Goal: Task Accomplishment & Management: Manage account settings

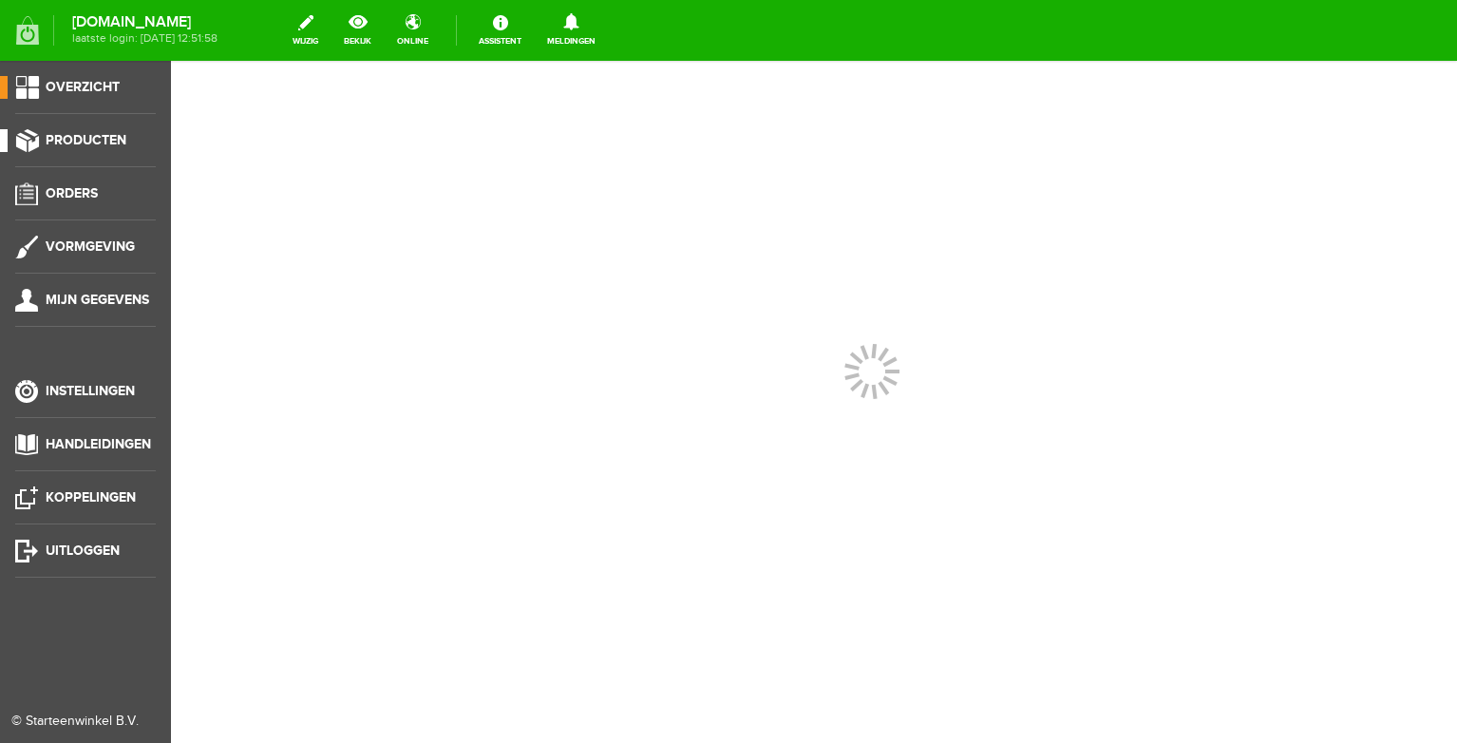
click at [66, 153] on li "Producten" at bounding box center [85, 148] width 141 height 38
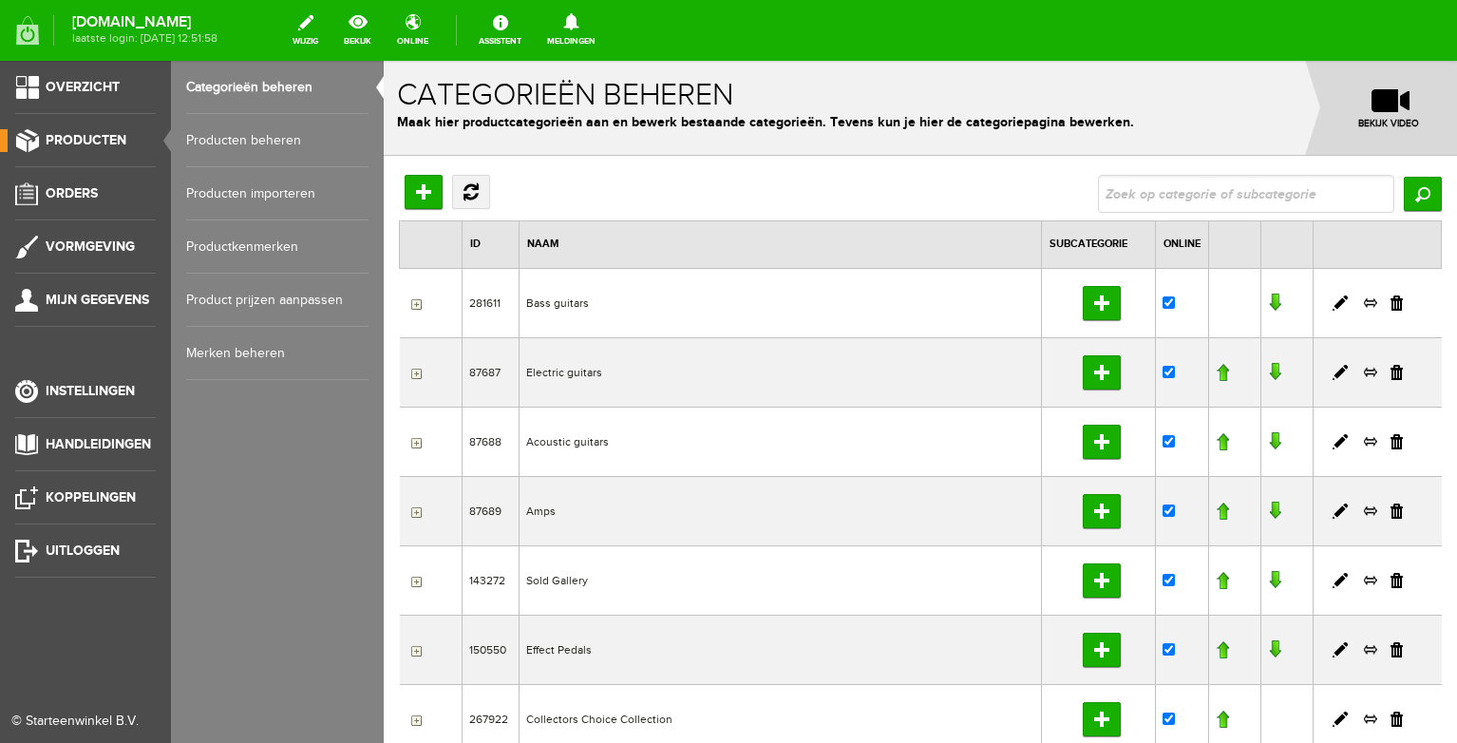
click at [257, 142] on link "Producten beheren" at bounding box center [277, 140] width 182 height 53
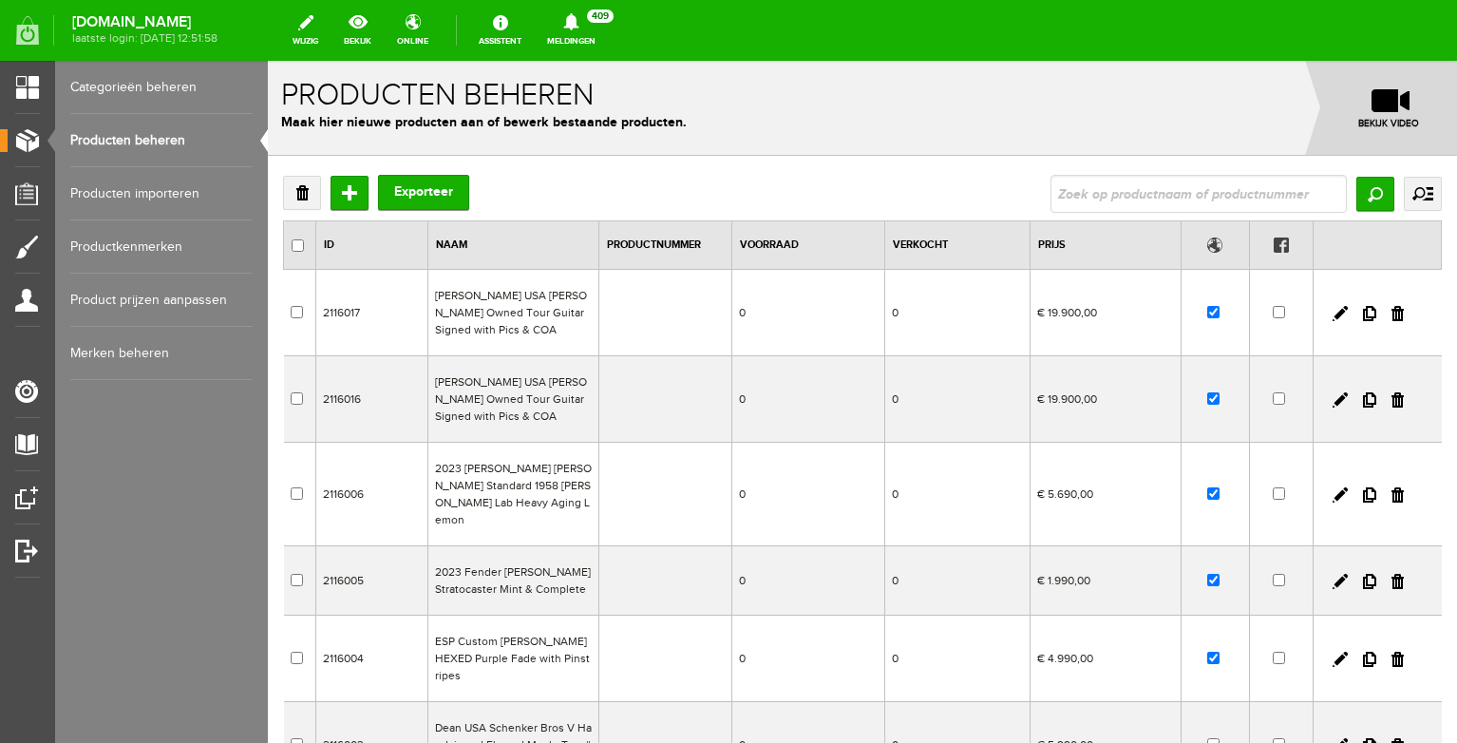
click at [1103, 203] on input "text" at bounding box center [1199, 194] width 296 height 38
type input "plus"
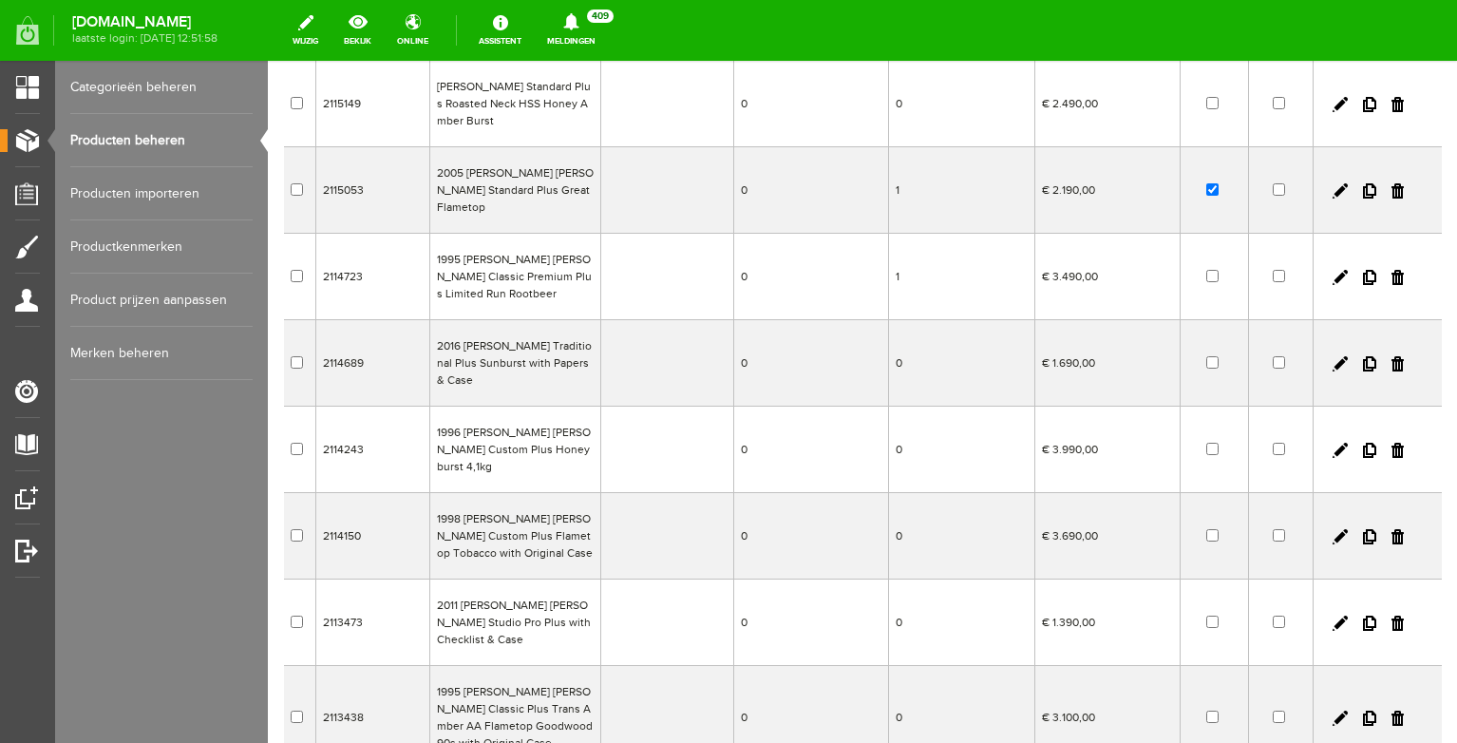
scroll to position [405, 0]
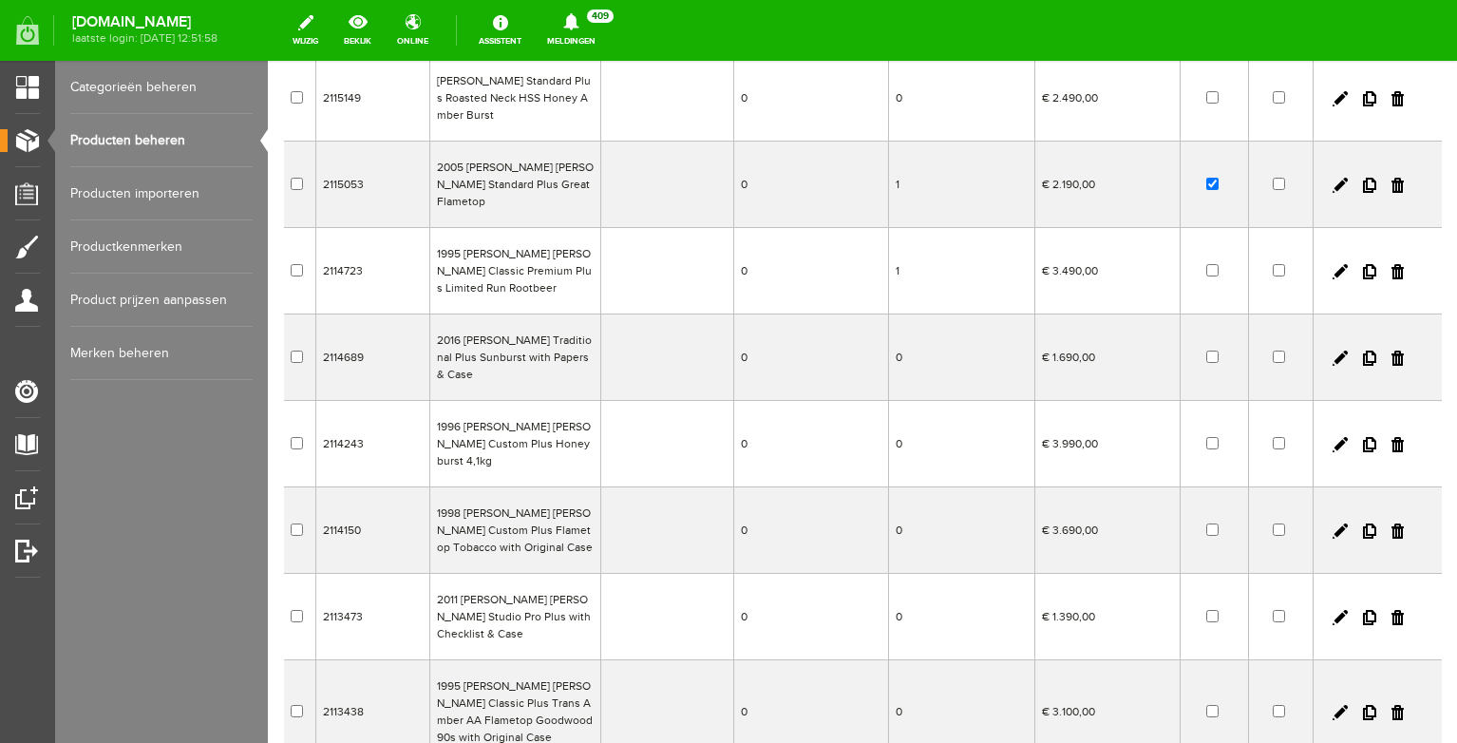
click at [535, 660] on td "1995 [PERSON_NAME] [PERSON_NAME] Classic Plus Trans Amber AA Flametop Goodwood …" at bounding box center [514, 712] width 171 height 104
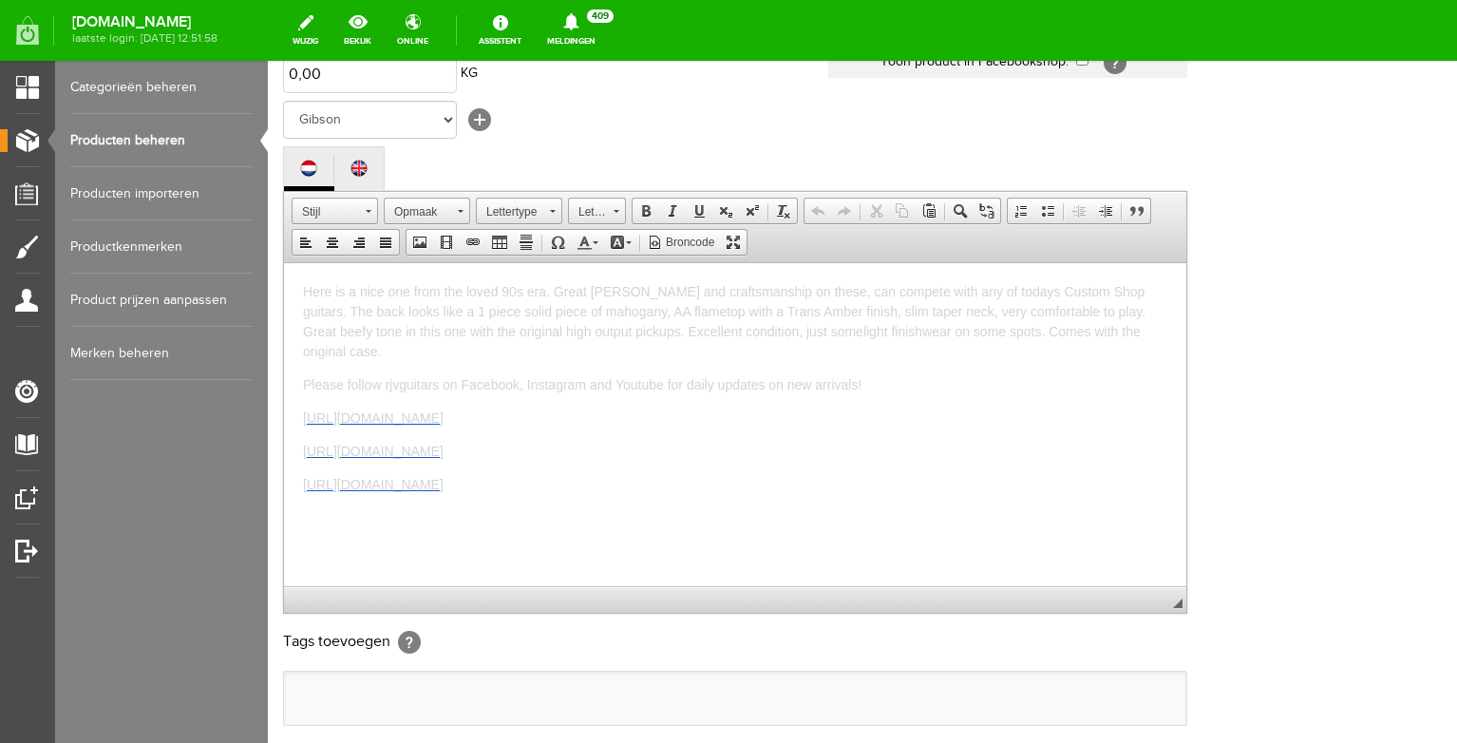
scroll to position [362, 0]
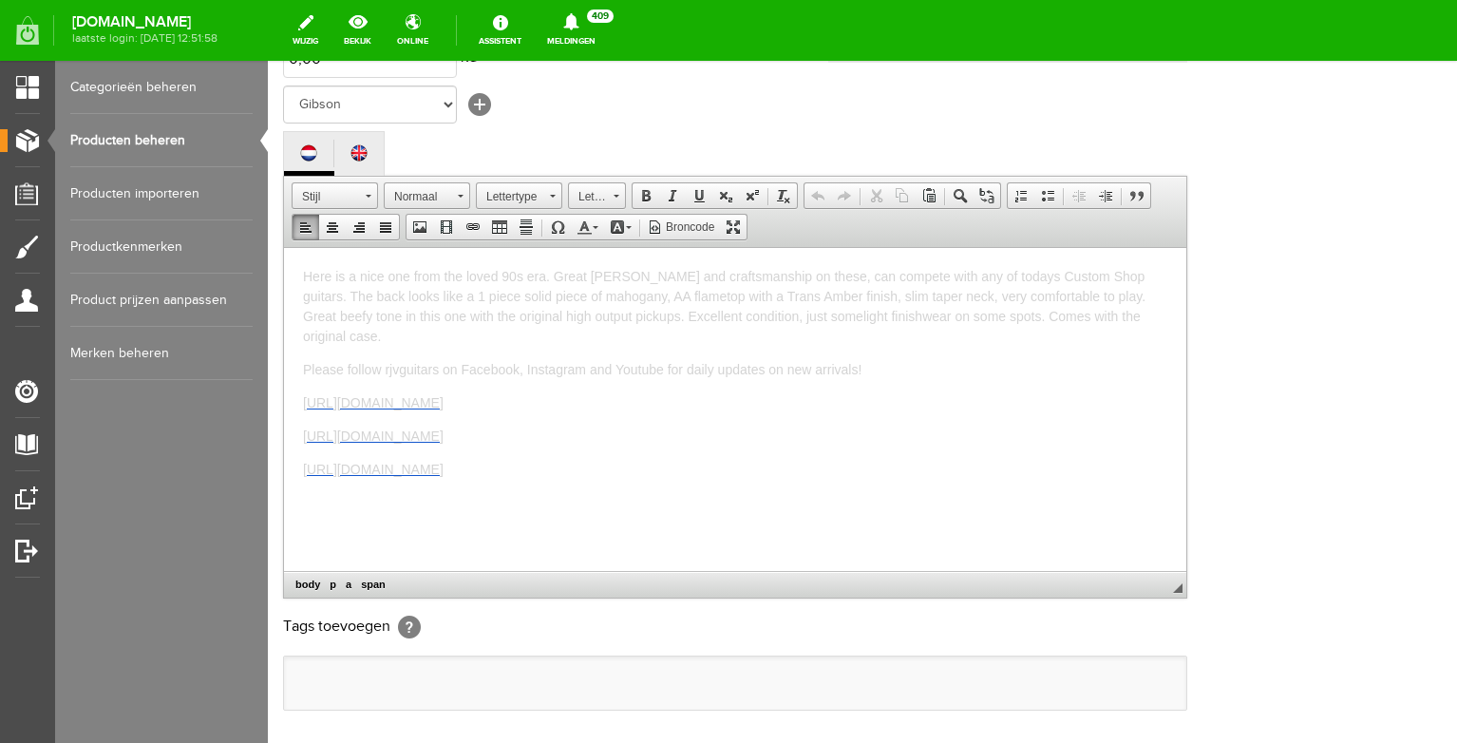
drag, startPoint x: 731, startPoint y: 451, endPoint x: 336, endPoint y: 242, distance: 447.0
click at [336, 247] on html "Here is a nice one from the loved 90s era. Great [PERSON_NAME] and craftsmanshi…" at bounding box center [735, 408] width 902 height 323
copy body "Here is a nice one from the loved 90s era. Great [PERSON_NAME] and craftsmanshi…"
click at [146, 124] on link "Producten beheren" at bounding box center [161, 140] width 182 height 53
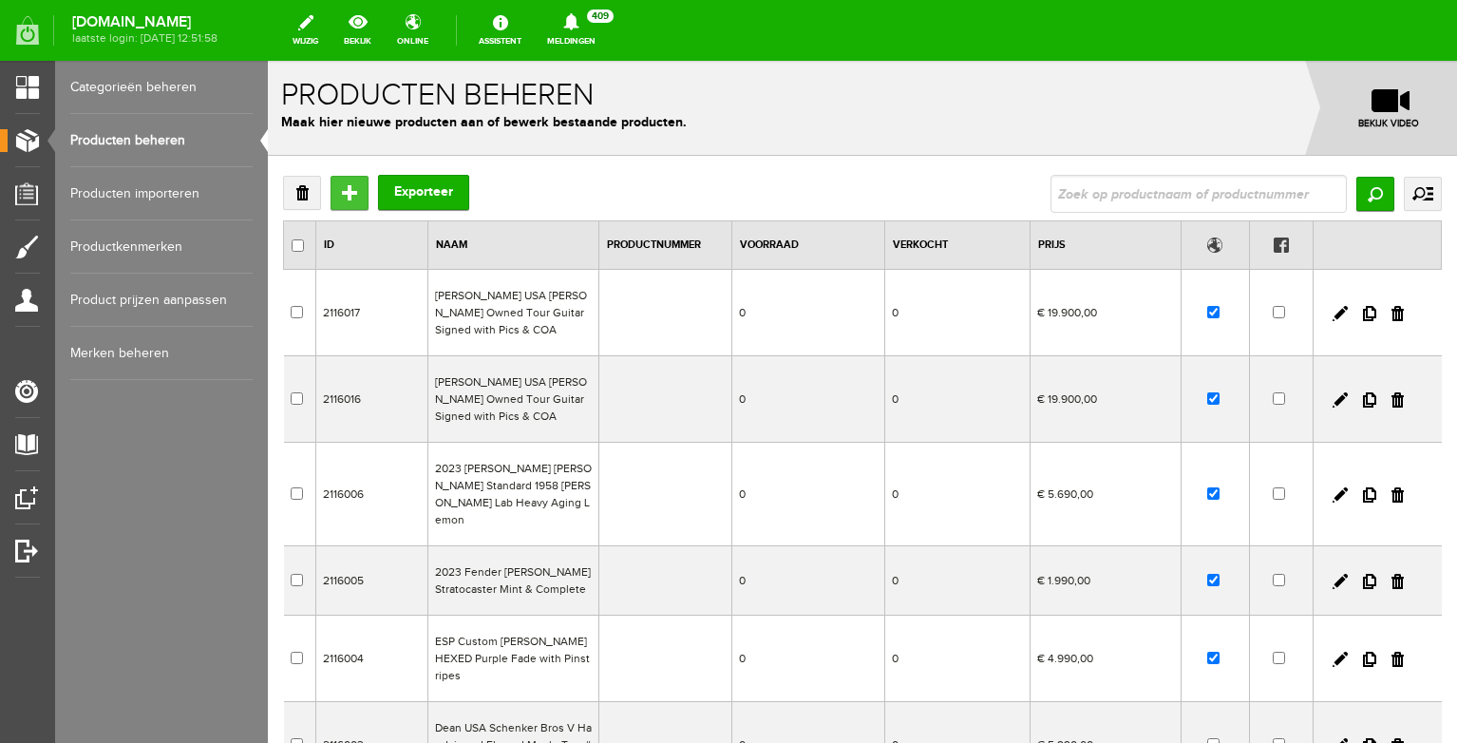
click at [354, 189] on input "Toevoegen" at bounding box center [350, 193] width 38 height 34
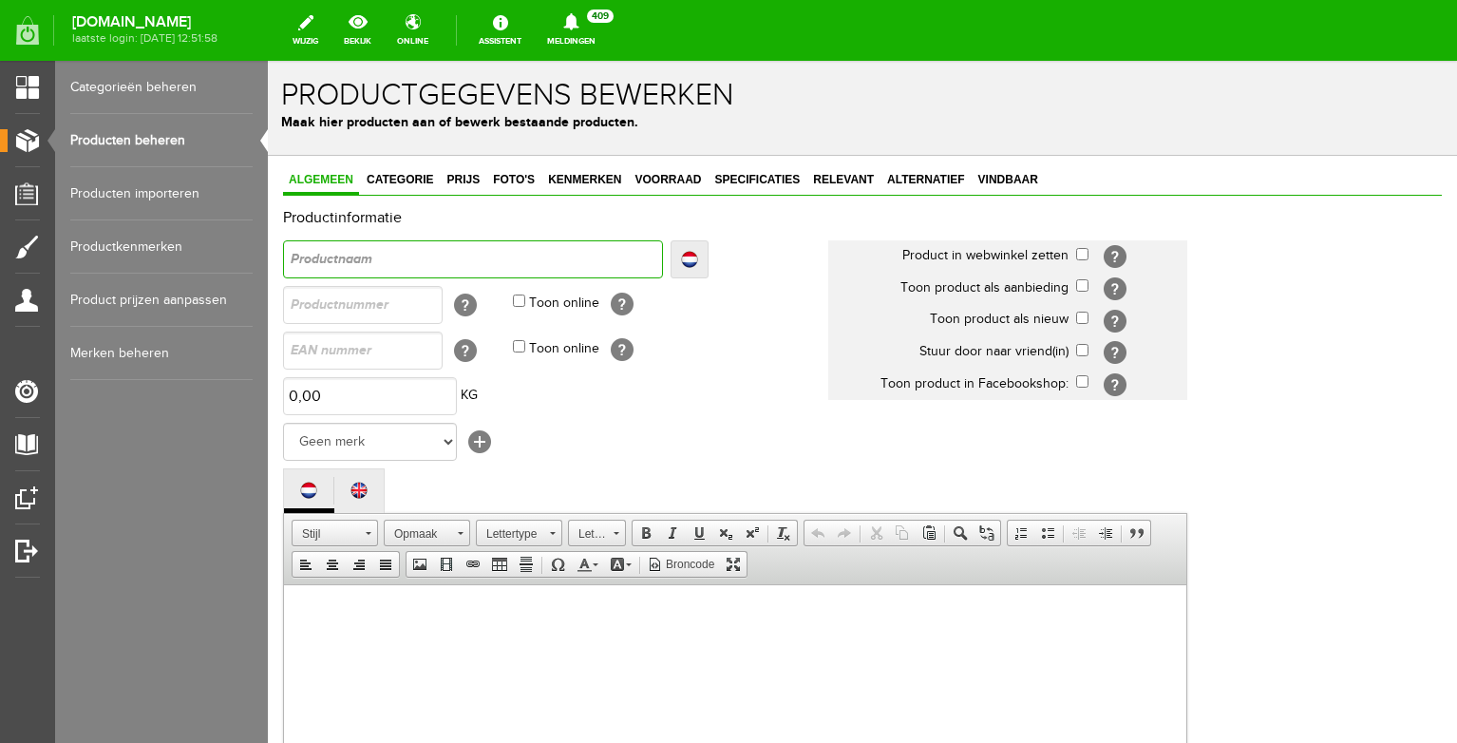
click at [448, 255] on input "text" at bounding box center [473, 259] width 380 height 38
type input "G"
type input "Gi"
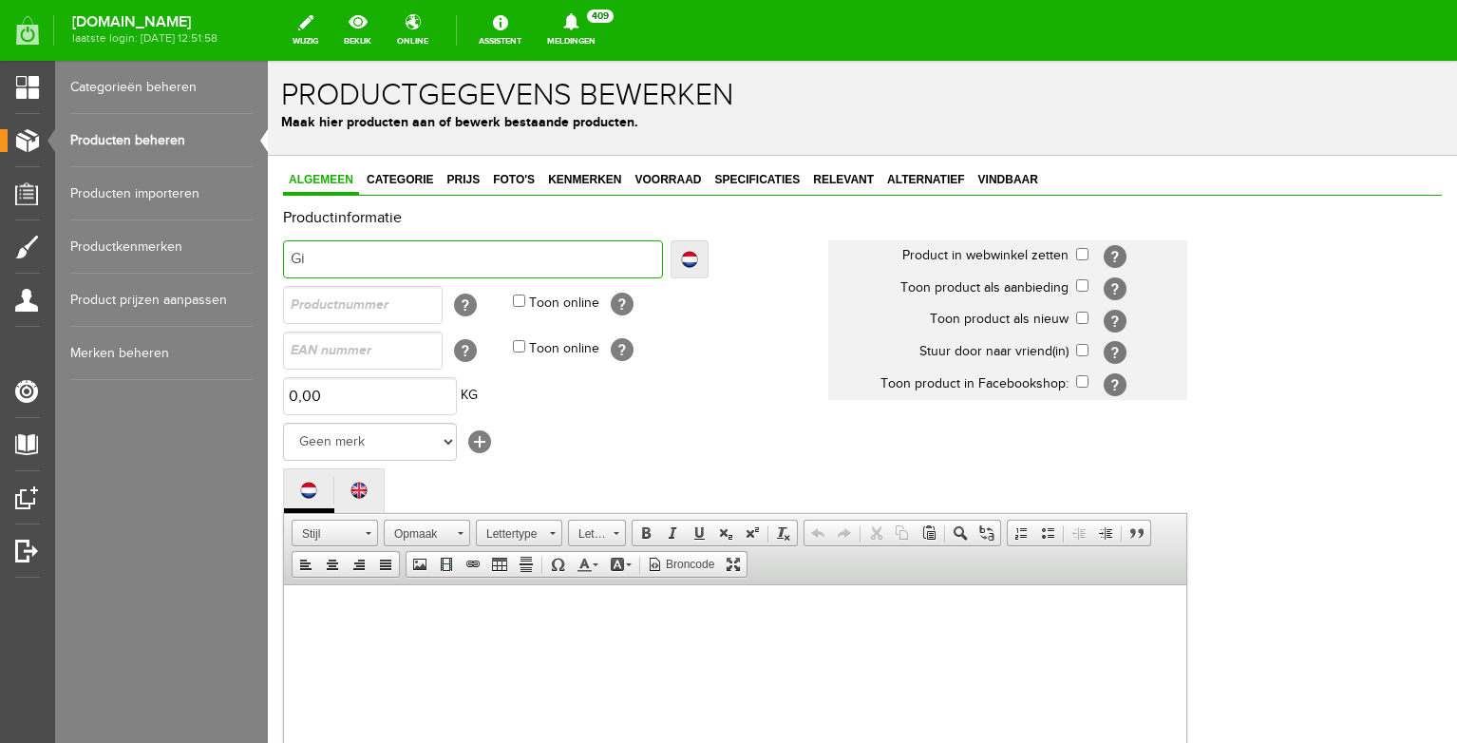
type input "Gib"
type input "Gibs"
type input "Gibso"
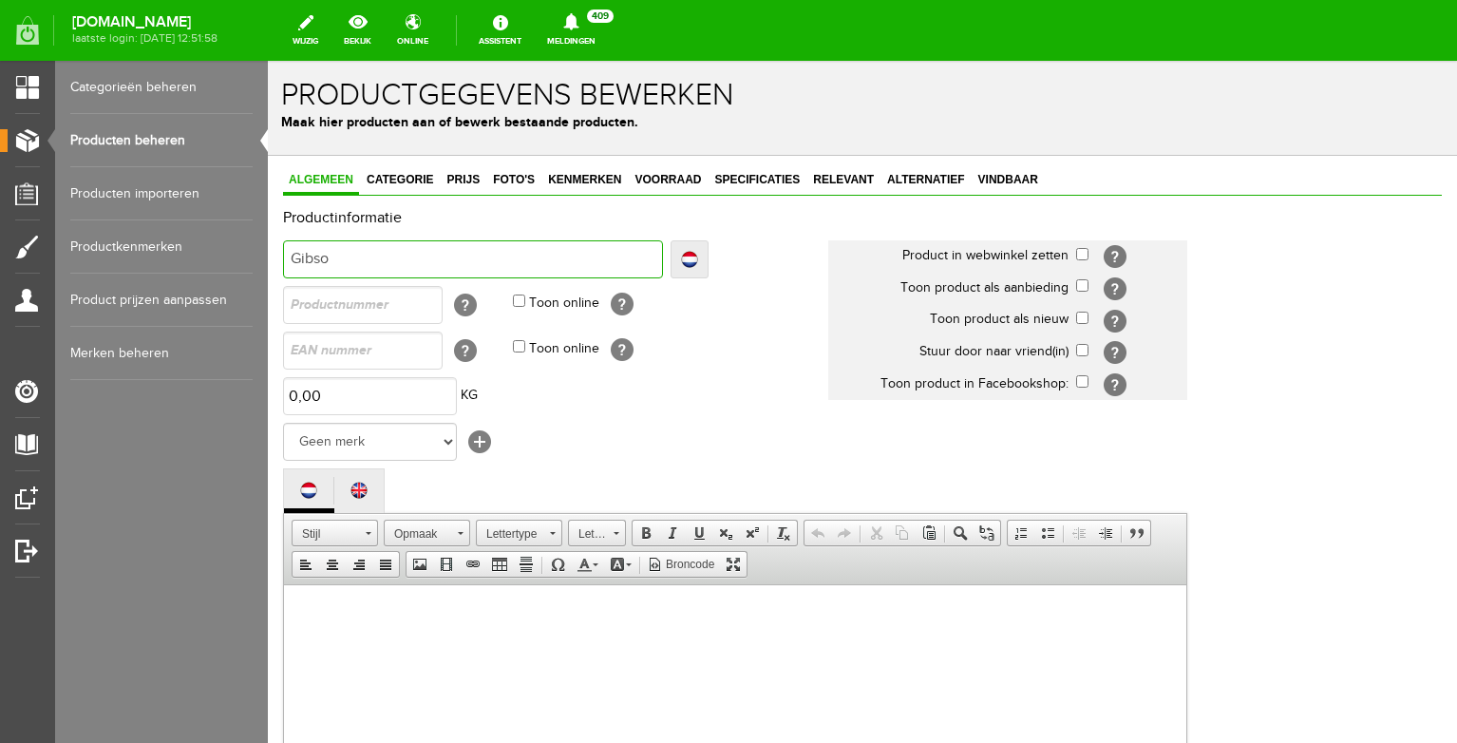
type input "Gibso"
type input "Gibson"
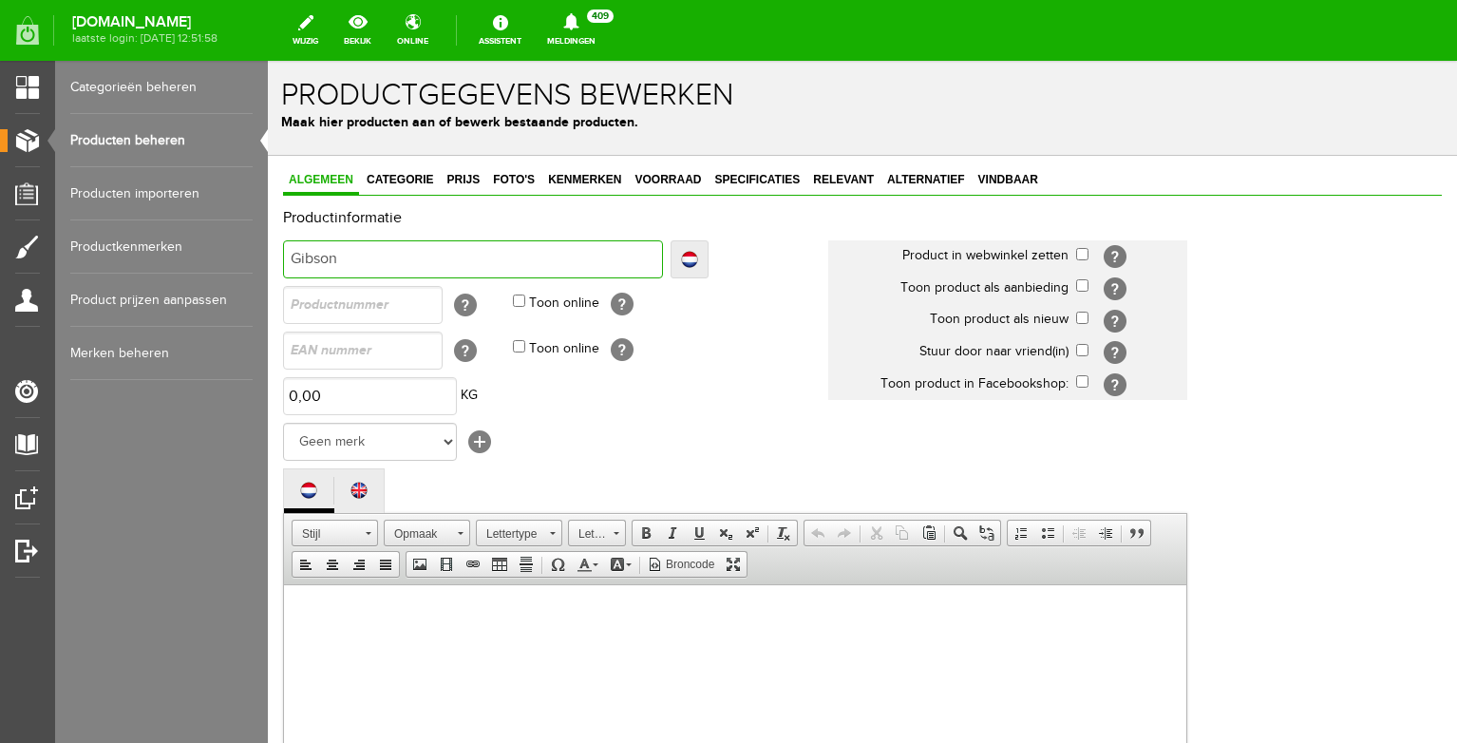
type input "[PERSON_NAME] L"
type input "[PERSON_NAME] Le"
type input "[PERSON_NAME]"
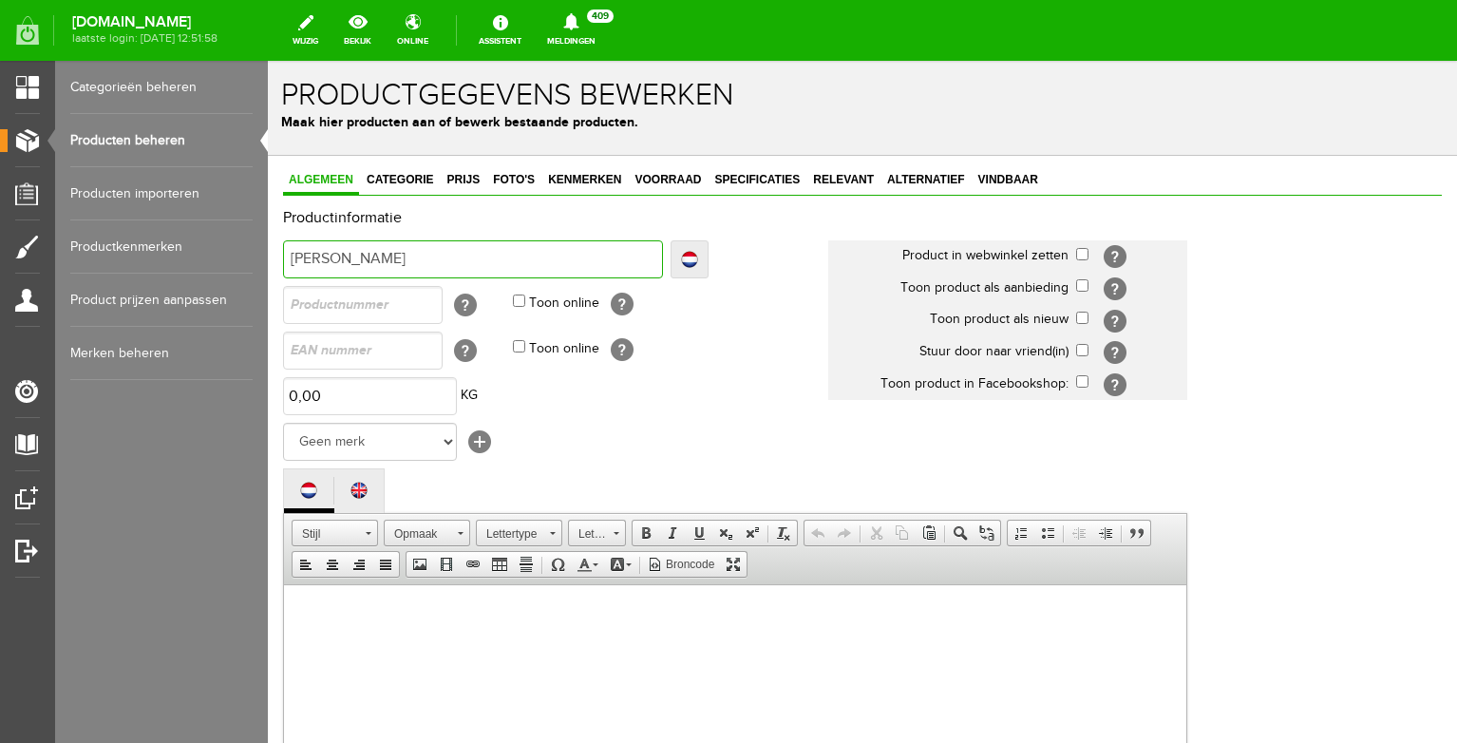
type input "[PERSON_NAME]"
type input "[PERSON_NAME] P"
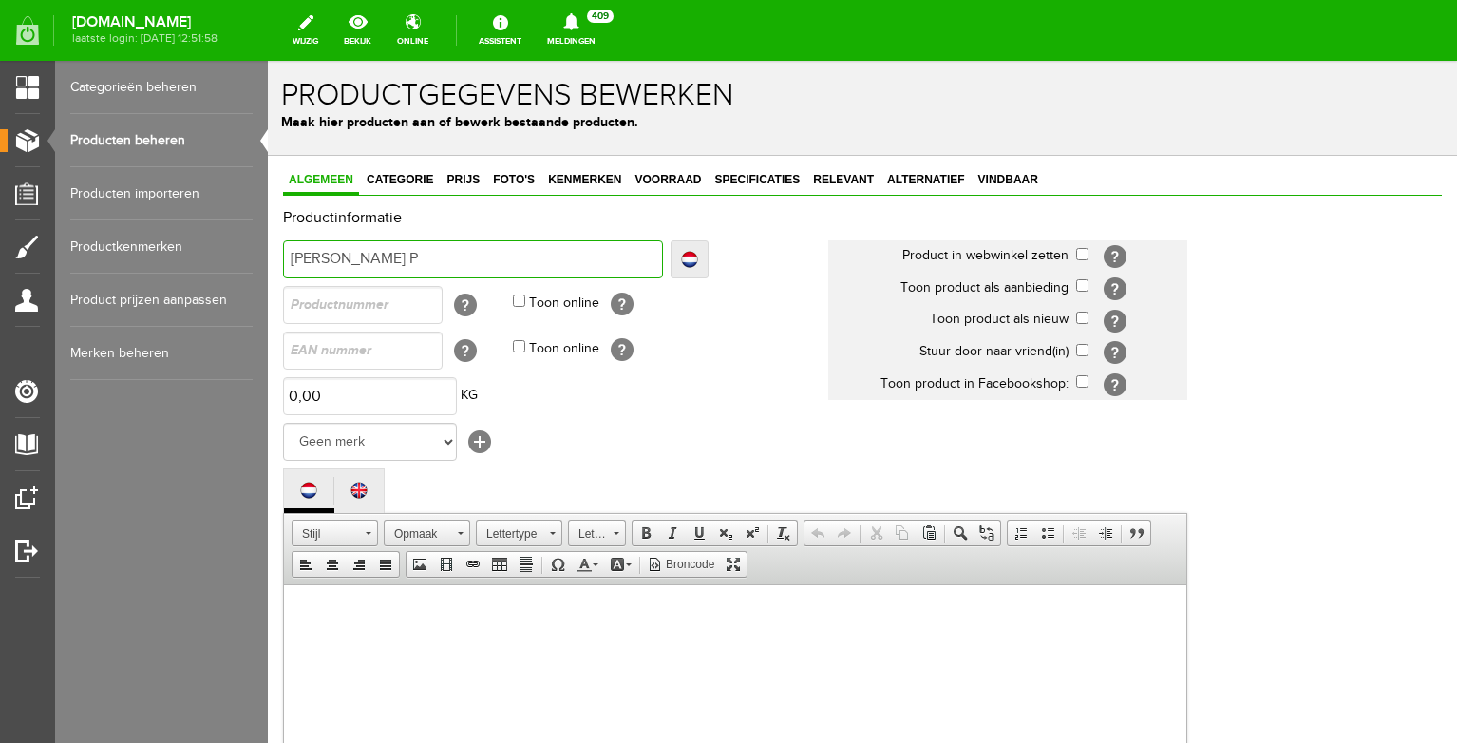
type input "[PERSON_NAME] Pa"
type input "[PERSON_NAME] Pau"
type input "[PERSON_NAME] [PERSON_NAME]"
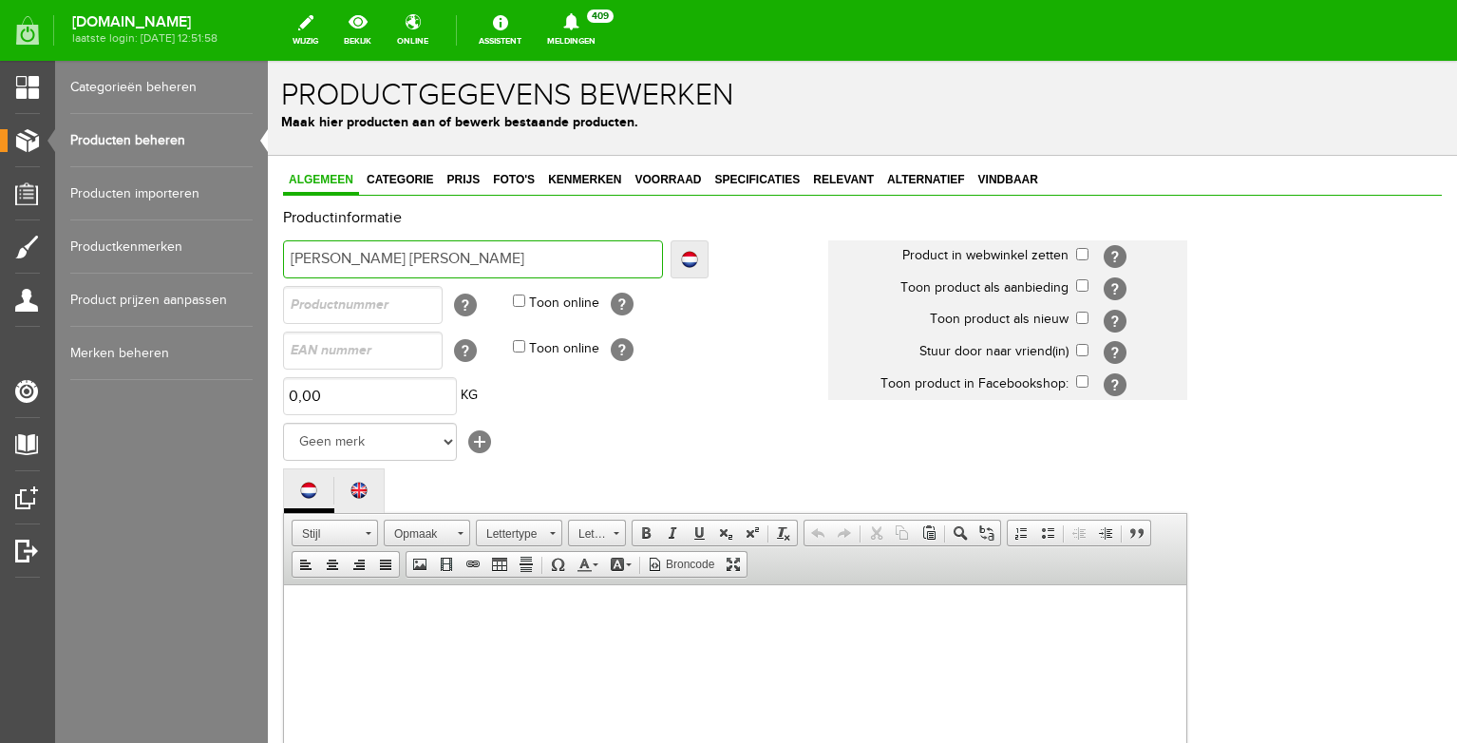
type input "[PERSON_NAME] [PERSON_NAME]"
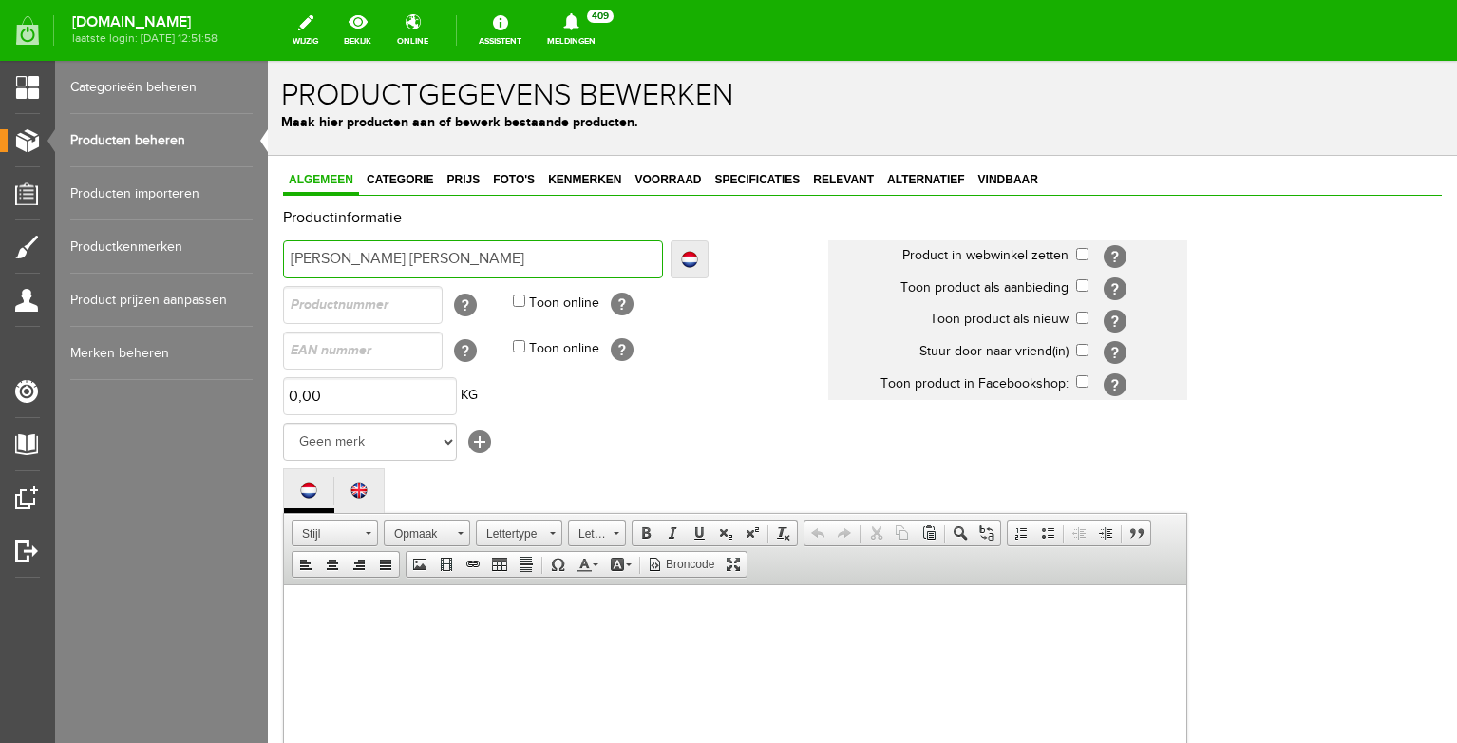
type input "[PERSON_NAME] [PERSON_NAME]"
type input "[PERSON_NAME] [PERSON_NAME] Cla"
type input "[PERSON_NAME] [PERSON_NAME]"
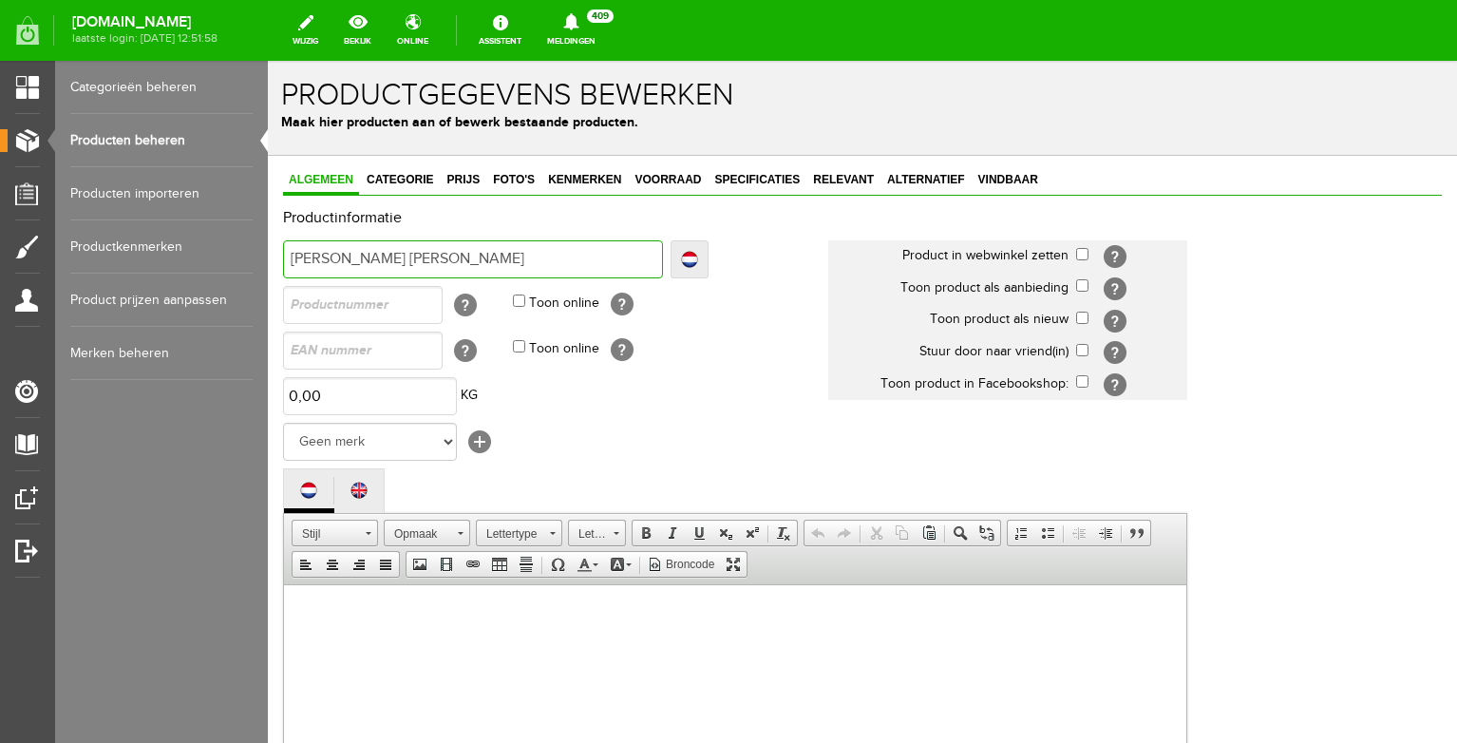
type input "[PERSON_NAME] [PERSON_NAME]"
type input "[PERSON_NAME] [PERSON_NAME] Class"
type input "[PERSON_NAME] [PERSON_NAME]"
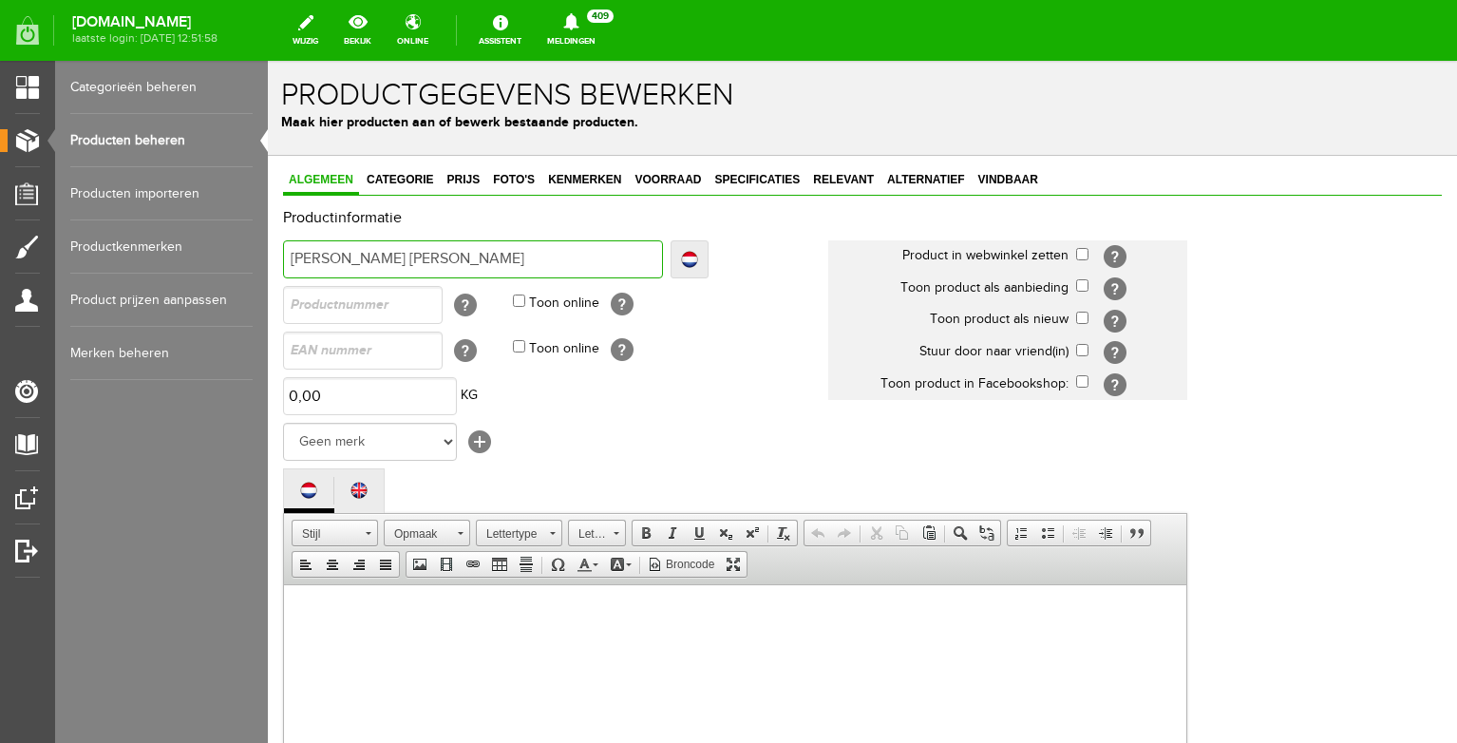
type input "[PERSON_NAME] [PERSON_NAME] Classic"
type input "[PERSON_NAME] [PERSON_NAME] Classic P"
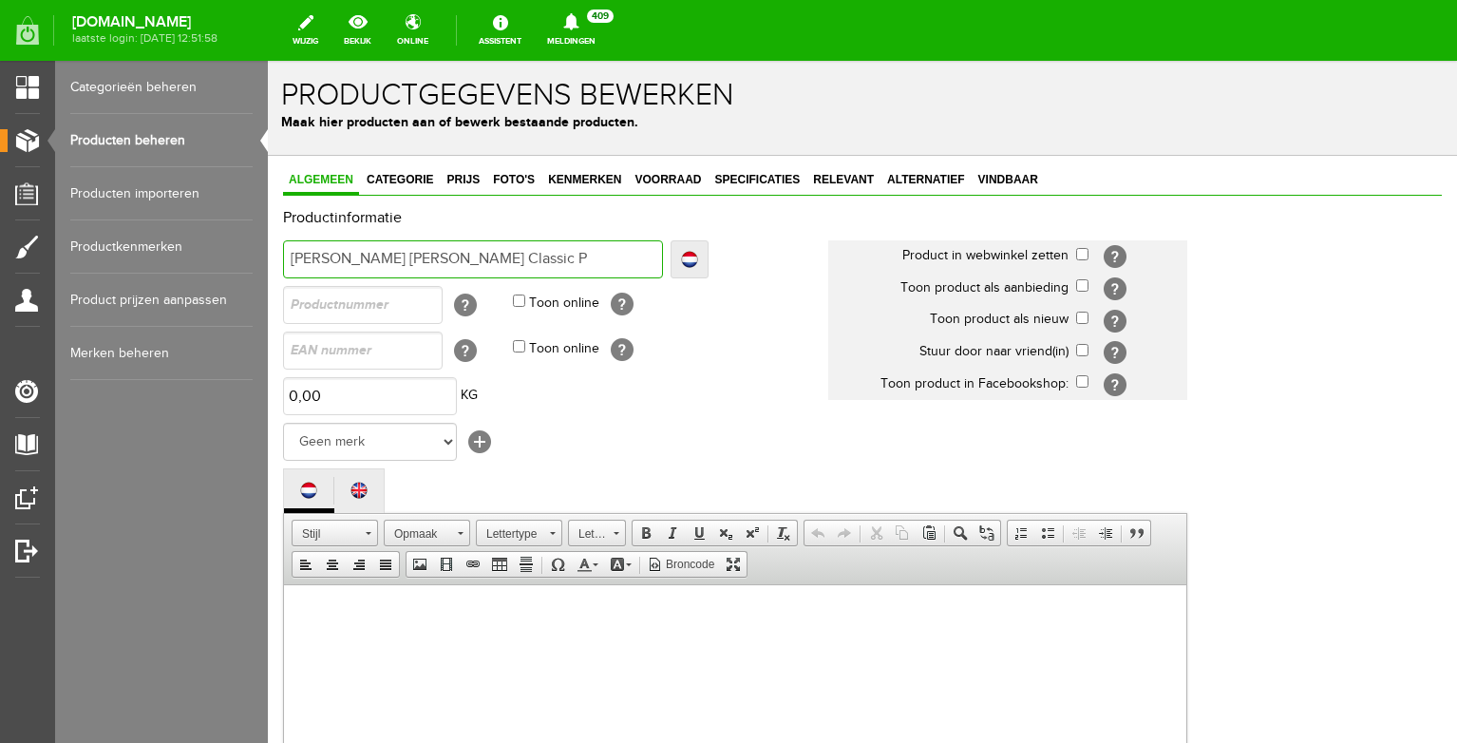
type input "[PERSON_NAME] [PERSON_NAME] Classic P"
type input "[PERSON_NAME] [PERSON_NAME] Classic Pl"
type input "[PERSON_NAME] [PERSON_NAME] Classic Plu"
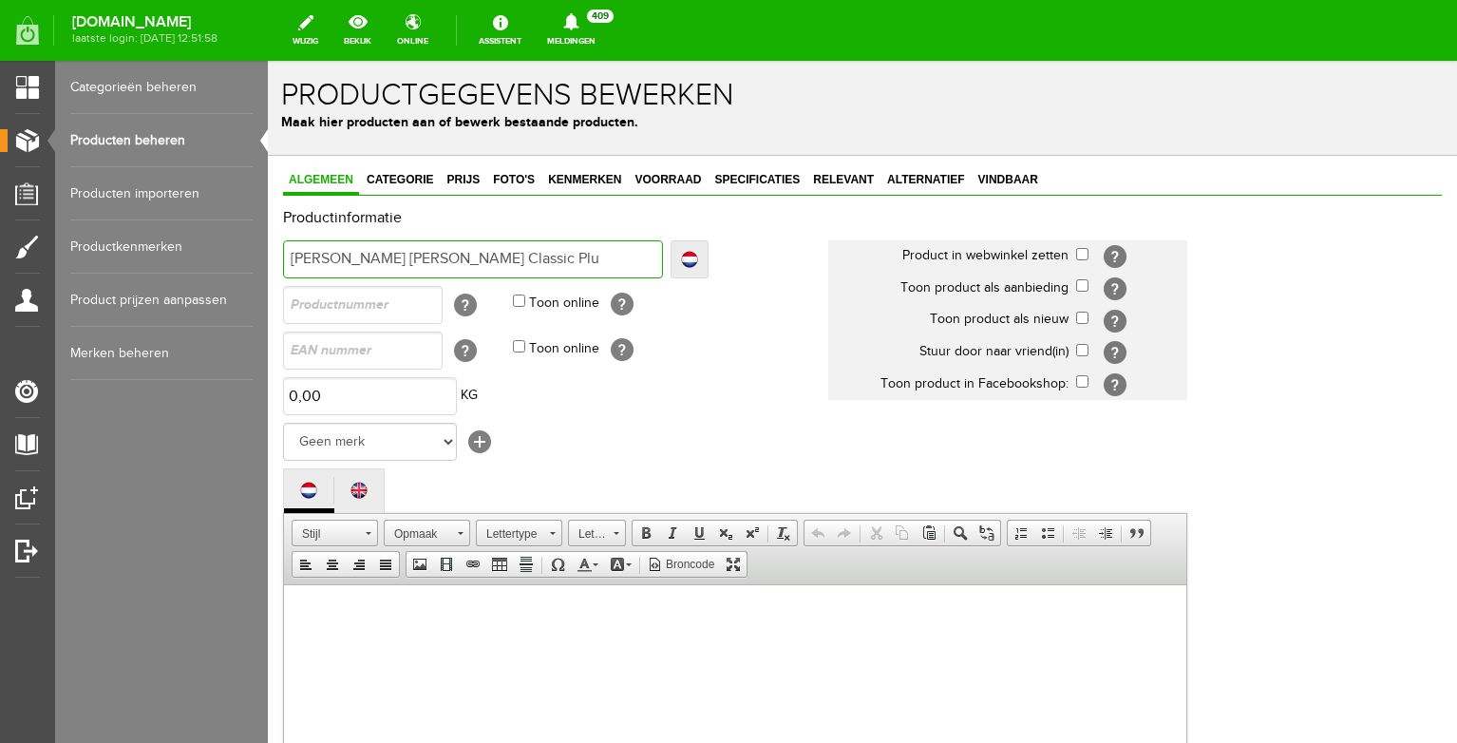
type input "[PERSON_NAME] [PERSON_NAME] Classic Plus"
click at [294, 257] on input "[PERSON_NAME] [PERSON_NAME] Classic Plus" at bounding box center [473, 259] width 380 height 38
type input "1Gibson [PERSON_NAME] Classic Plus"
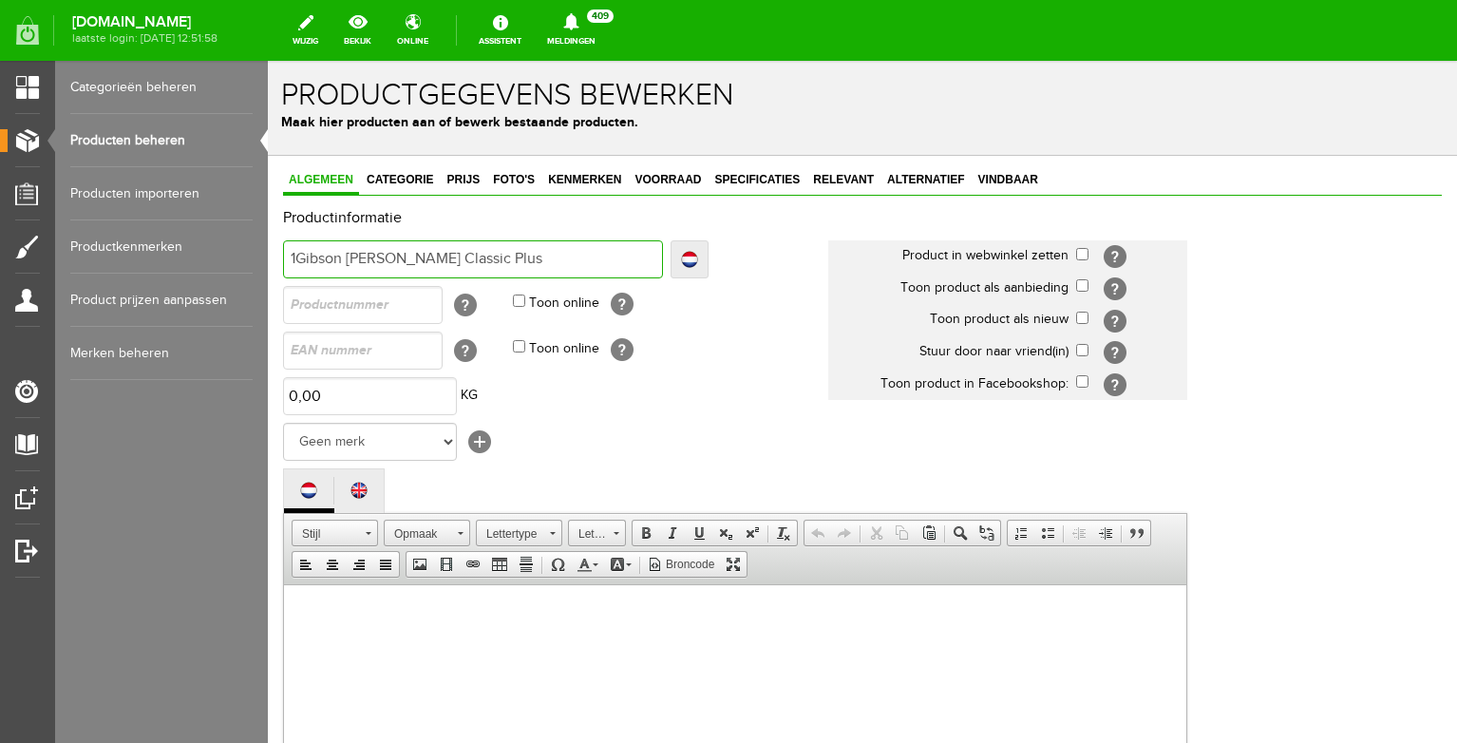
type input "19Gibson [PERSON_NAME] Classic Plus"
type input "199Gibson [PERSON_NAME] Classic Plus"
type input "1995Gibson [PERSON_NAME] Classic Plus"
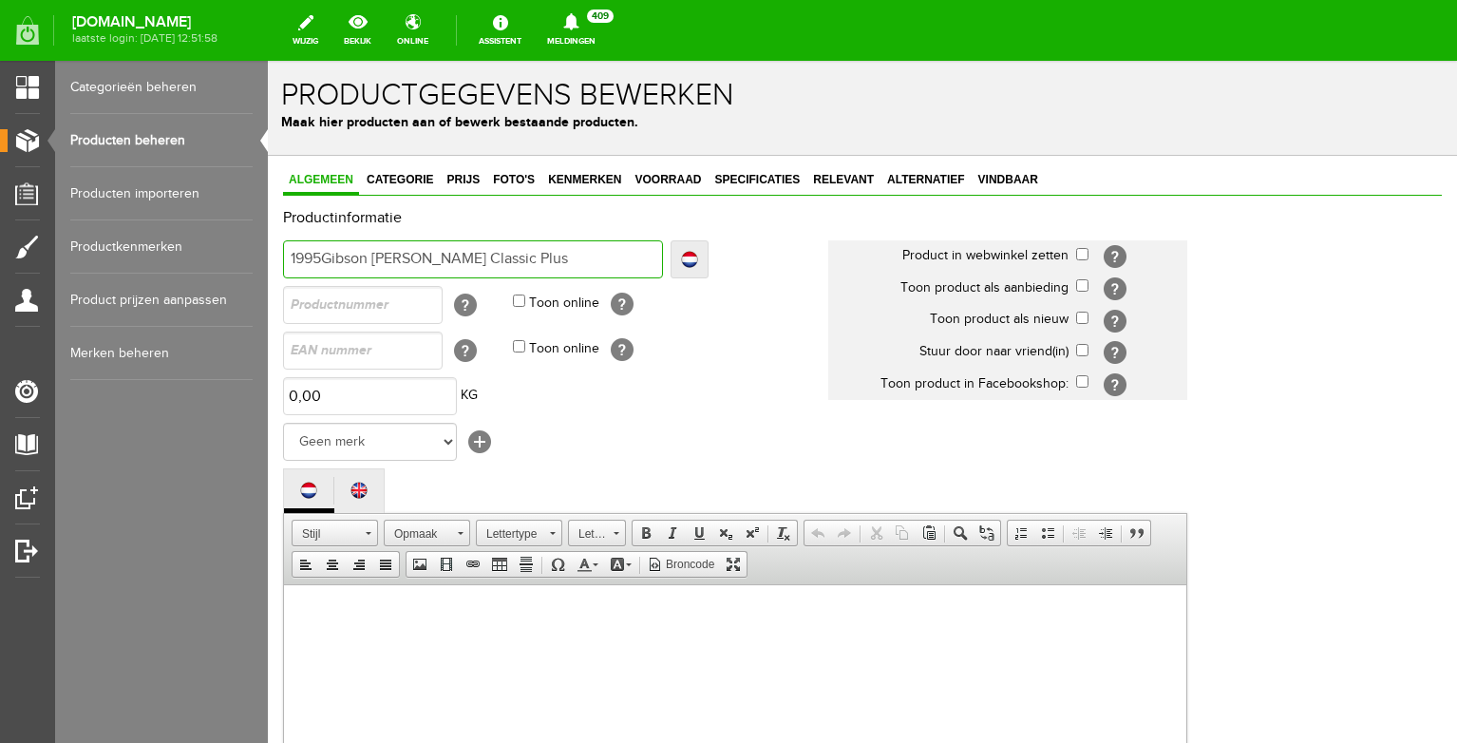
type input "1995Gibson [PERSON_NAME] Classic Plus"
type input "199Gibson [PERSON_NAME] Classic Plus"
type input "1994Gibson [PERSON_NAME] Classic Plus"
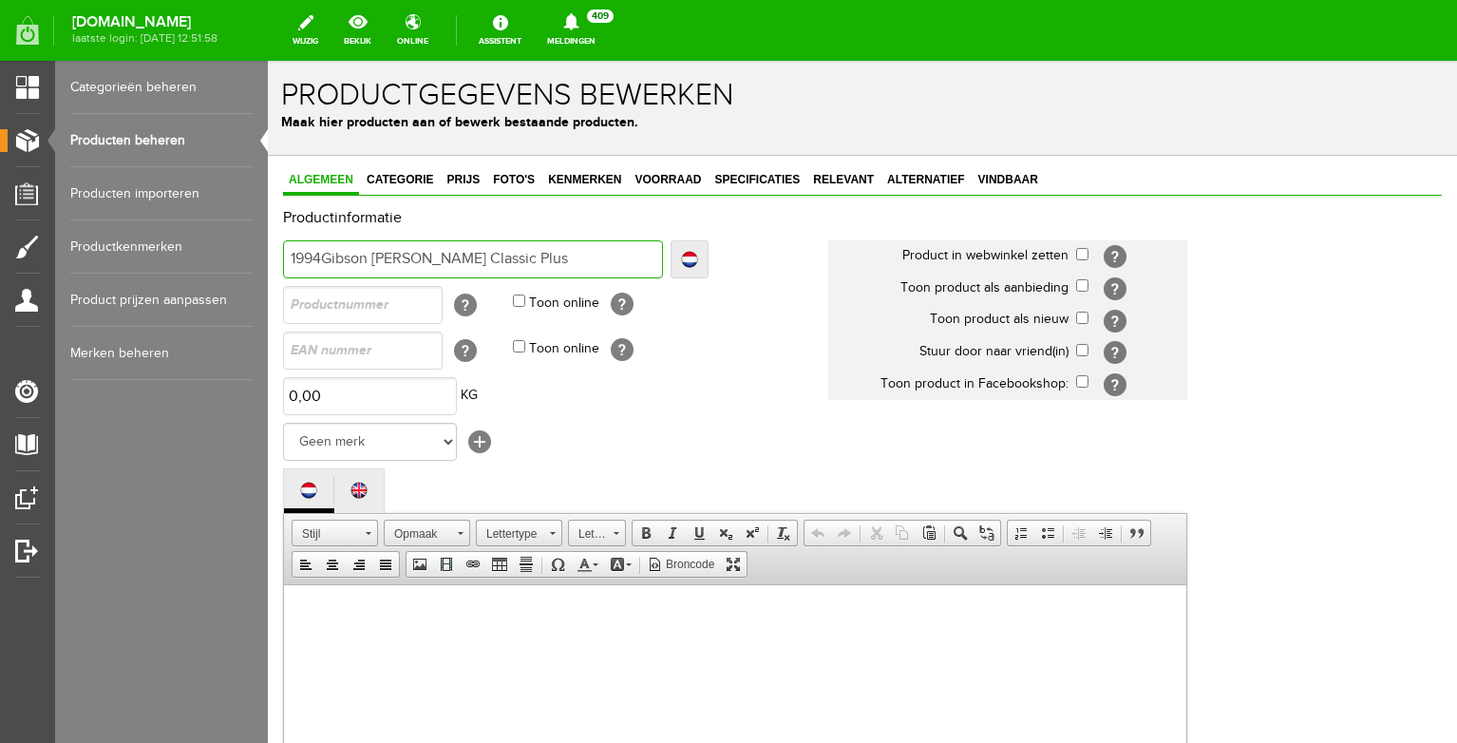
type input "1994 [PERSON_NAME] [PERSON_NAME] Classic Plus"
click at [560, 263] on input "1994 [PERSON_NAME] [PERSON_NAME] Classic Plus" at bounding box center [473, 259] width 380 height 38
type input "1994 [PERSON_NAME] [PERSON_NAME] Classic Plus"
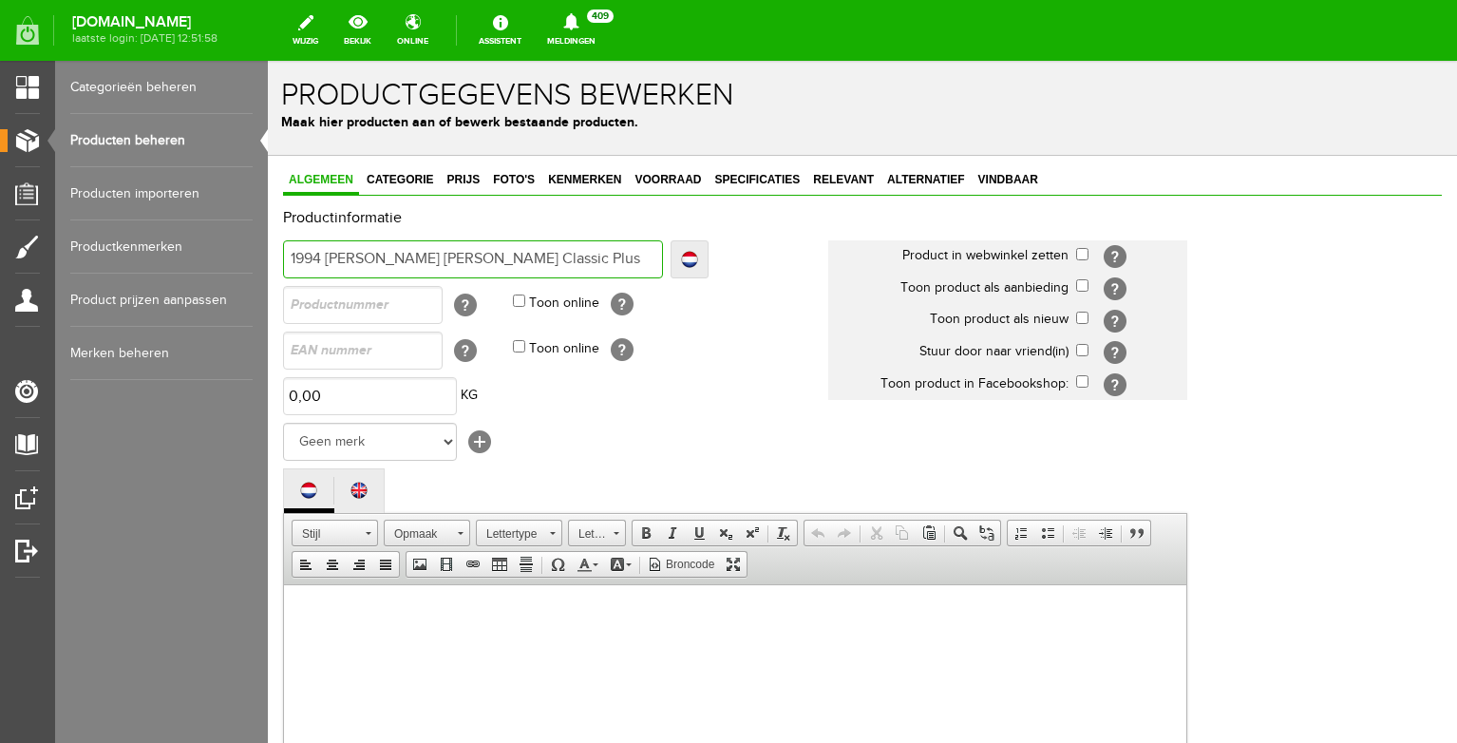
type input "1994 [PERSON_NAME] [PERSON_NAME] Classic Plus G"
type input "1994 [PERSON_NAME] [PERSON_NAME] Classic Plus Go"
type input "1994 [PERSON_NAME] [PERSON_NAME] Classic Plus Goo"
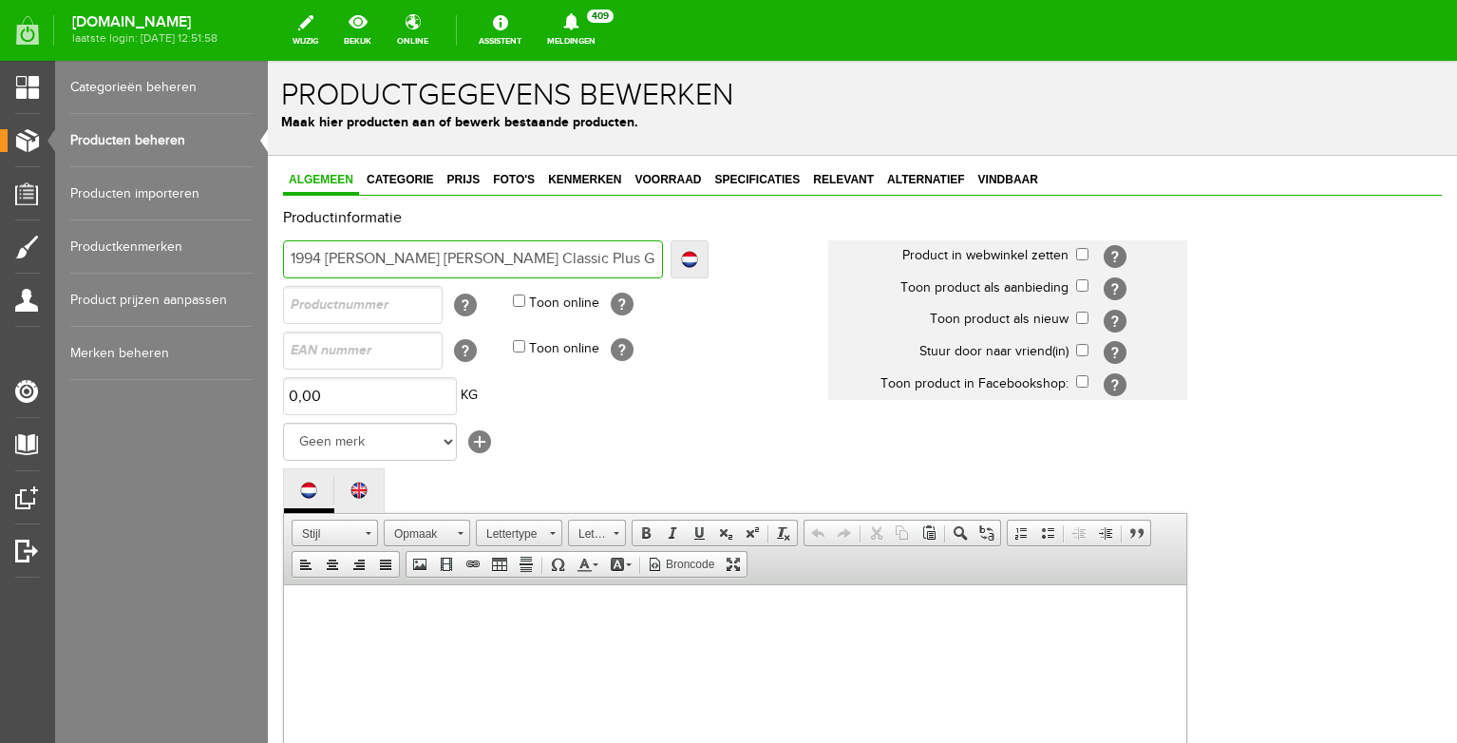
type input "1994 [PERSON_NAME] [PERSON_NAME] Classic Plus Goo"
type input "1994 [PERSON_NAME] [PERSON_NAME] Classic Plus Good"
type input "1994 [PERSON_NAME] [PERSON_NAME] Classic Plus Goodw"
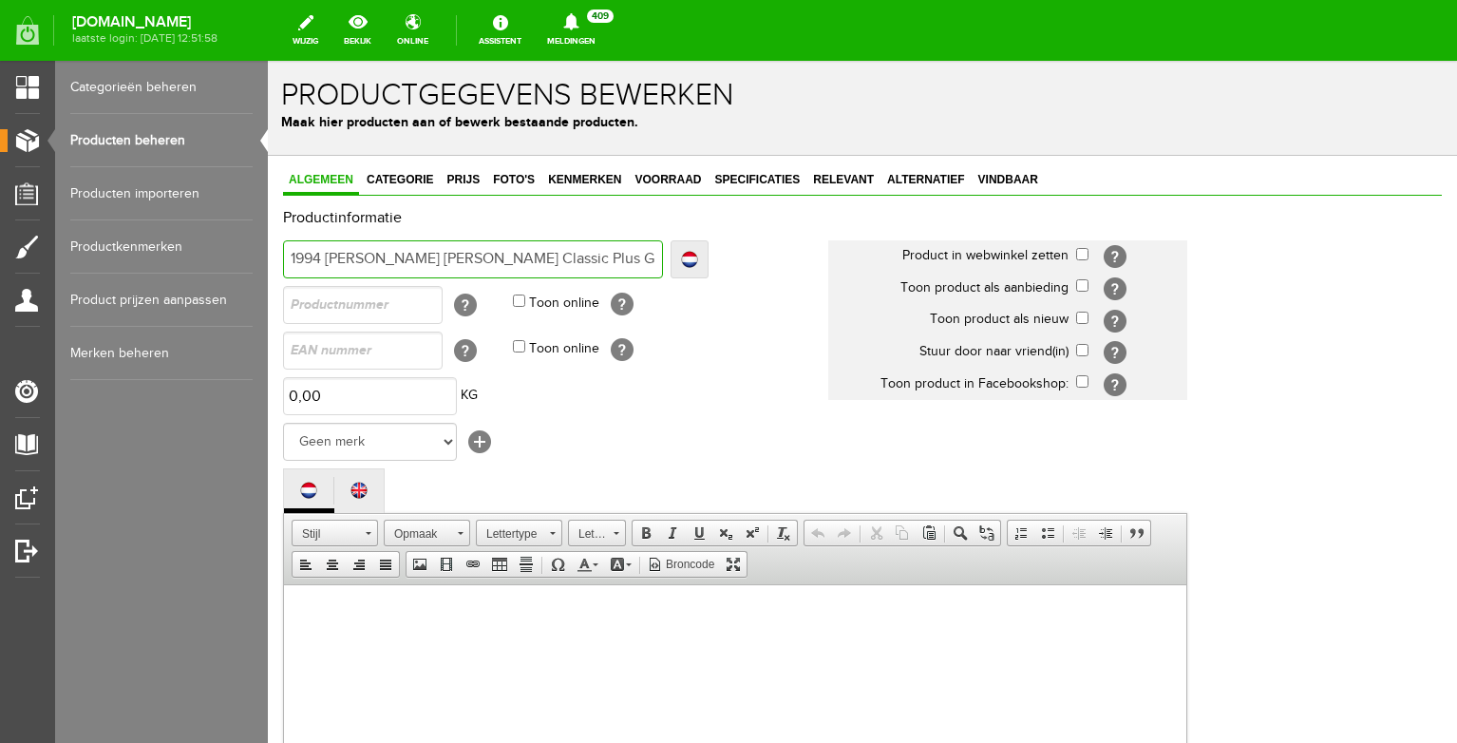
type input "1994 [PERSON_NAME] [PERSON_NAME] Classic Plus Goodwo"
type input "1994 [PERSON_NAME] [PERSON_NAME] Classic Plus Goodwoo"
type input "1994 [PERSON_NAME] [PERSON_NAME] Classic Plus Goodwood"
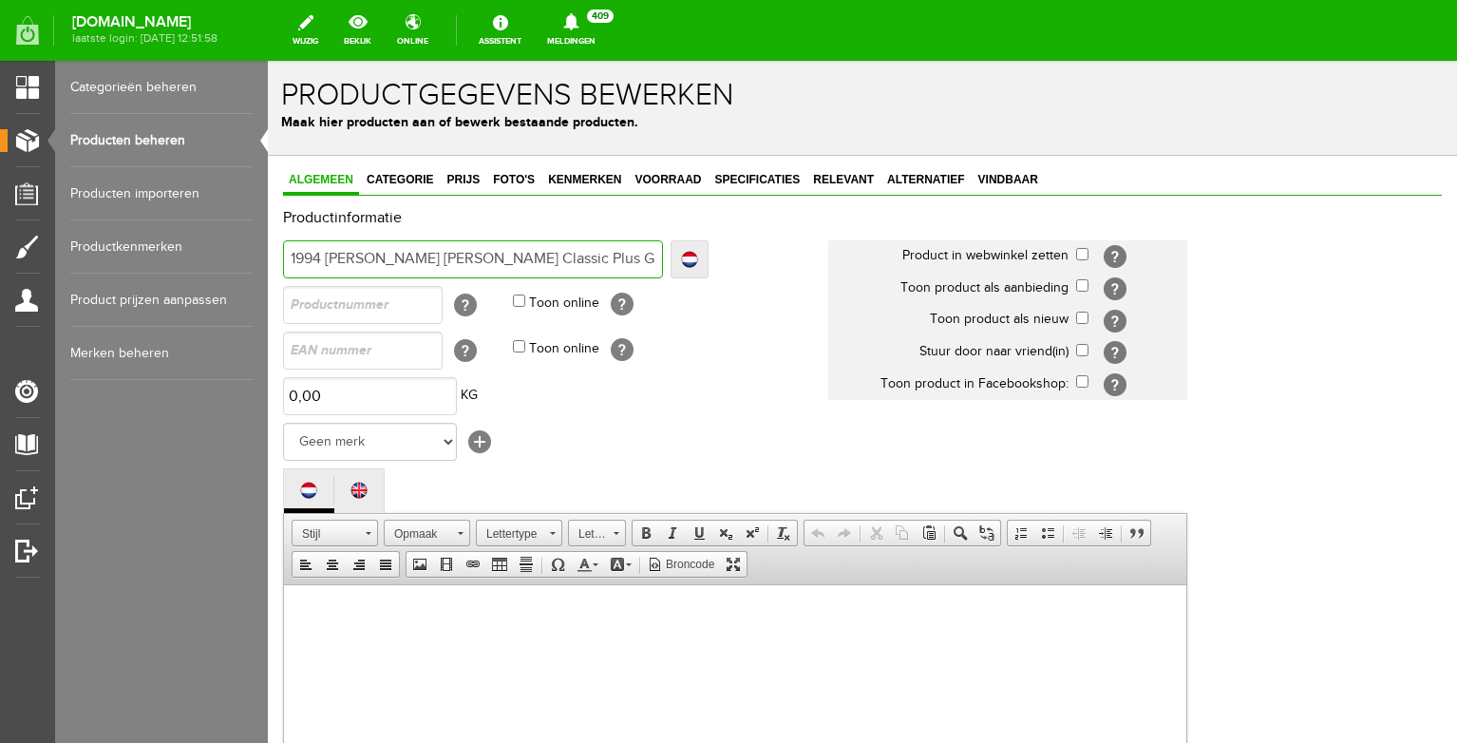
type input "1994 [PERSON_NAME] [PERSON_NAME] Classic Plus Goodwood"
type input "1994 [PERSON_NAME] [PERSON_NAME] Classic Plus Goodwood 90"
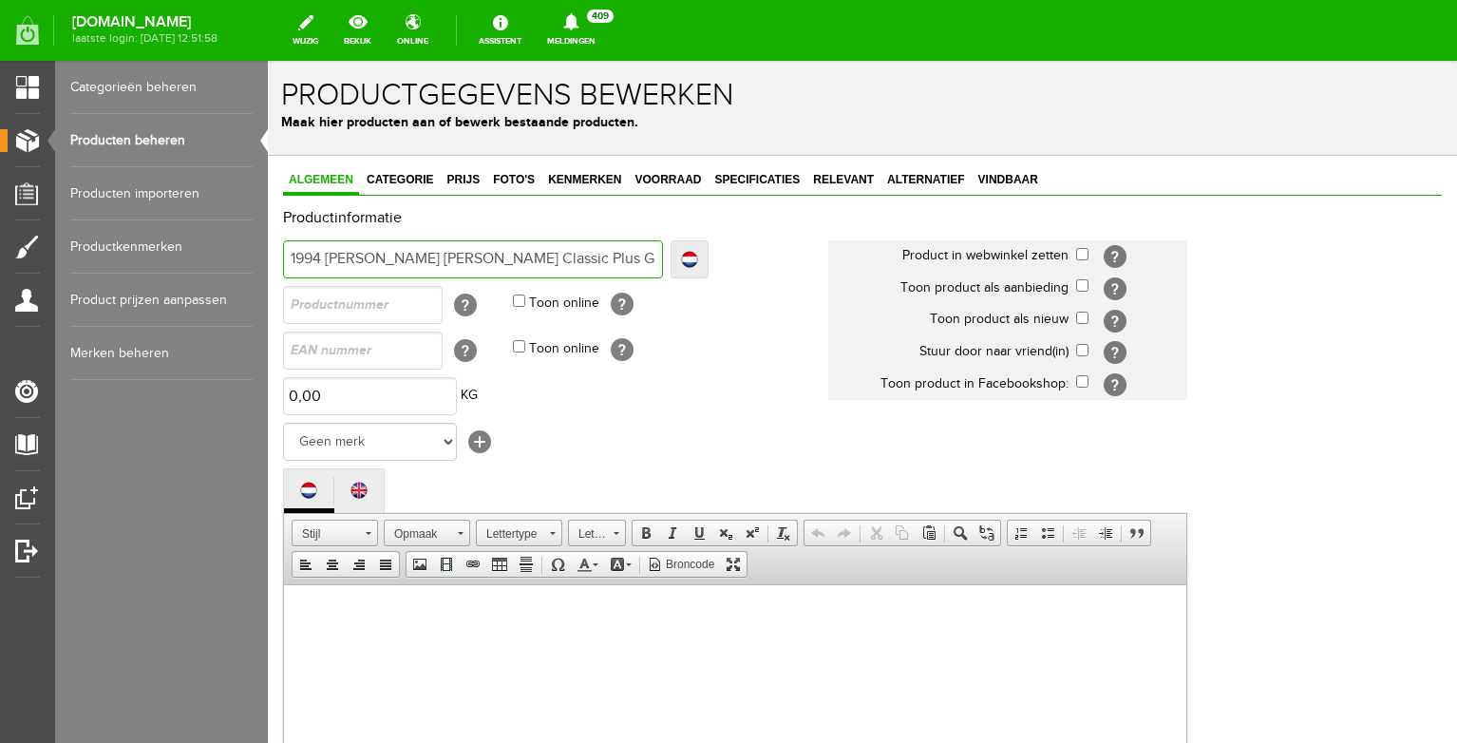
type input "1994 [PERSON_NAME] [PERSON_NAME] Classic Plus Goodwood 90'"
type input "1994 [PERSON_NAME] [PERSON_NAME] Classic Plus Goodwood 90's"
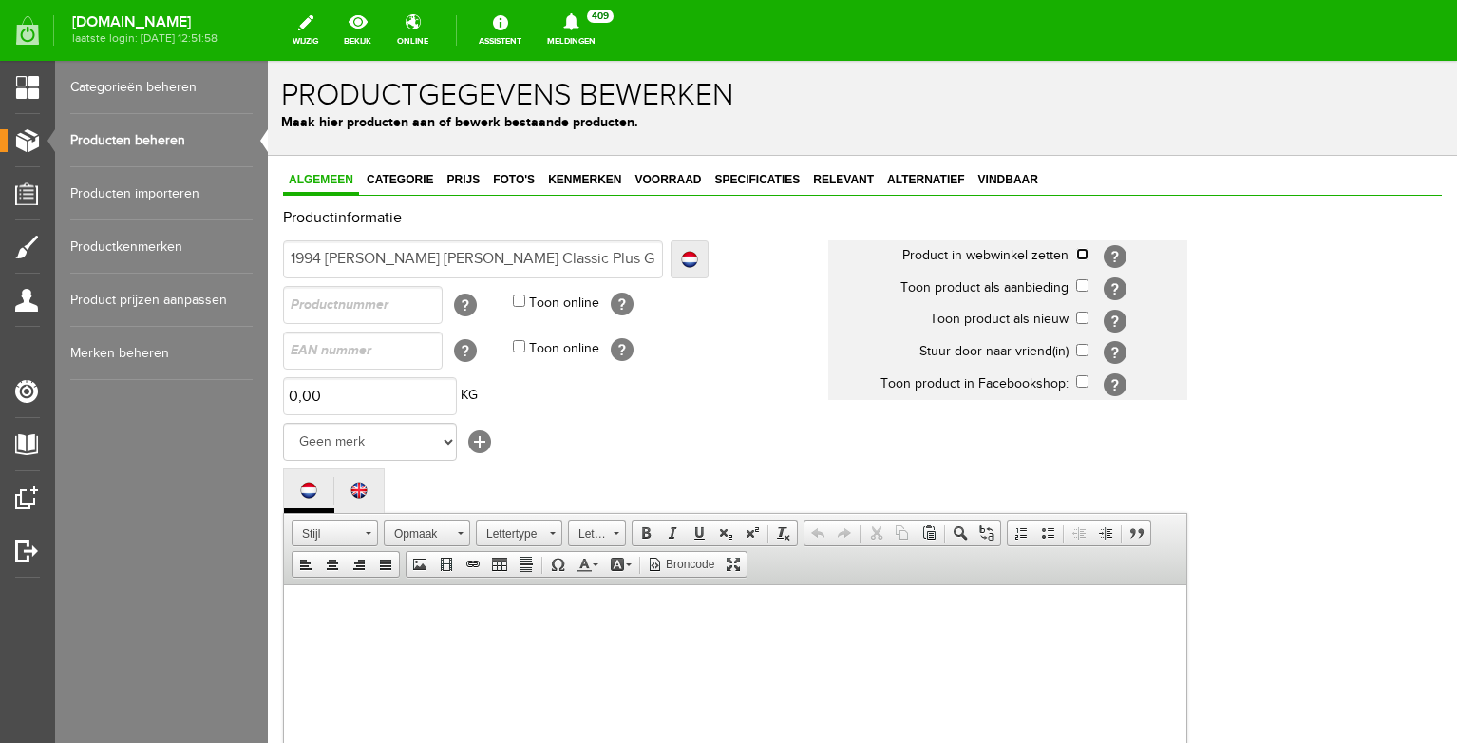
click at [1084, 258] on input "checkbox" at bounding box center [1082, 254] width 12 height 12
checkbox input "true"
click at [1084, 320] on input "checkbox" at bounding box center [1082, 318] width 12 height 12
checkbox input "true"
click at [283, 423] on select "Geen merk Hymn Peavey Vox Rickenbacker [PERSON_NAME] [PERSON_NAME] [PERSON_NAME…" at bounding box center [370, 442] width 174 height 38
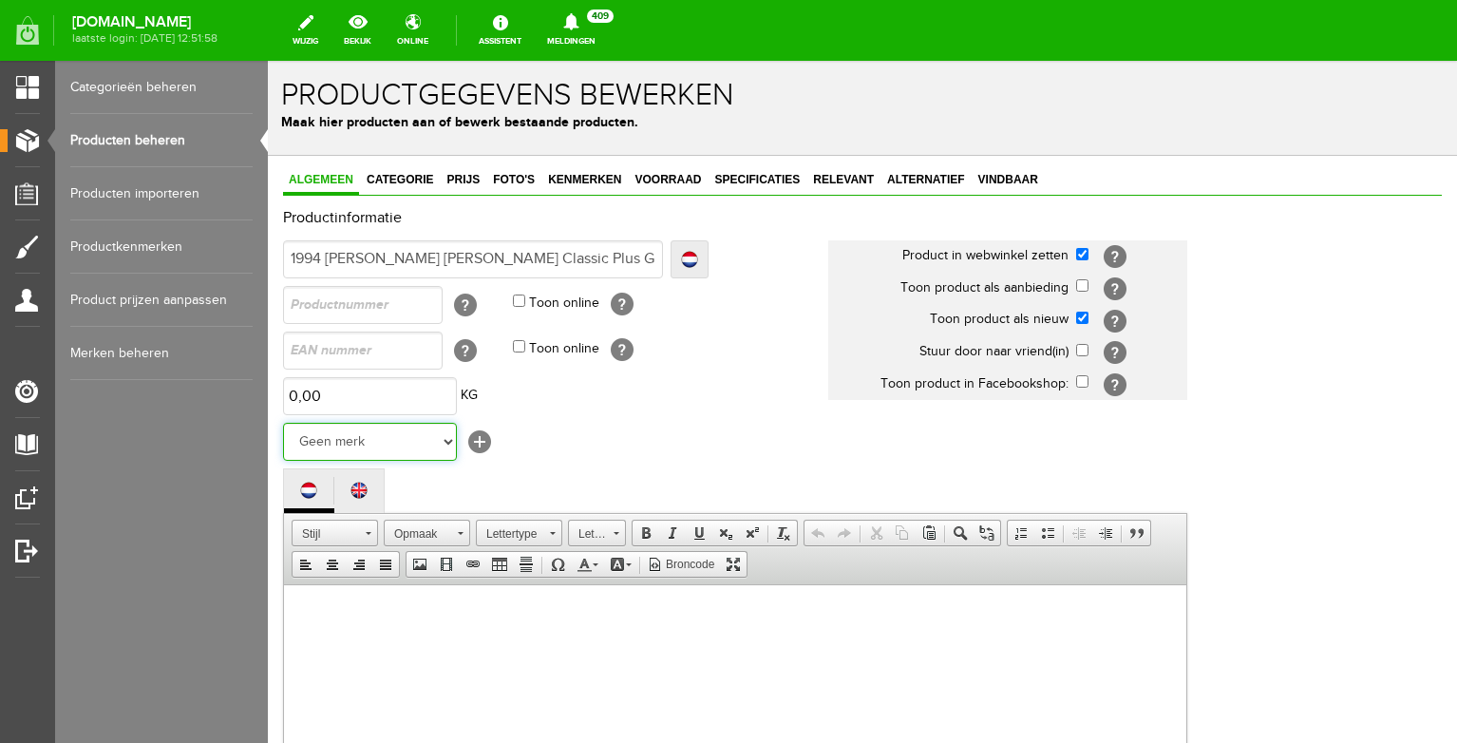
select select "124515"
click option "Gibson" at bounding box center [268, 61] width 0 height 0
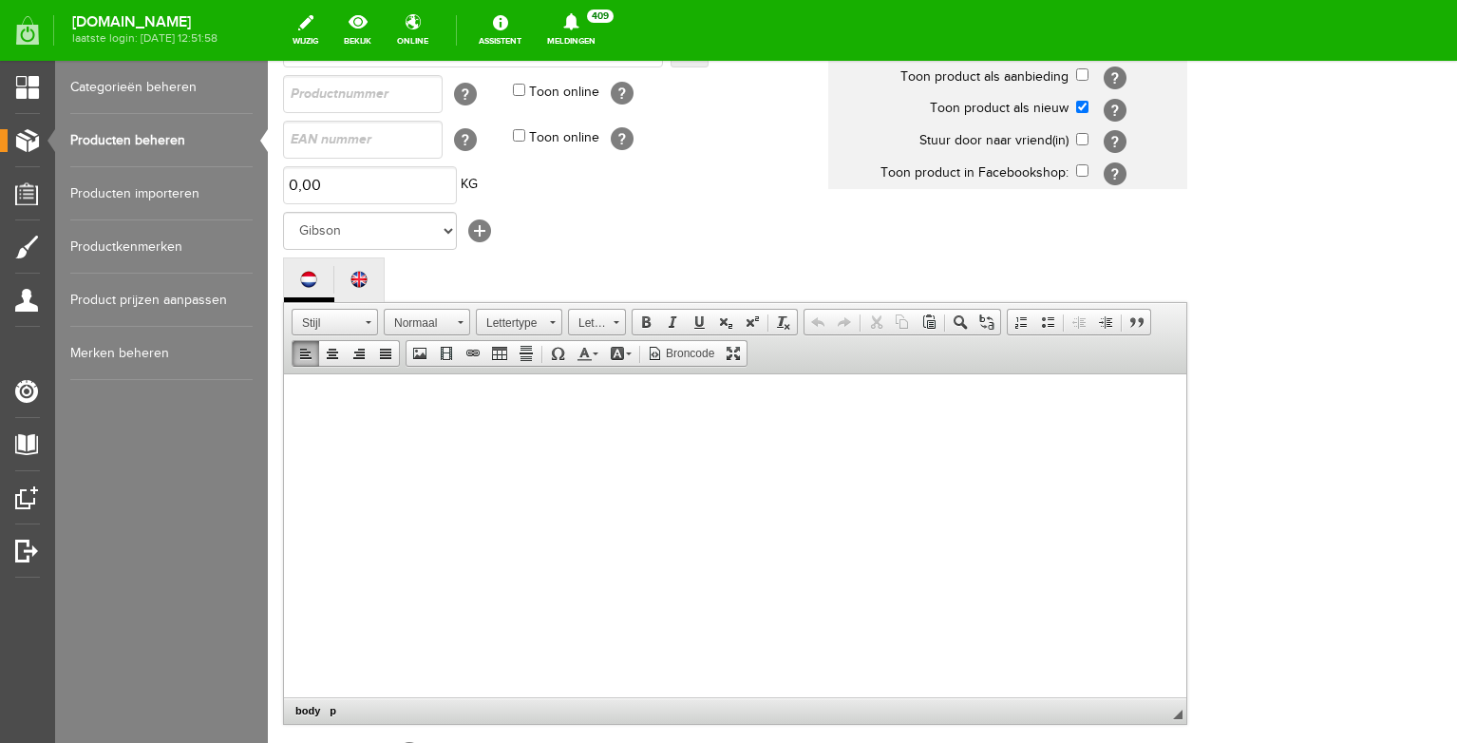
scroll to position [6, 0]
drag, startPoint x: 793, startPoint y: 415, endPoint x: 718, endPoint y: 414, distance: 75.1
click at [718, 414] on span "Here is a nice one from the loved 90s era. Great [PERSON_NAME] and craftsmanshi…" at bounding box center [724, 426] width 843 height 75
click at [825, 438] on span "Here is a nice one from the loved 90s era. Great [PERSON_NAME] and craftsmanshi…" at bounding box center [735, 426] width 864 height 75
click at [1128, 389] on span "Here is a nice one from the loved 90s era. Great [PERSON_NAME] and craftsmanshi…" at bounding box center [735, 426] width 864 height 75
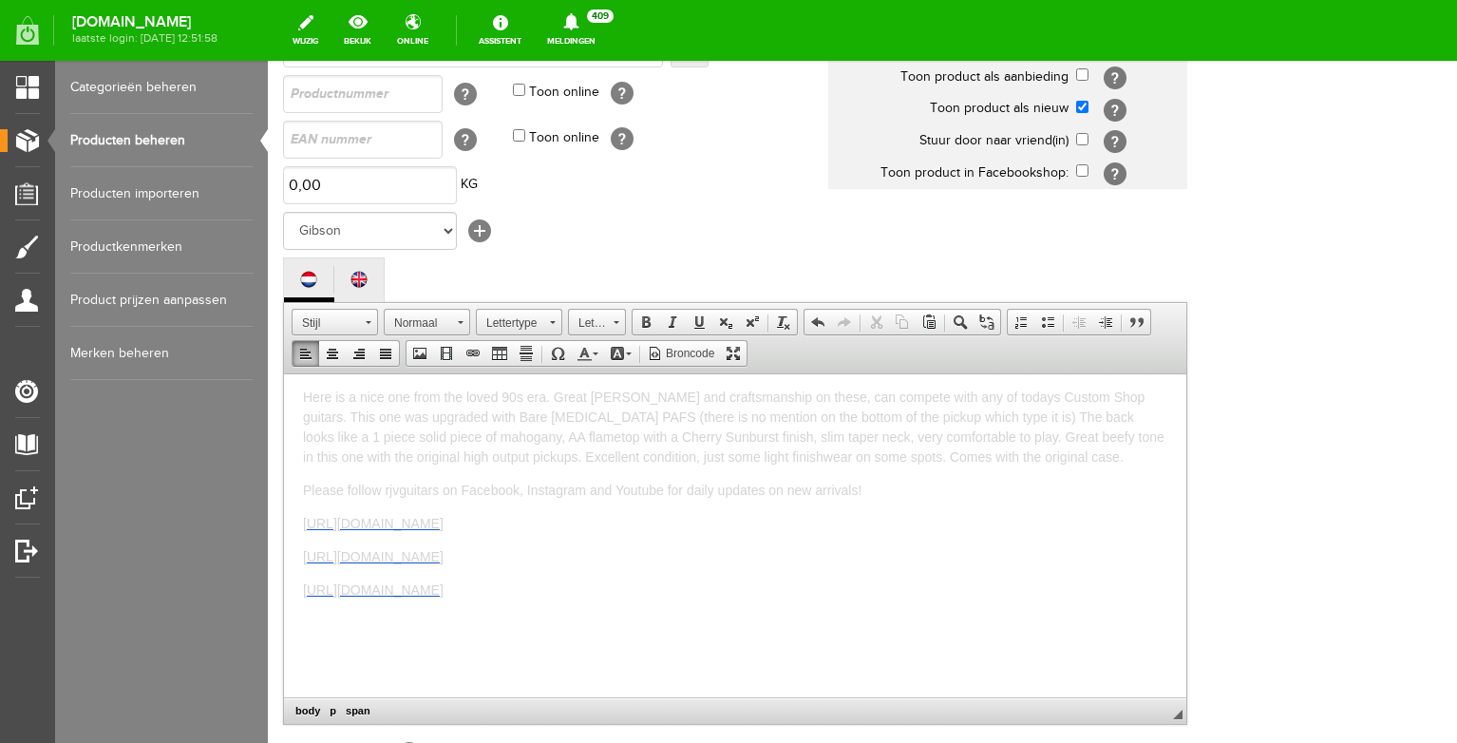
click at [938, 417] on span "Here is a nice one from the loved 90s era. Great [PERSON_NAME] and craftsmanshi…" at bounding box center [734, 426] width 862 height 75
click at [774, 478] on p "Here is a nice one from the loved 90s era. Great [PERSON_NAME] and craftsmanshi…" at bounding box center [735, 437] width 864 height 100
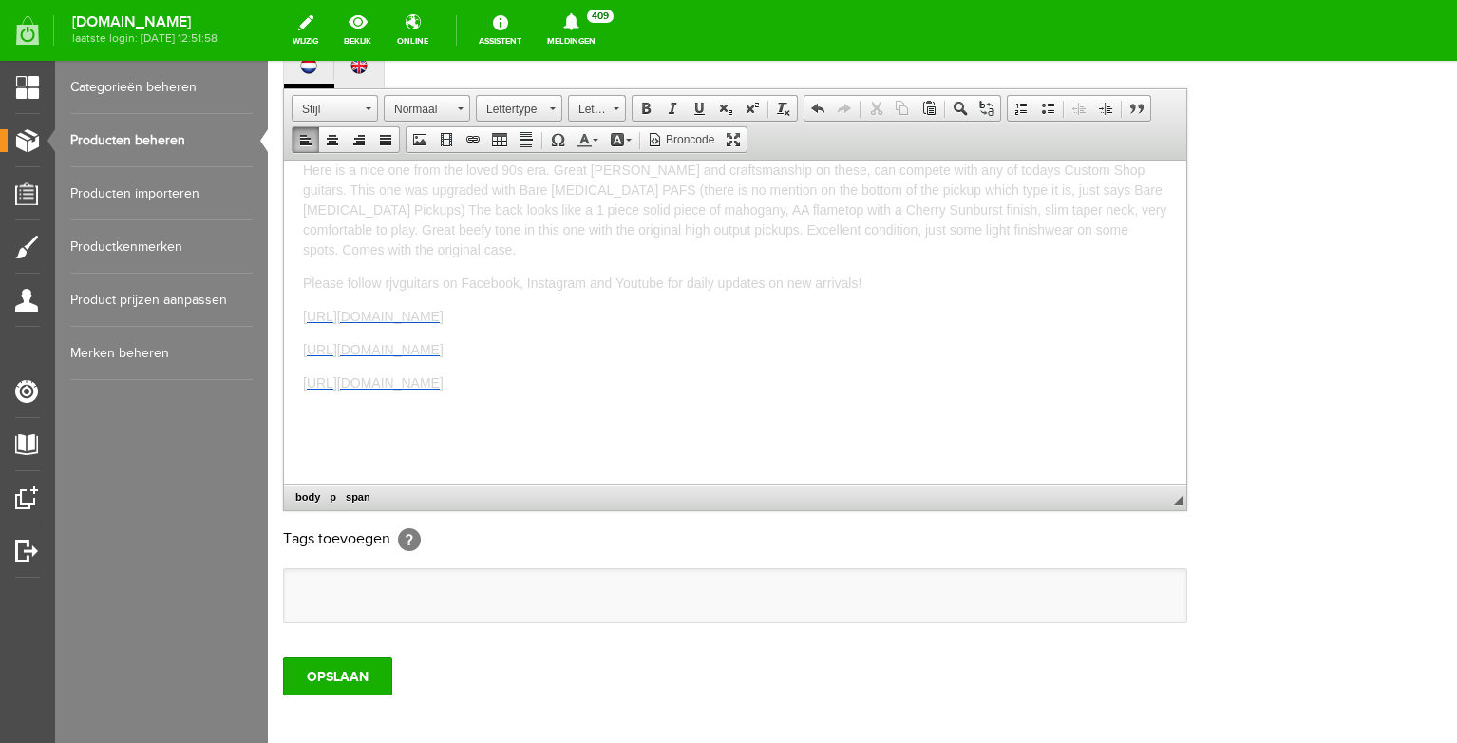
scroll to position [564, 0]
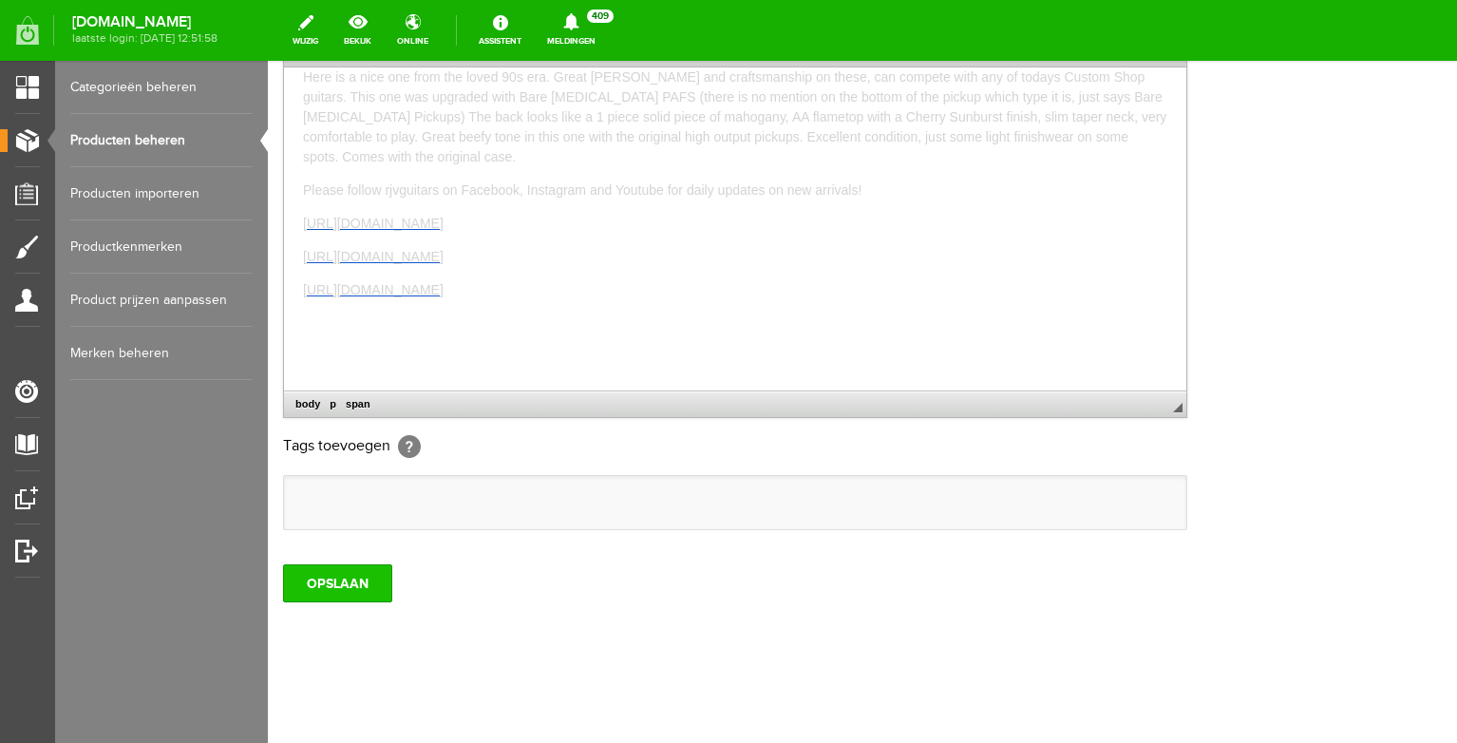
click at [370, 577] on input "OPSLAAN" at bounding box center [337, 583] width 109 height 38
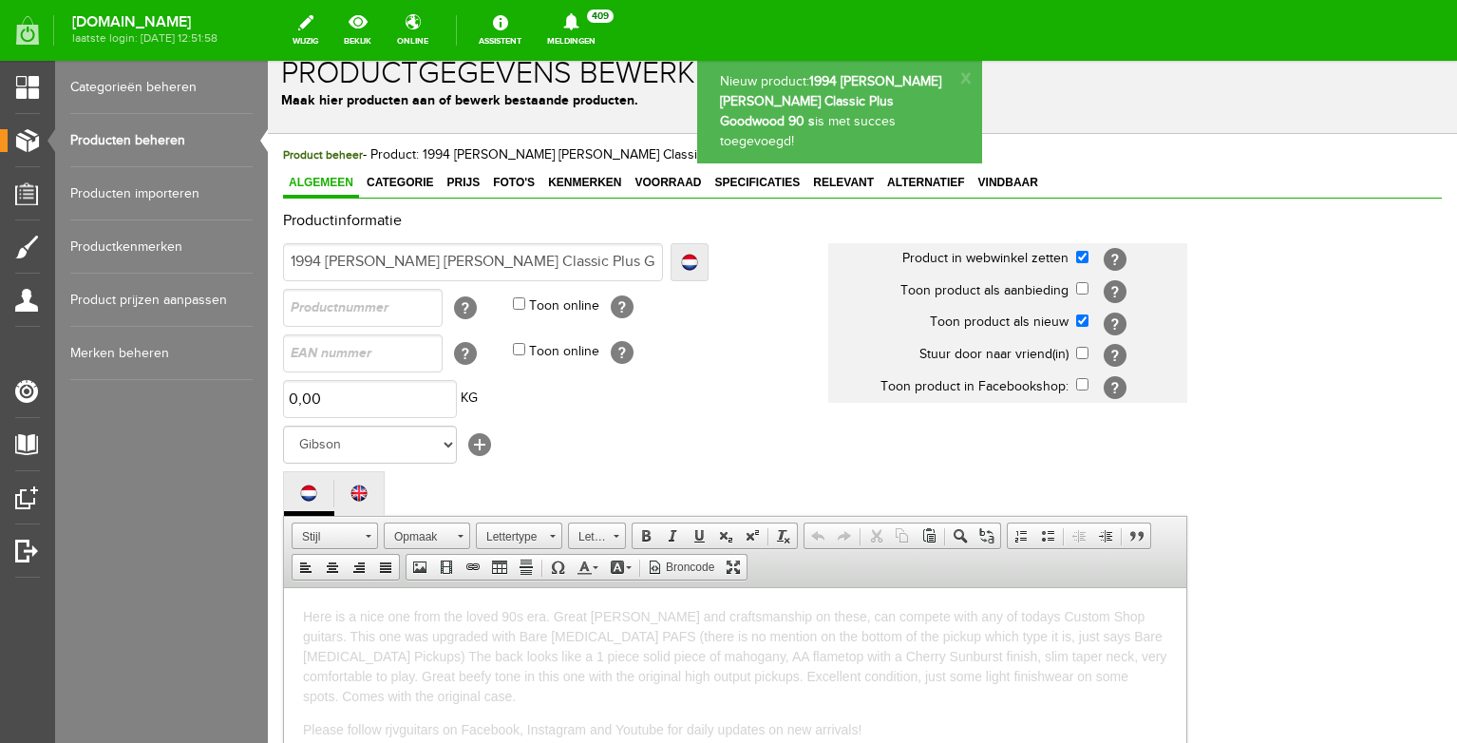
scroll to position [0, 0]
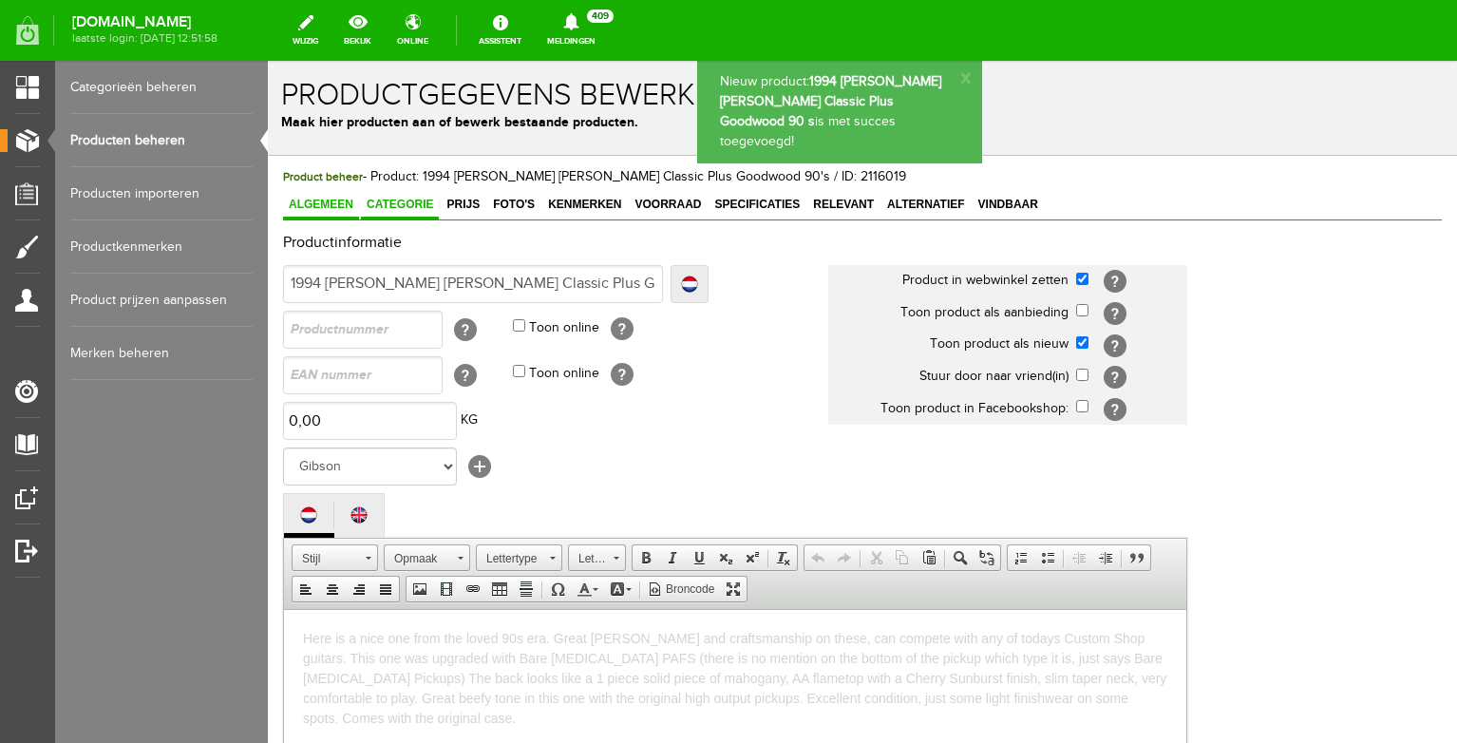
click at [388, 200] on span "Categorie" at bounding box center [400, 204] width 78 height 13
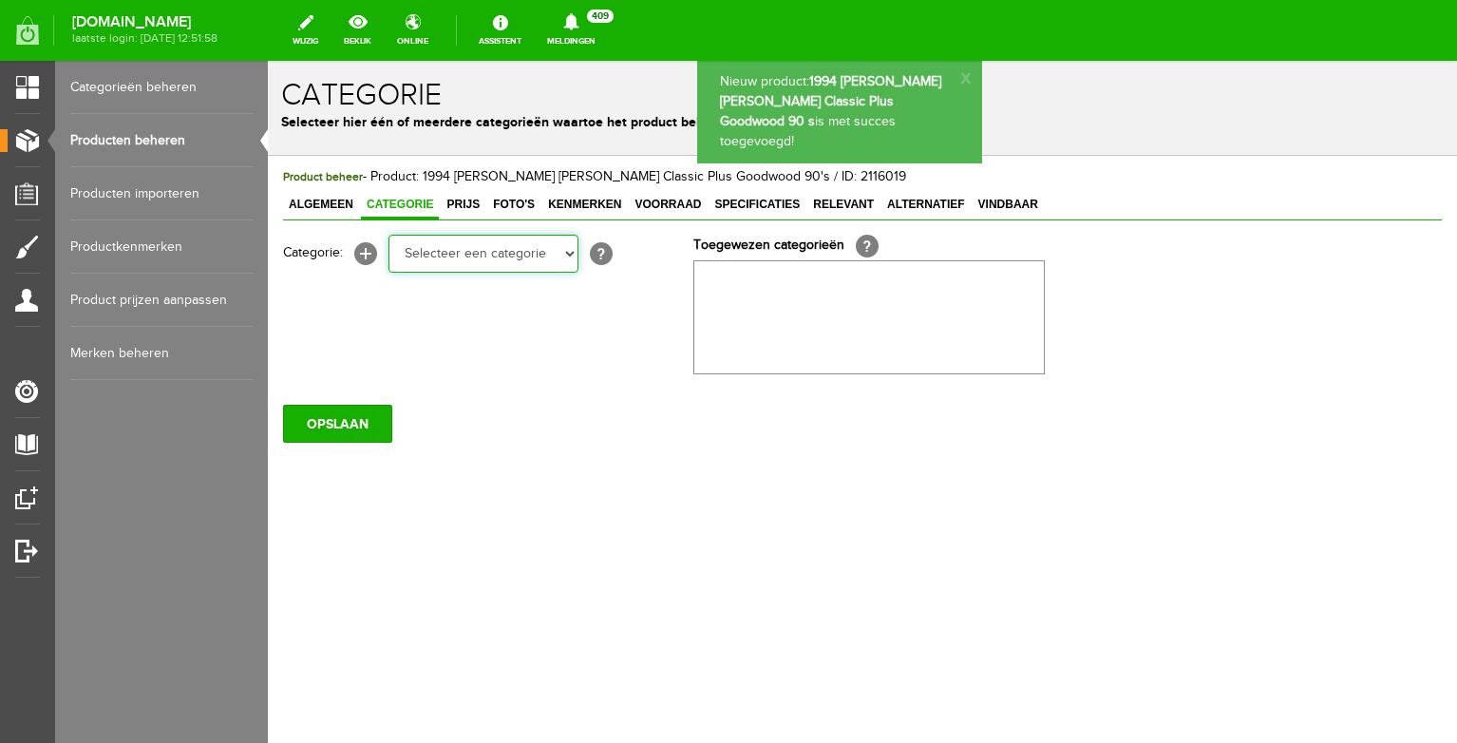
select select "87687"
click option "Electric guitars" at bounding box center [268, 61] width 0 height 0
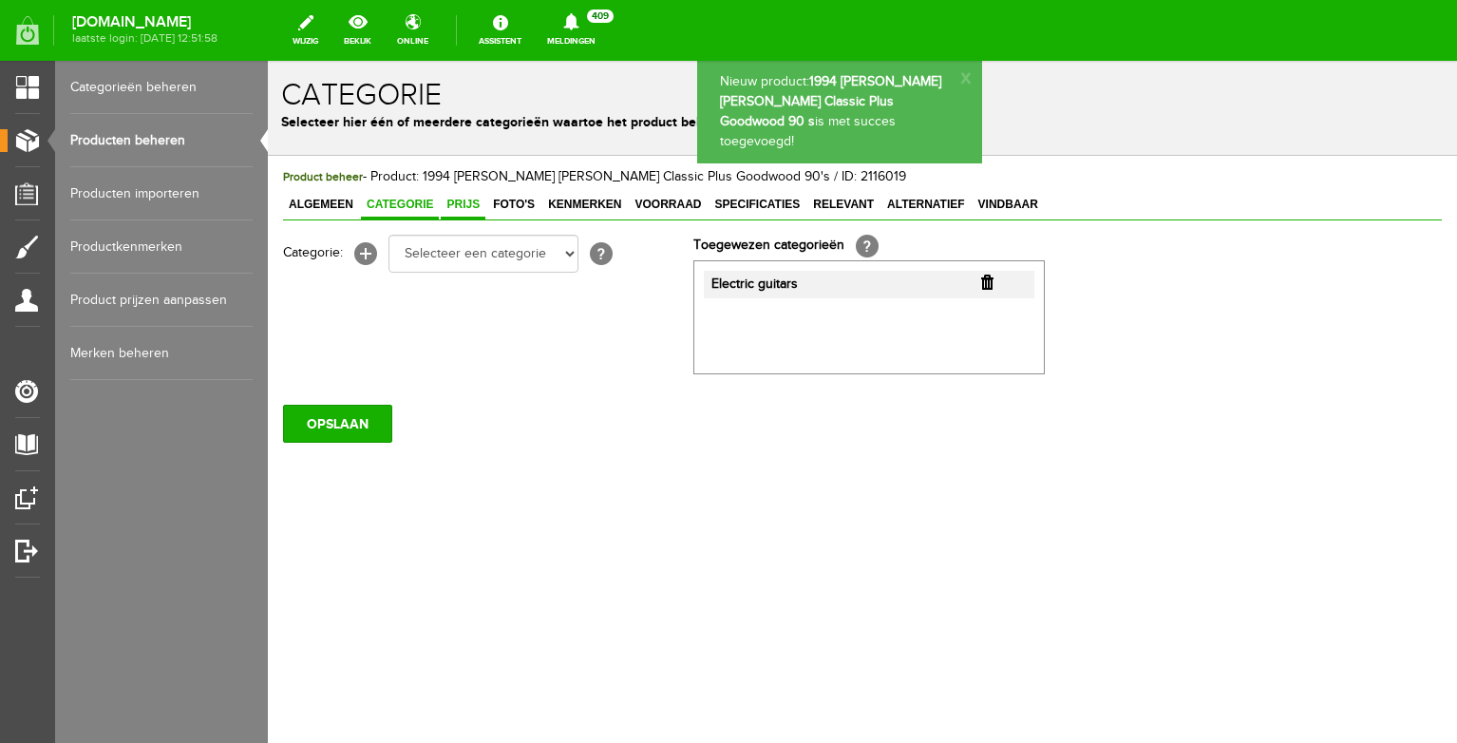
click at [465, 213] on link "Prijs" at bounding box center [463, 206] width 45 height 28
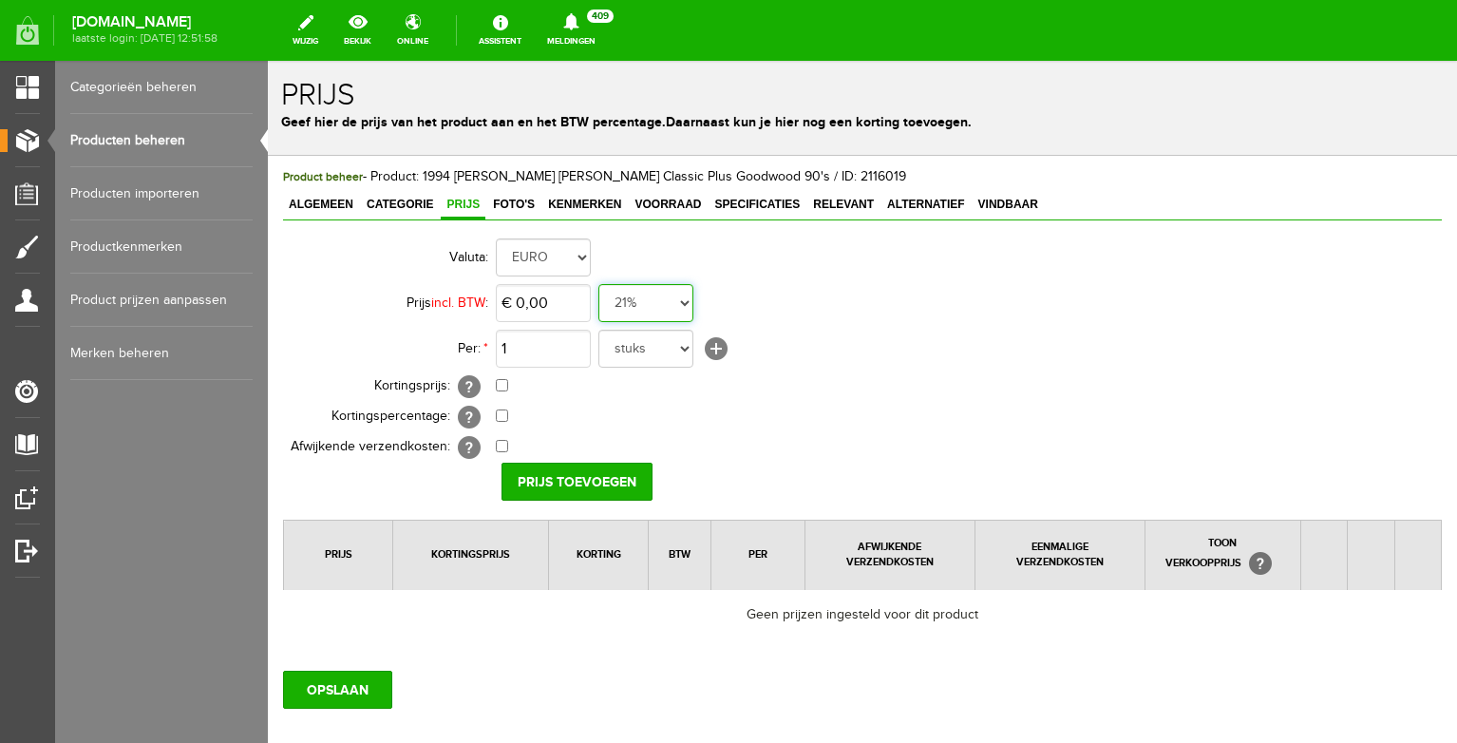
select select "0,00"
click option "0%" at bounding box center [268, 61] width 0 height 0
click at [547, 314] on input "0" at bounding box center [543, 303] width 95 height 38
type input "€ 2.490,00"
click at [560, 468] on input "Prijs toevoegen" at bounding box center [577, 482] width 151 height 38
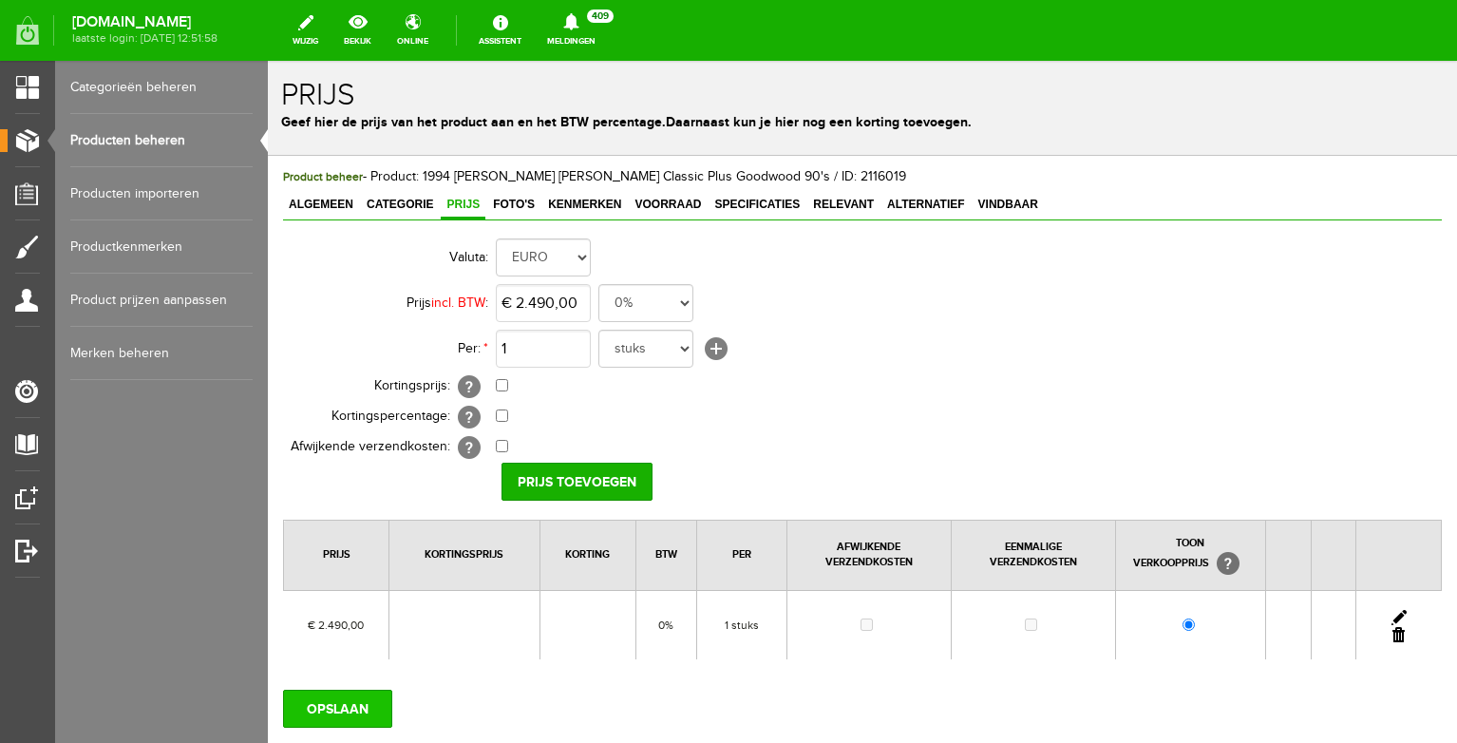
click at [318, 701] on input "OPSLAAN" at bounding box center [337, 709] width 109 height 38
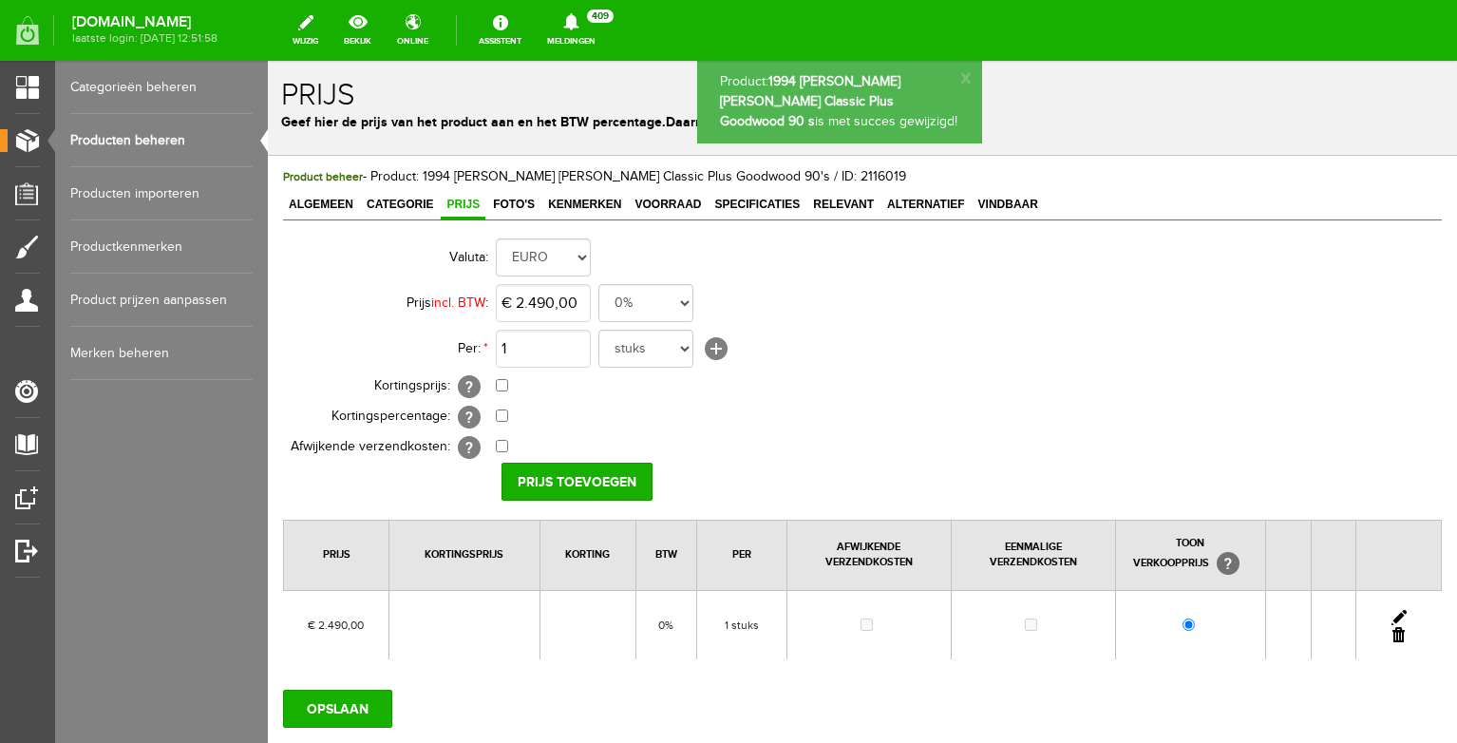
click at [512, 209] on span "Foto's" at bounding box center [513, 204] width 53 height 13
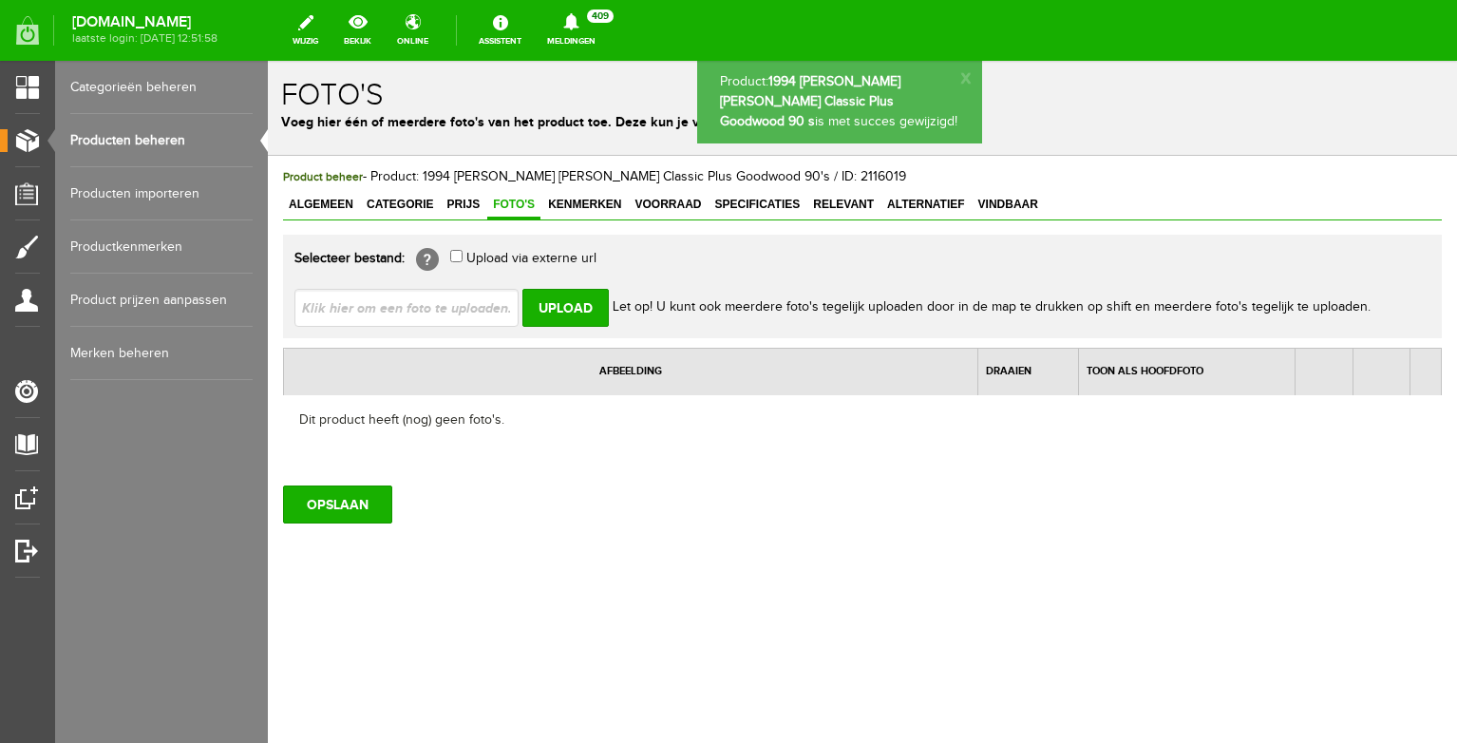
click at [440, 307] on input "file" at bounding box center [413, 307] width 239 height 36
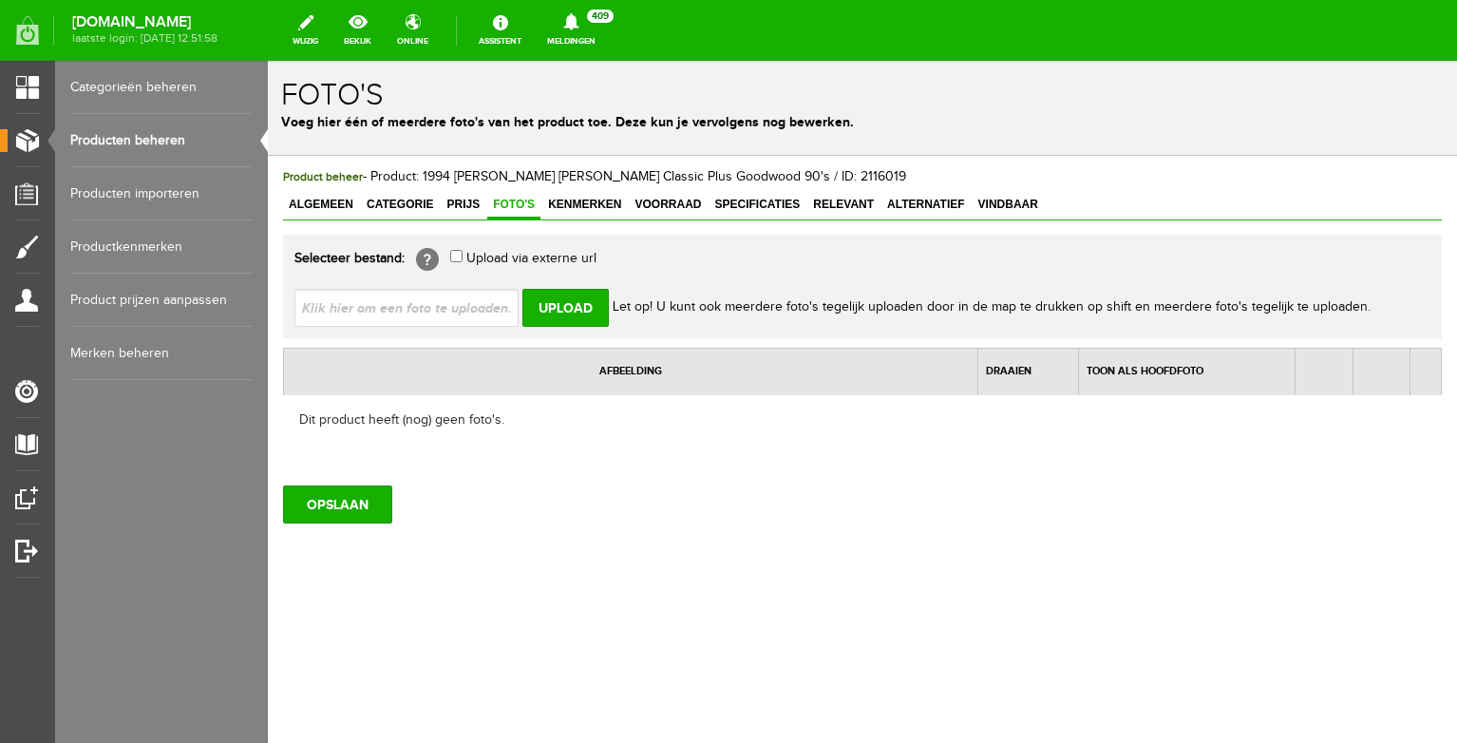
type input "C:\fakepath\image00734.jpeg"
type input "image00734.jpeg; image00735.jpeg; image00736.jpeg; image00739.jpeg; image00742.…"
click at [574, 317] on input "Upload" at bounding box center [565, 308] width 86 height 38
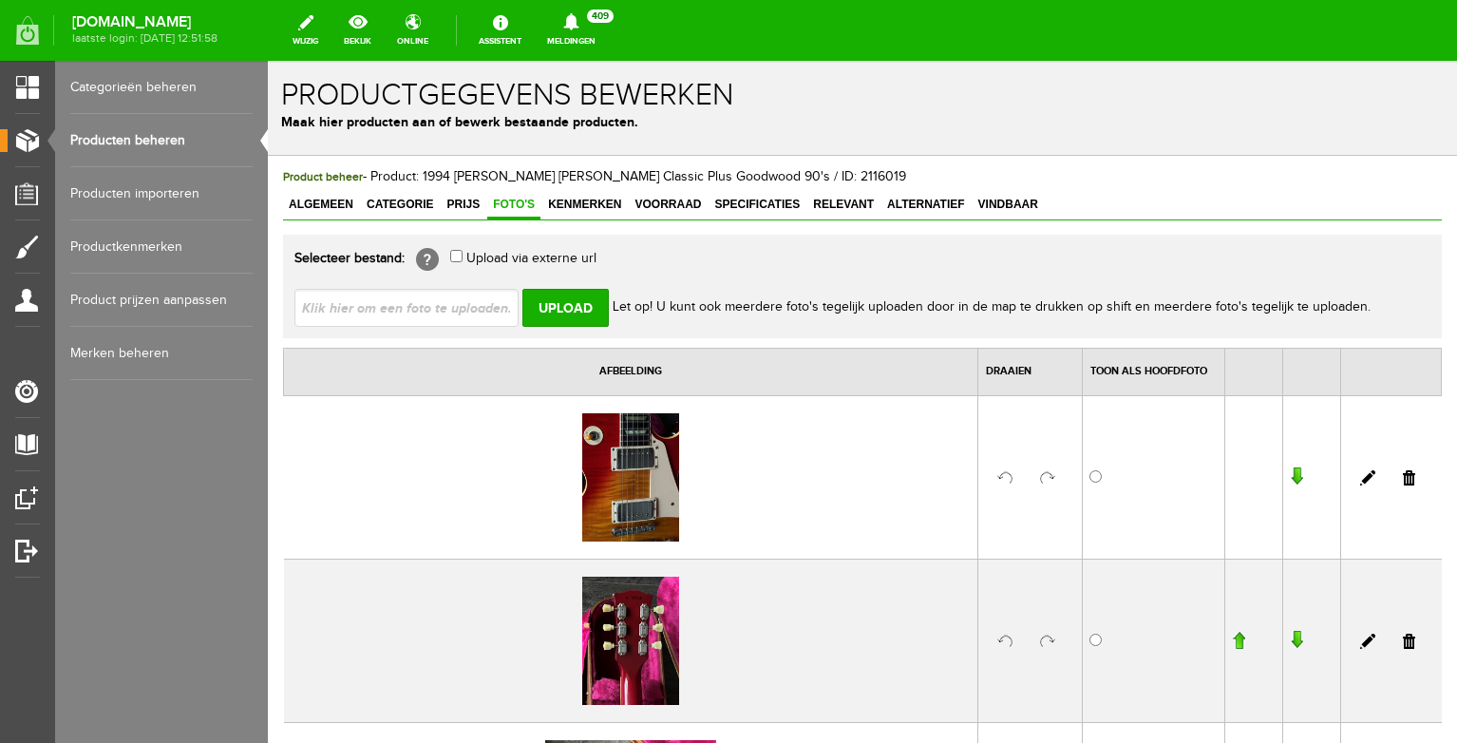
click at [356, 300] on input "file" at bounding box center [413, 307] width 239 height 36
type input "C:\fakepath\image00743.jpeg"
type input "image00743.jpeg; image00745.jpeg; image00749.jpeg; image00750.jpeg"
click at [579, 310] on input "Upload" at bounding box center [565, 308] width 86 height 38
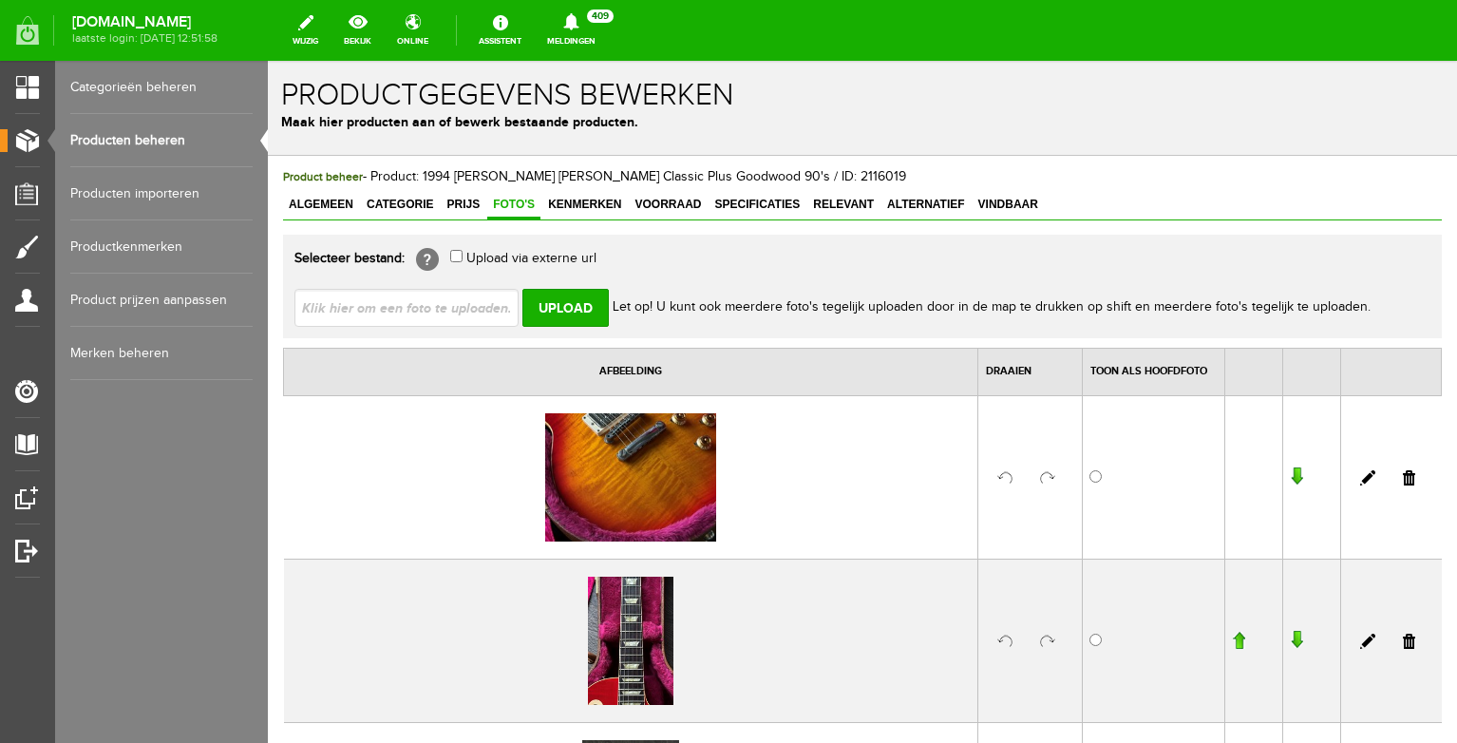
click at [471, 313] on input "file" at bounding box center [413, 307] width 239 height 36
type input "C:\fakepath\image00753.jpeg"
type input "image00753.jpeg; image00754.jpeg"
click at [563, 307] on input "Upload" at bounding box center [565, 308] width 86 height 38
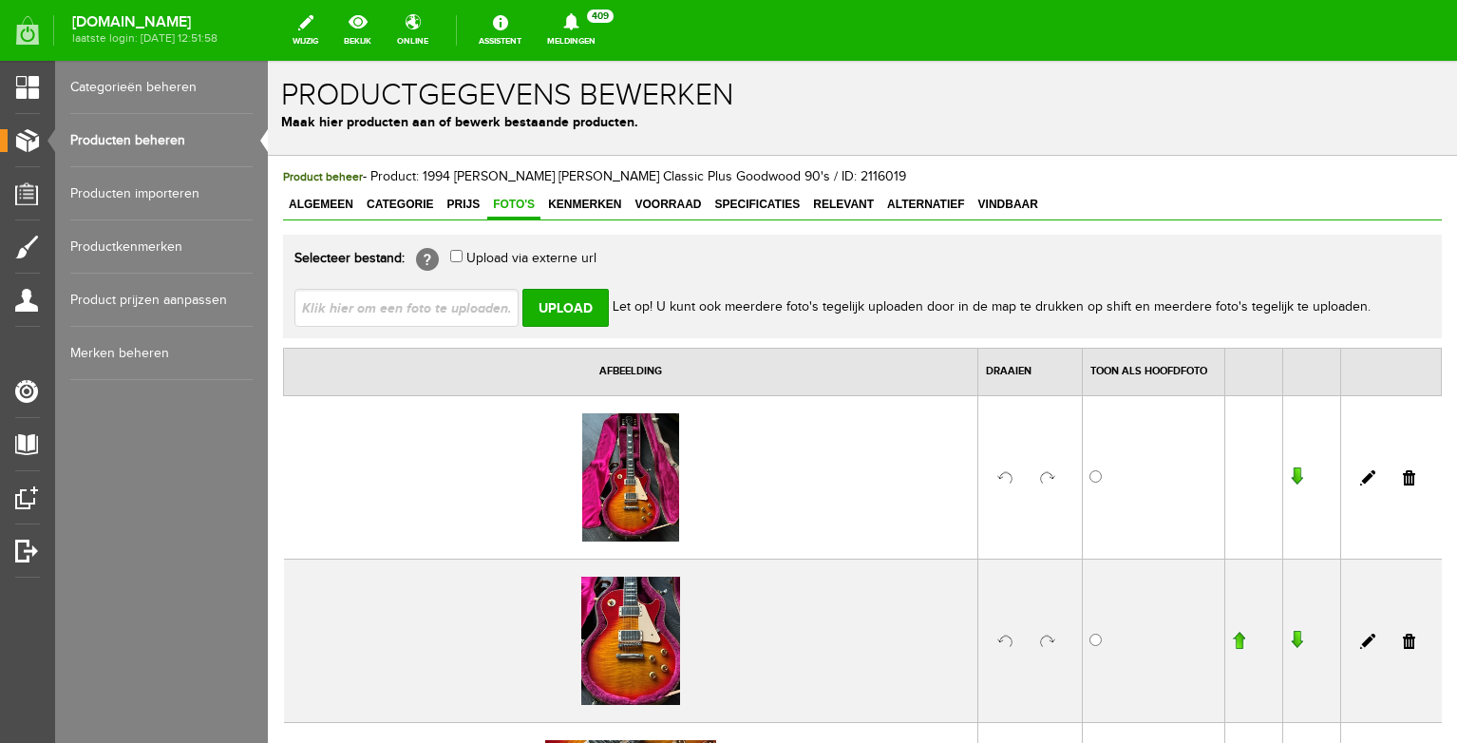
click at [1052, 475] on link at bounding box center [1047, 477] width 15 height 15
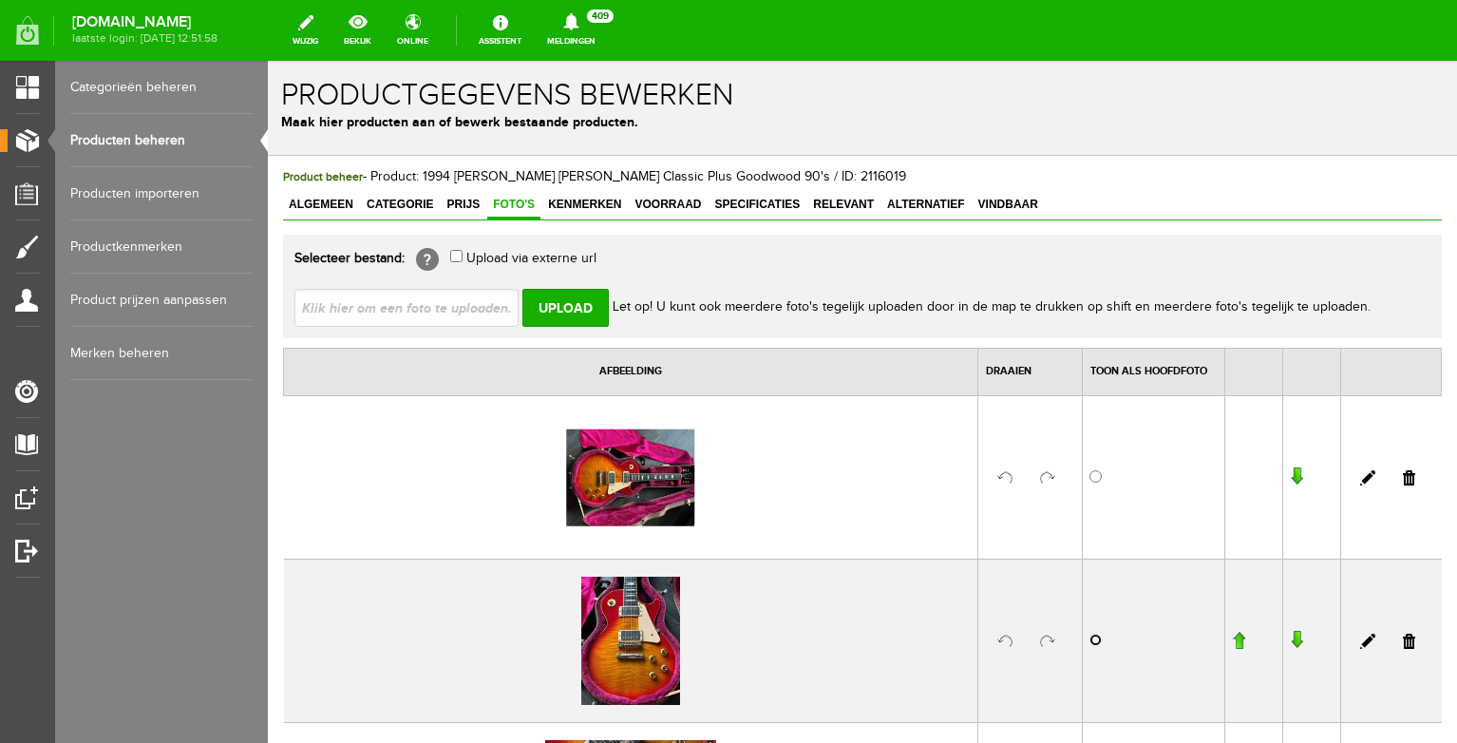
click at [1096, 636] on input "radio" at bounding box center [1096, 640] width 12 height 12
radio input "true"
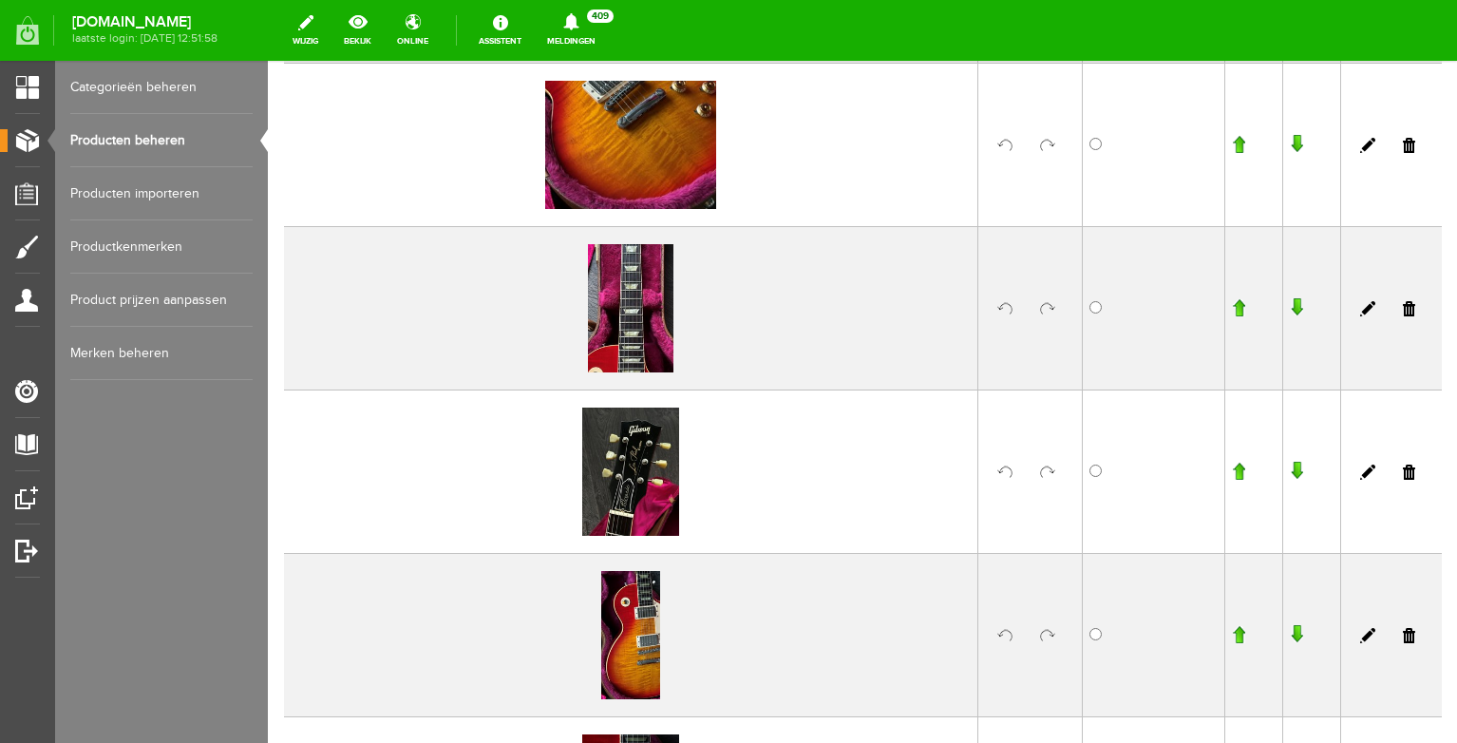
scroll to position [714, 0]
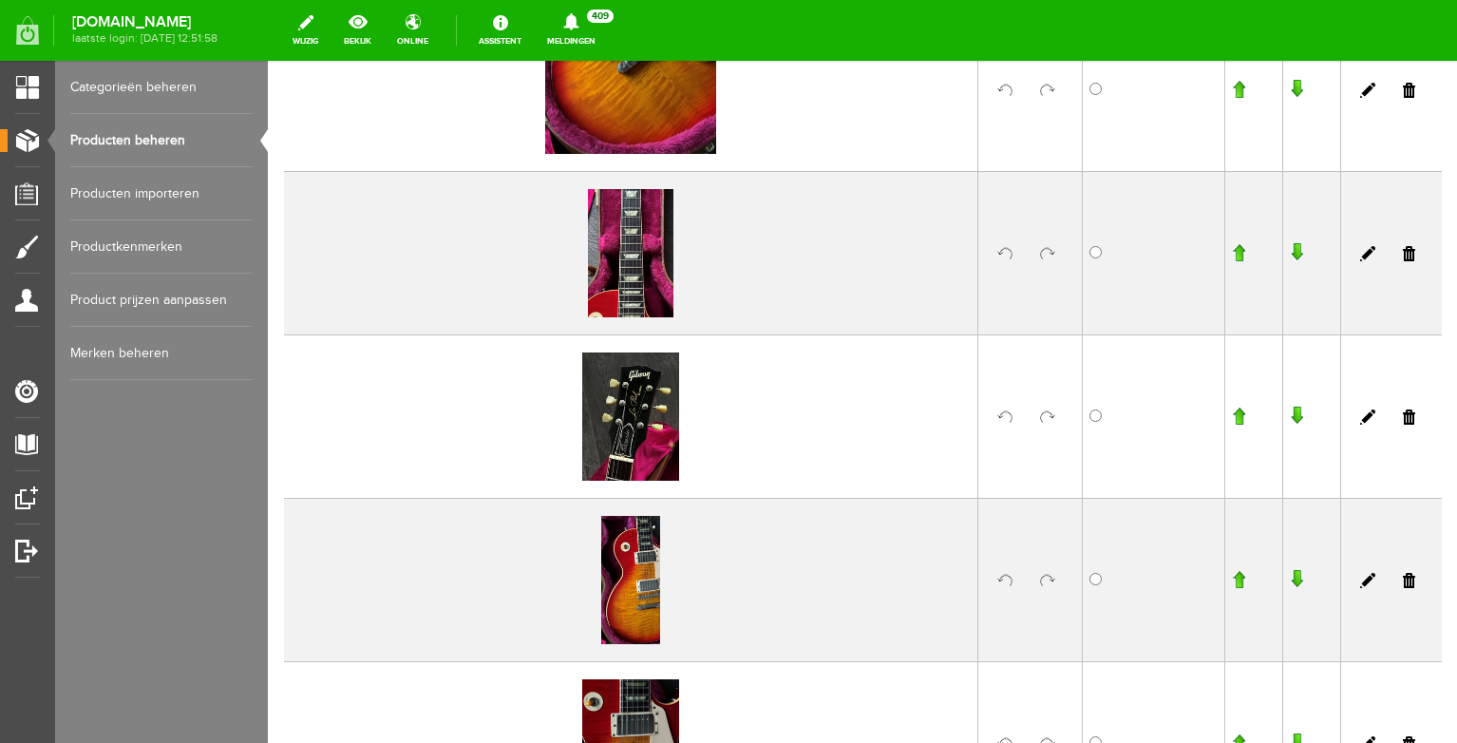
click at [1049, 417] on link at bounding box center [1047, 416] width 15 height 15
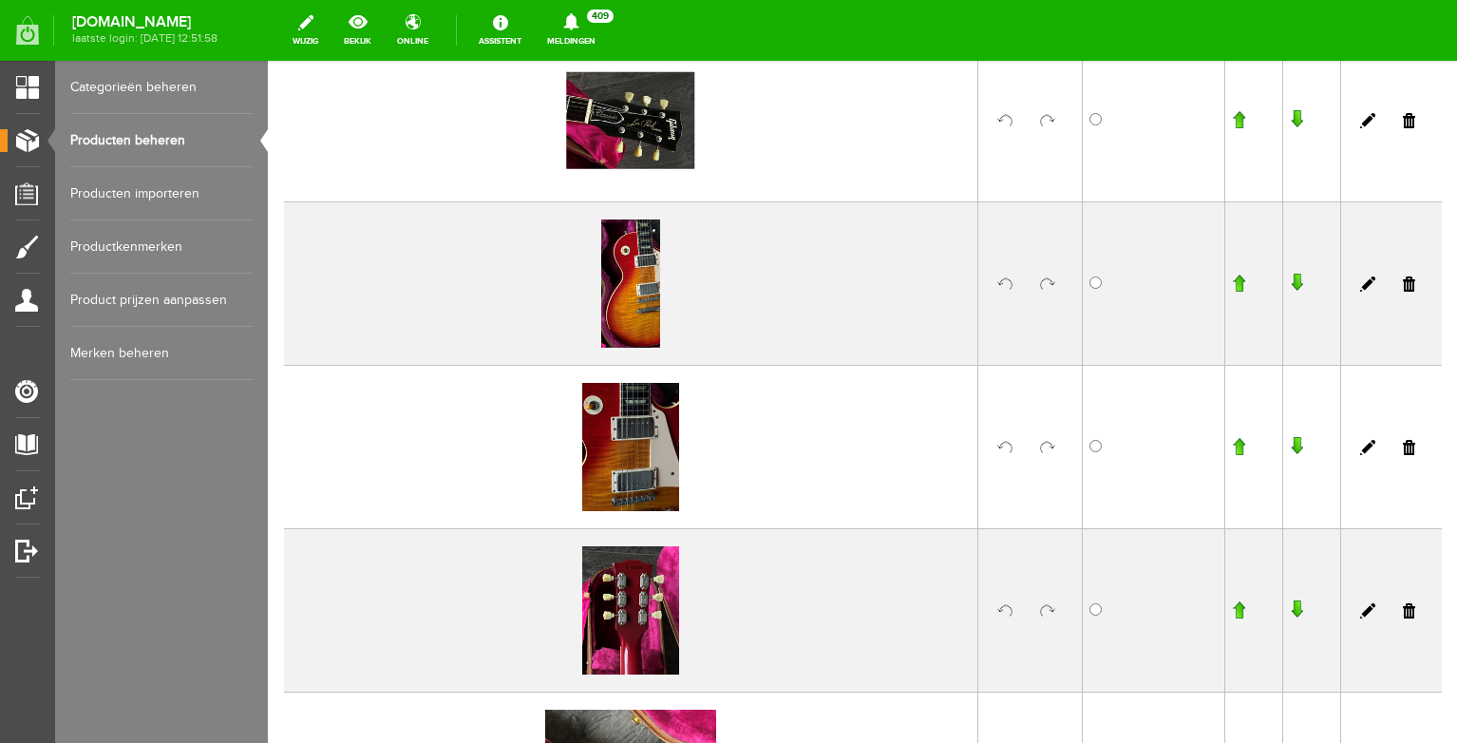
scroll to position [1068, 0]
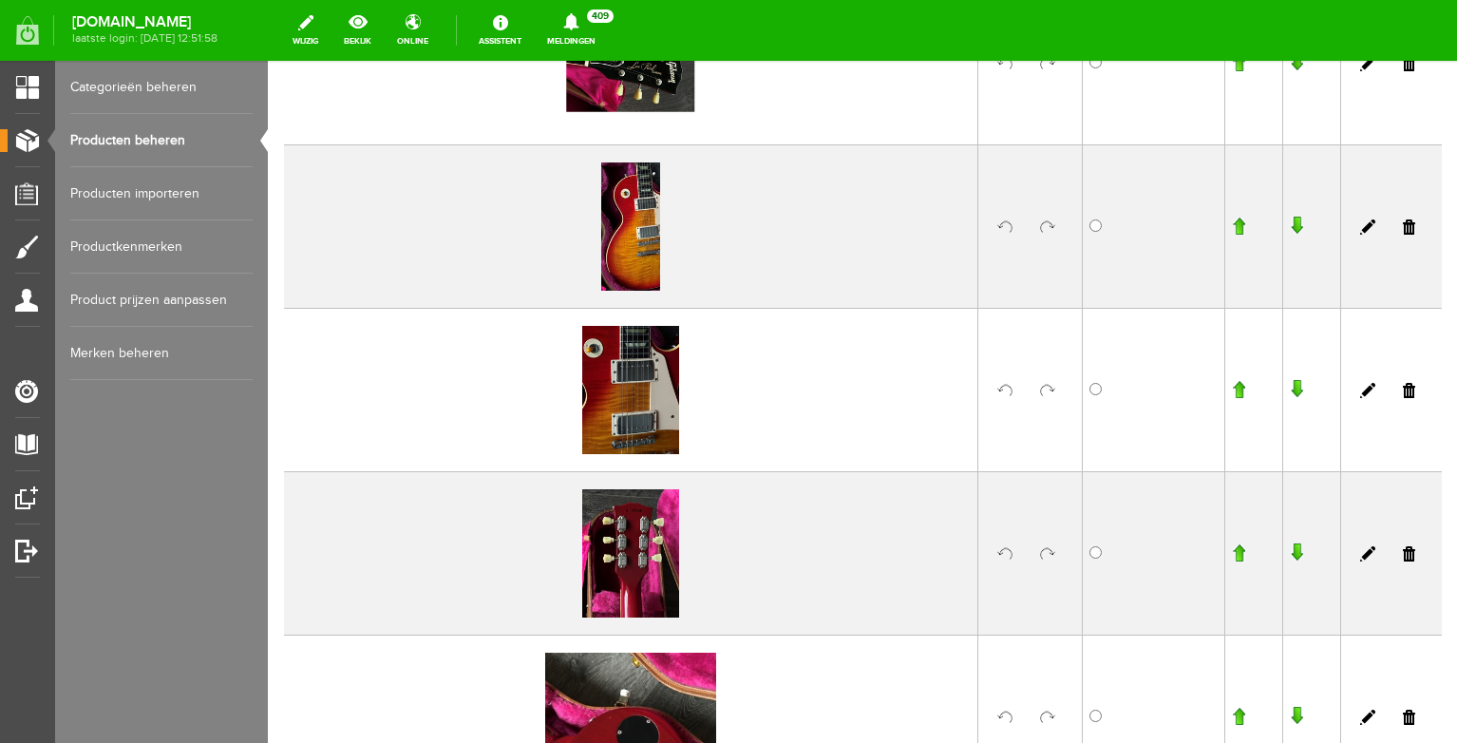
click at [1048, 384] on link at bounding box center [1047, 390] width 15 height 15
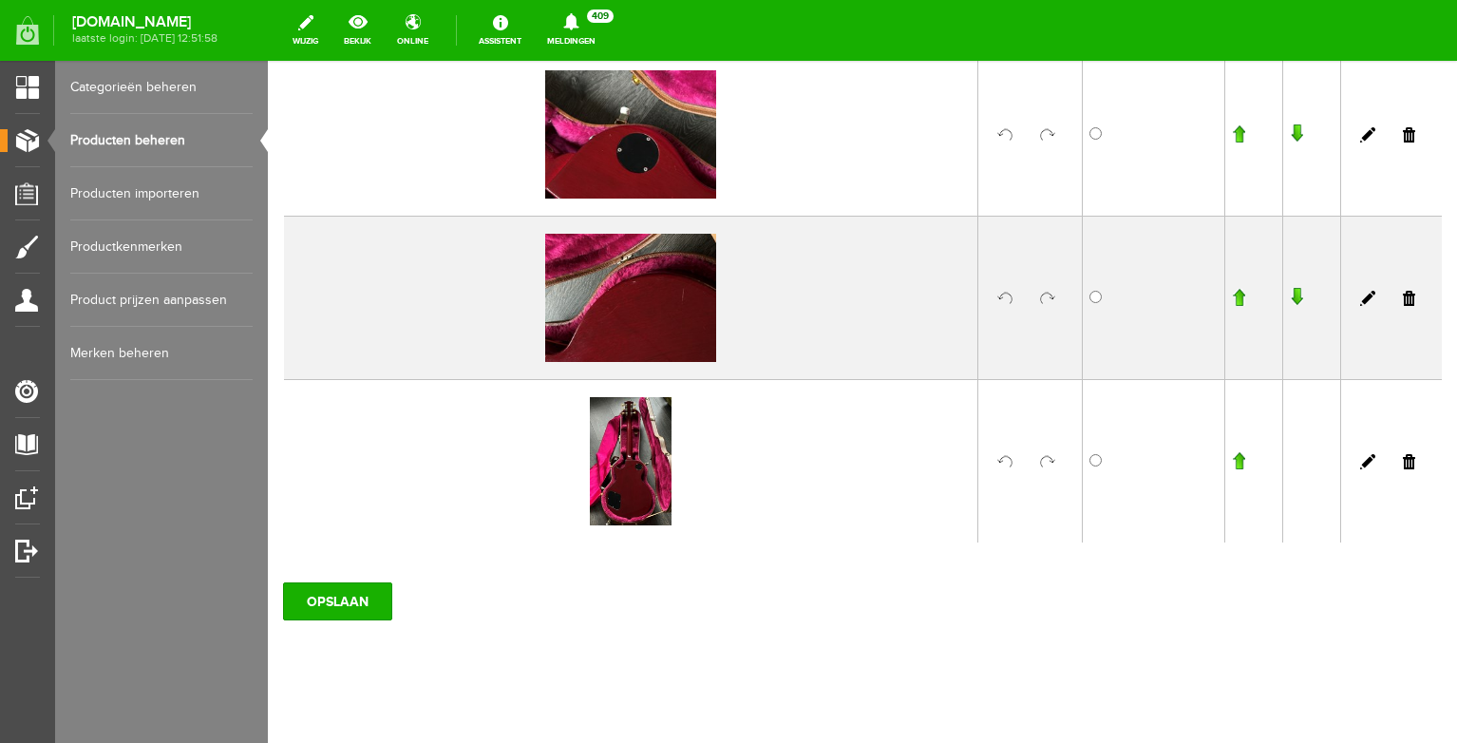
scroll to position [1668, 0]
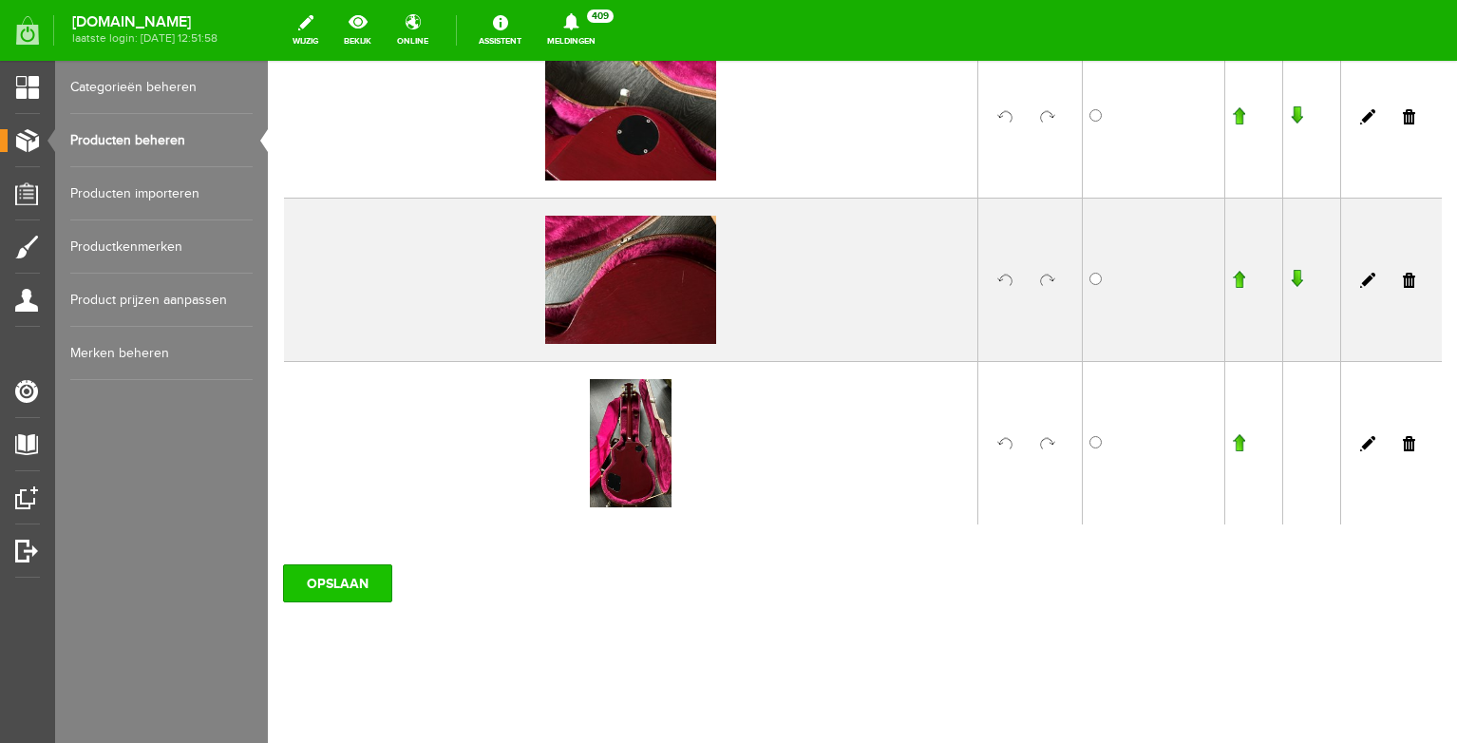
click at [361, 576] on input "OPSLAAN" at bounding box center [337, 583] width 109 height 38
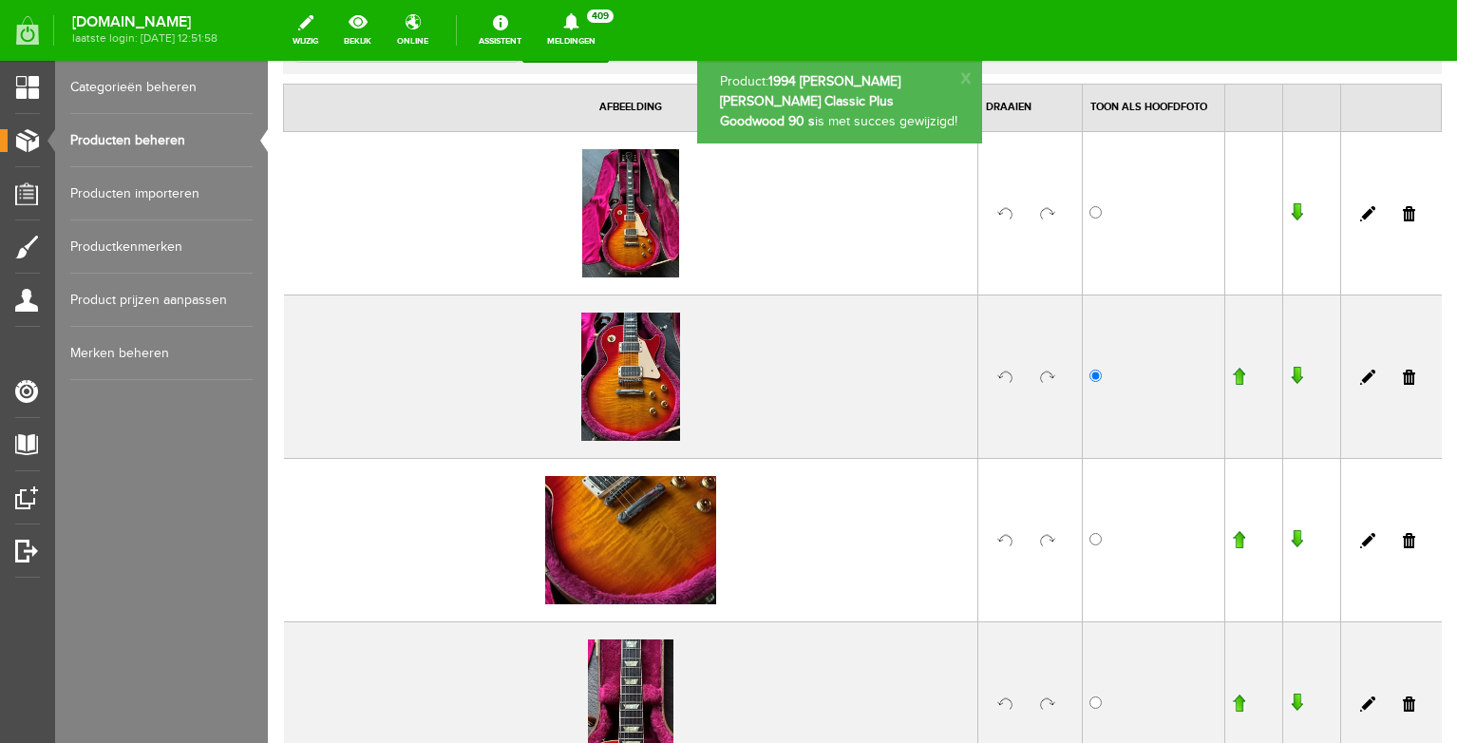
scroll to position [0, 0]
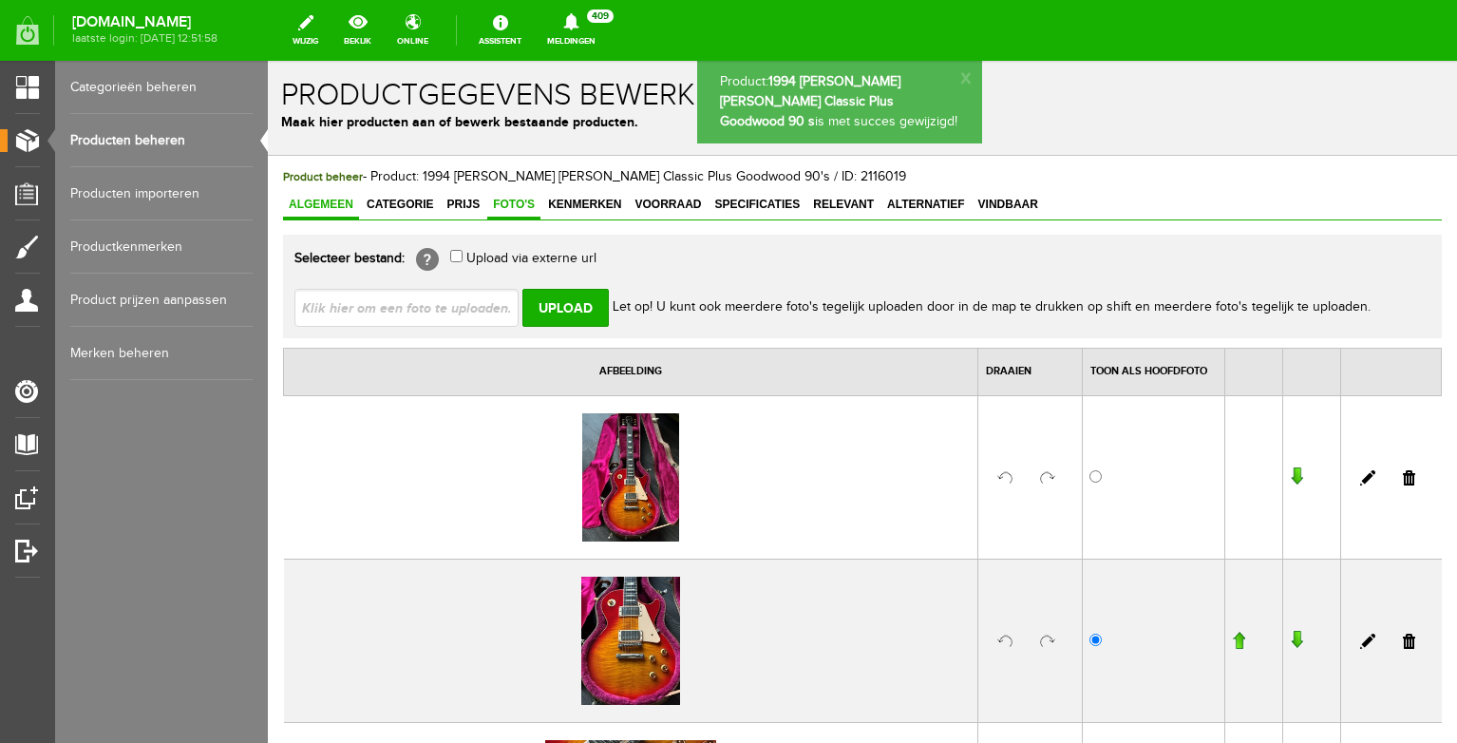
click at [332, 218] on link "Algemeen" at bounding box center [321, 206] width 76 height 28
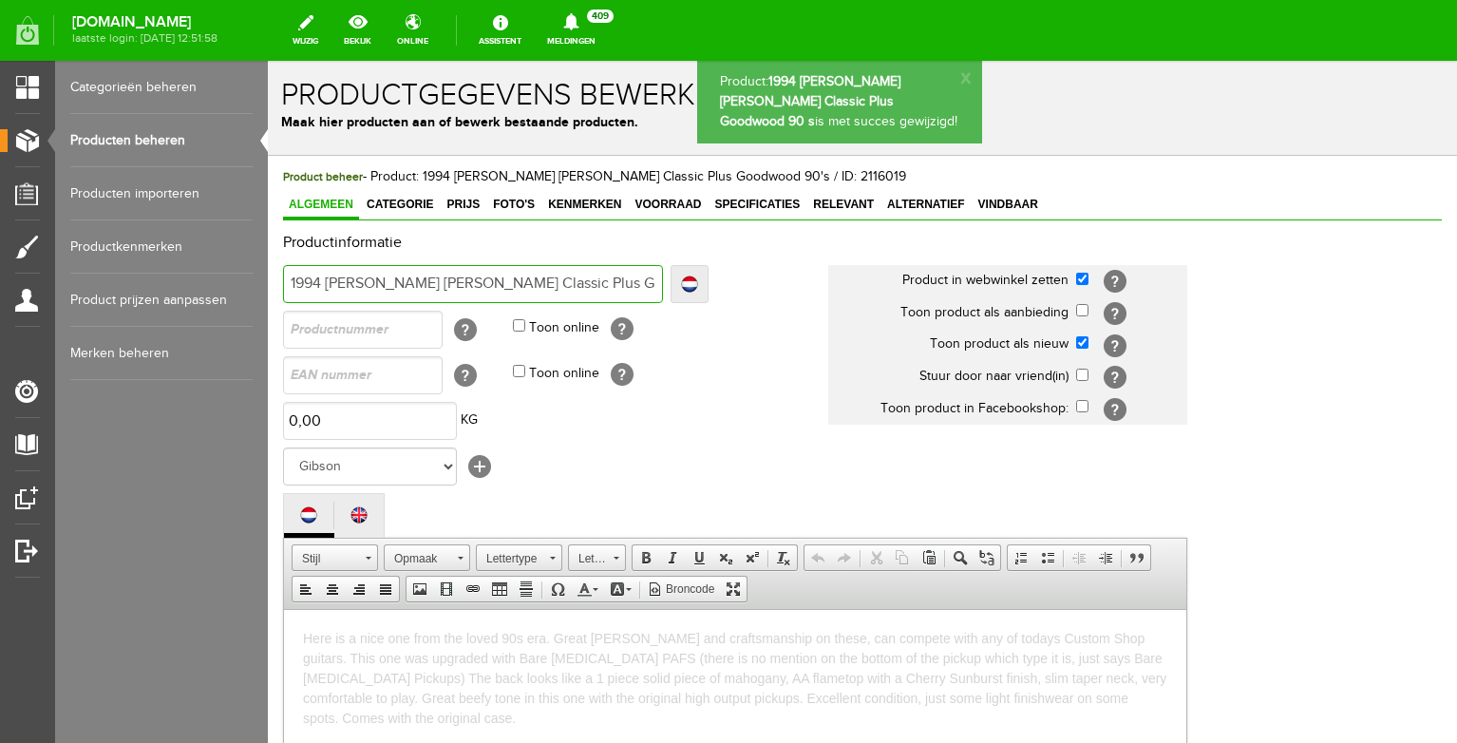
click at [631, 281] on input "1994 [PERSON_NAME] [PERSON_NAME] Classic Plus Goodwood 90's" at bounding box center [473, 284] width 380 height 38
type input "1994 [PERSON_NAME] [PERSON_NAME] Classic Plus Goodwood 90's"
type input "1994 [PERSON_NAME] [PERSON_NAME] Classic Plus Goodwood 90's w"
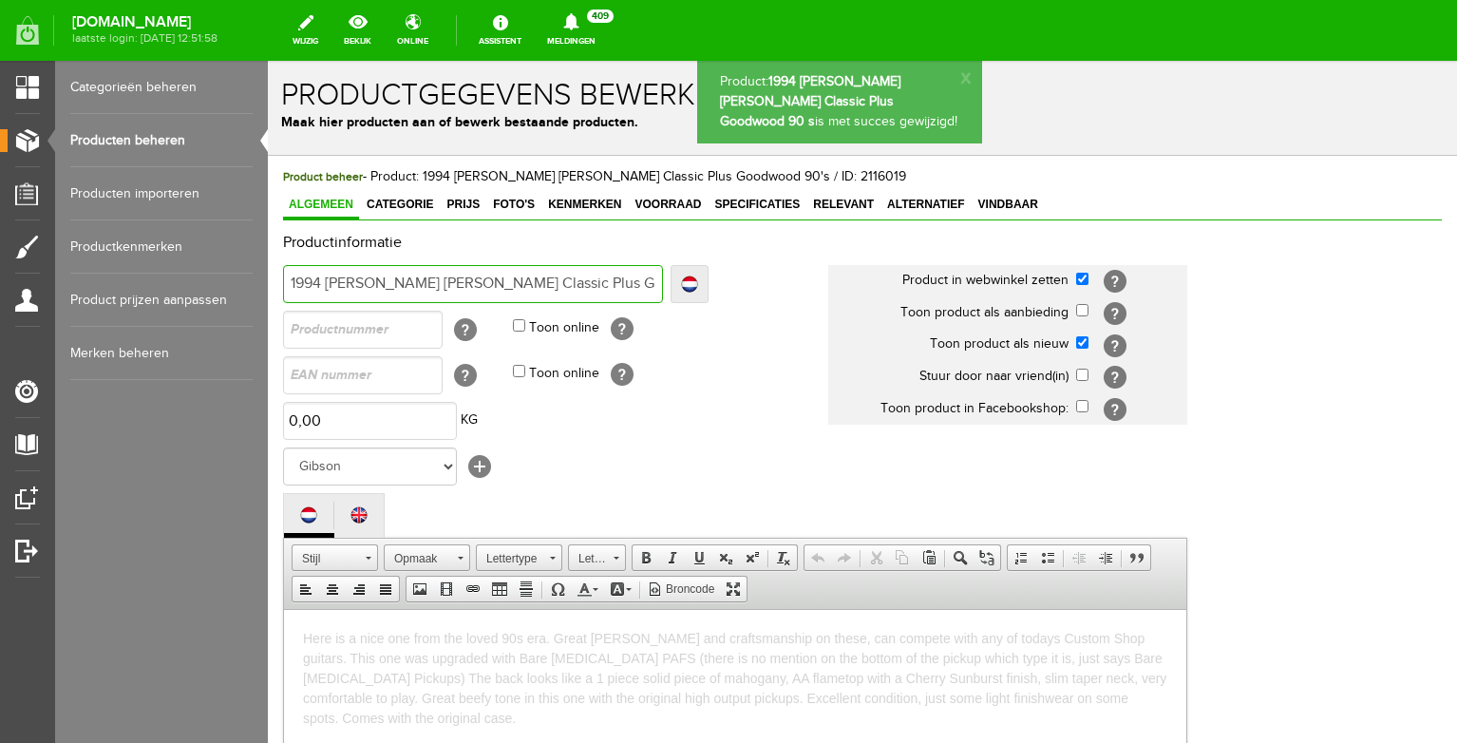
type input "1994 [PERSON_NAME] [PERSON_NAME] Classic Plus Goodwood 90's wi"
type input "1994 [PERSON_NAME] [PERSON_NAME] Classic Plus Goodwood 90's wit"
type input "1994 [PERSON_NAME] [PERSON_NAME] Classic Plus Goodwood 90's with"
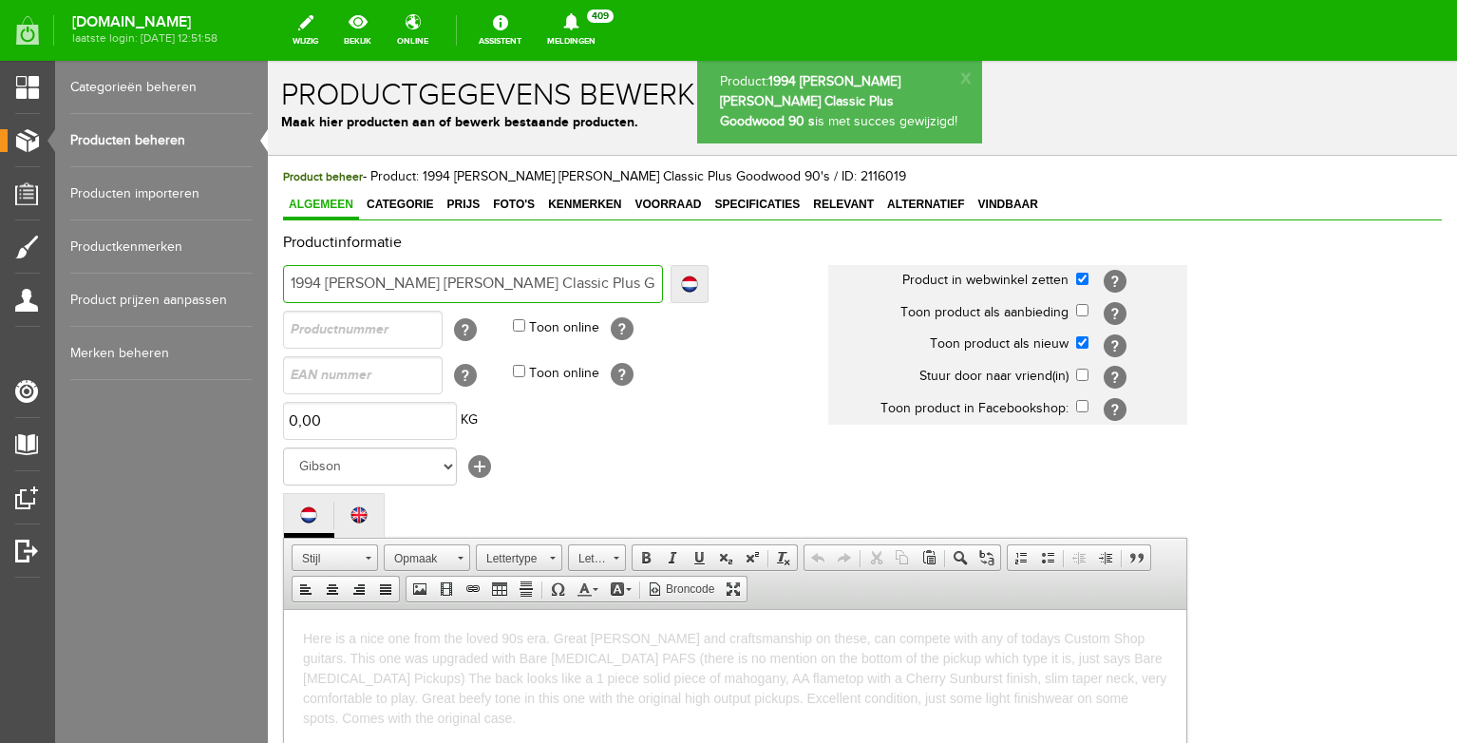
type input "1994 [PERSON_NAME] [PERSON_NAME] Classic Plus Goodwood 90's with"
type input "1994 [PERSON_NAME] [PERSON_NAME] Classic Plus Goodwood 90's with P"
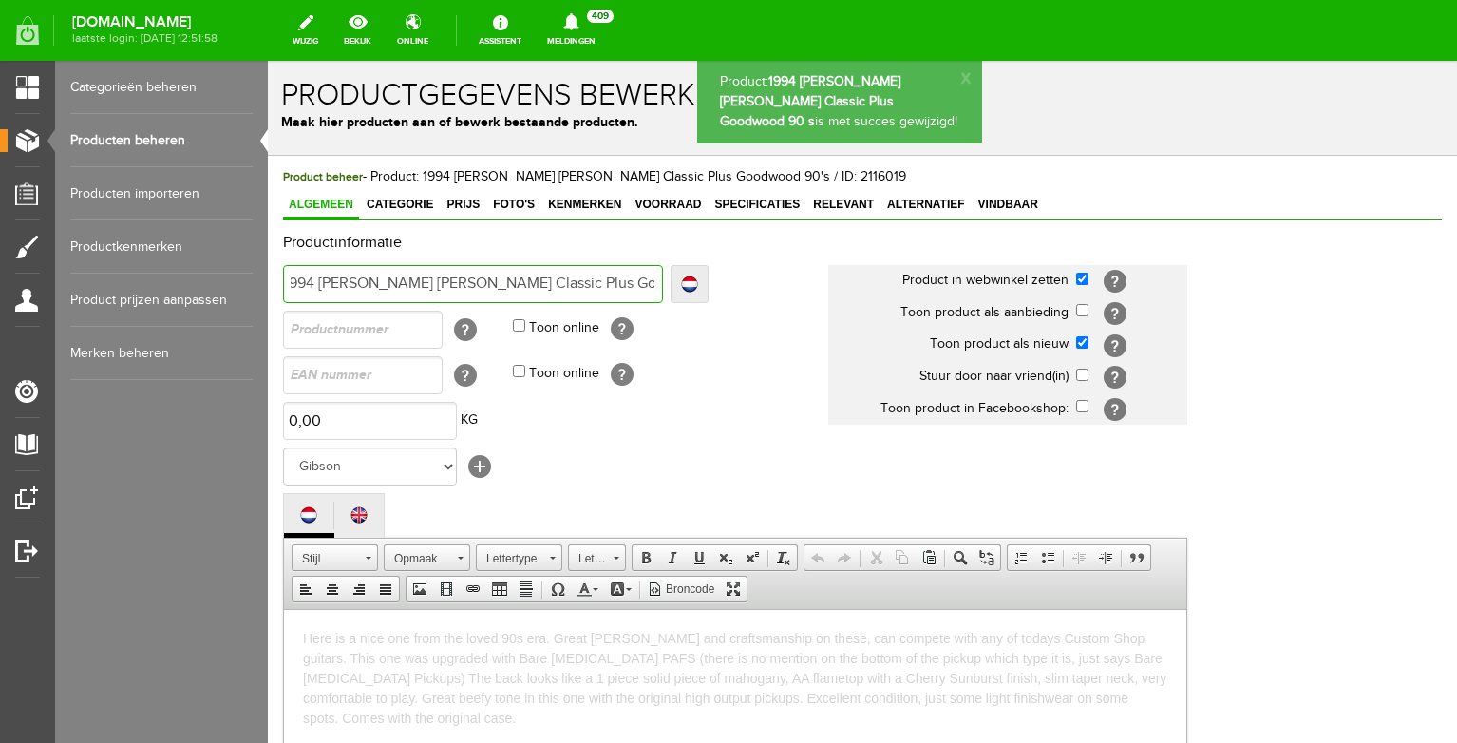
scroll to position [0, 15]
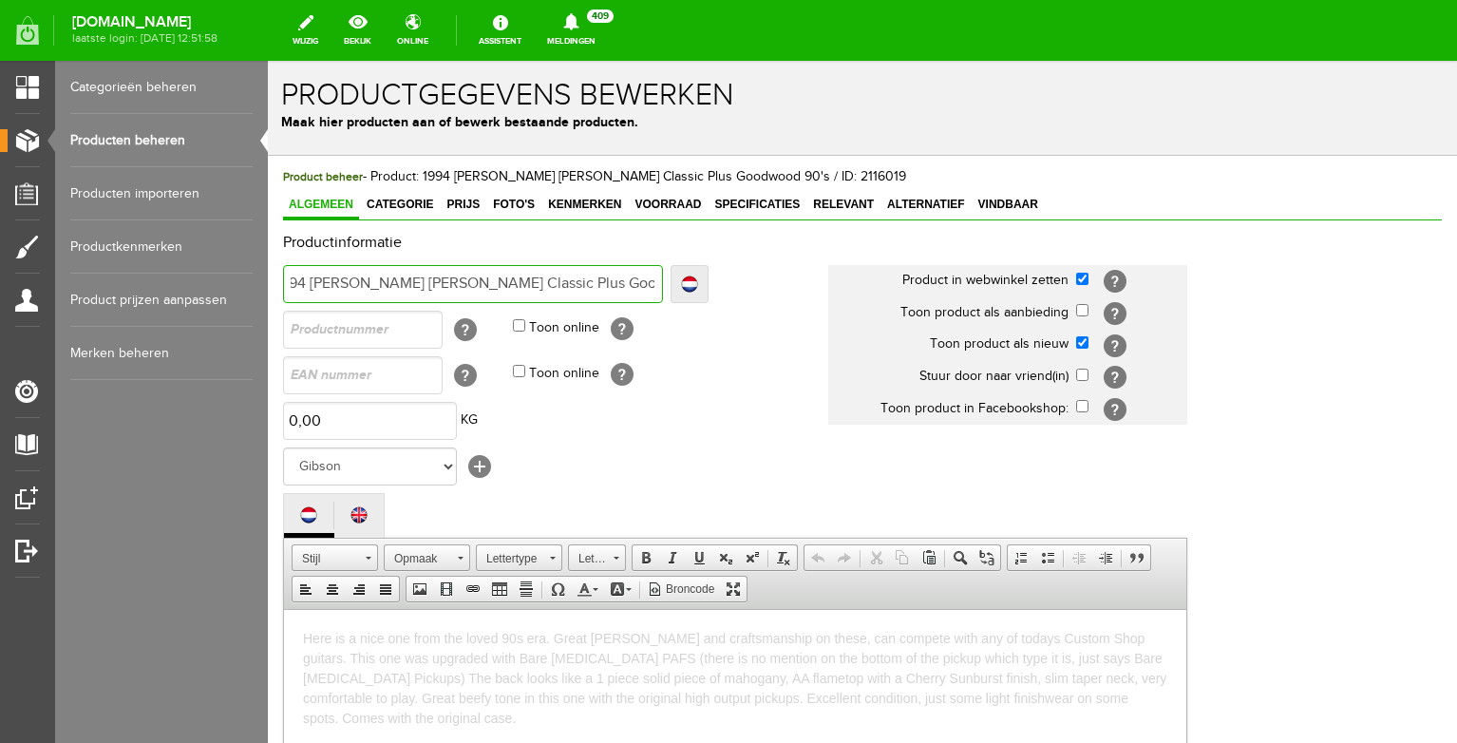
type input "1994 [PERSON_NAME] [PERSON_NAME] Classic Plus Goodwood 90's with"
type input "1994 [PERSON_NAME] [PERSON_NAME] Classic Plus Goodwood 90's with O"
type input "1994 [PERSON_NAME] [PERSON_NAME] Classic Plus Goodwood 90's with Or"
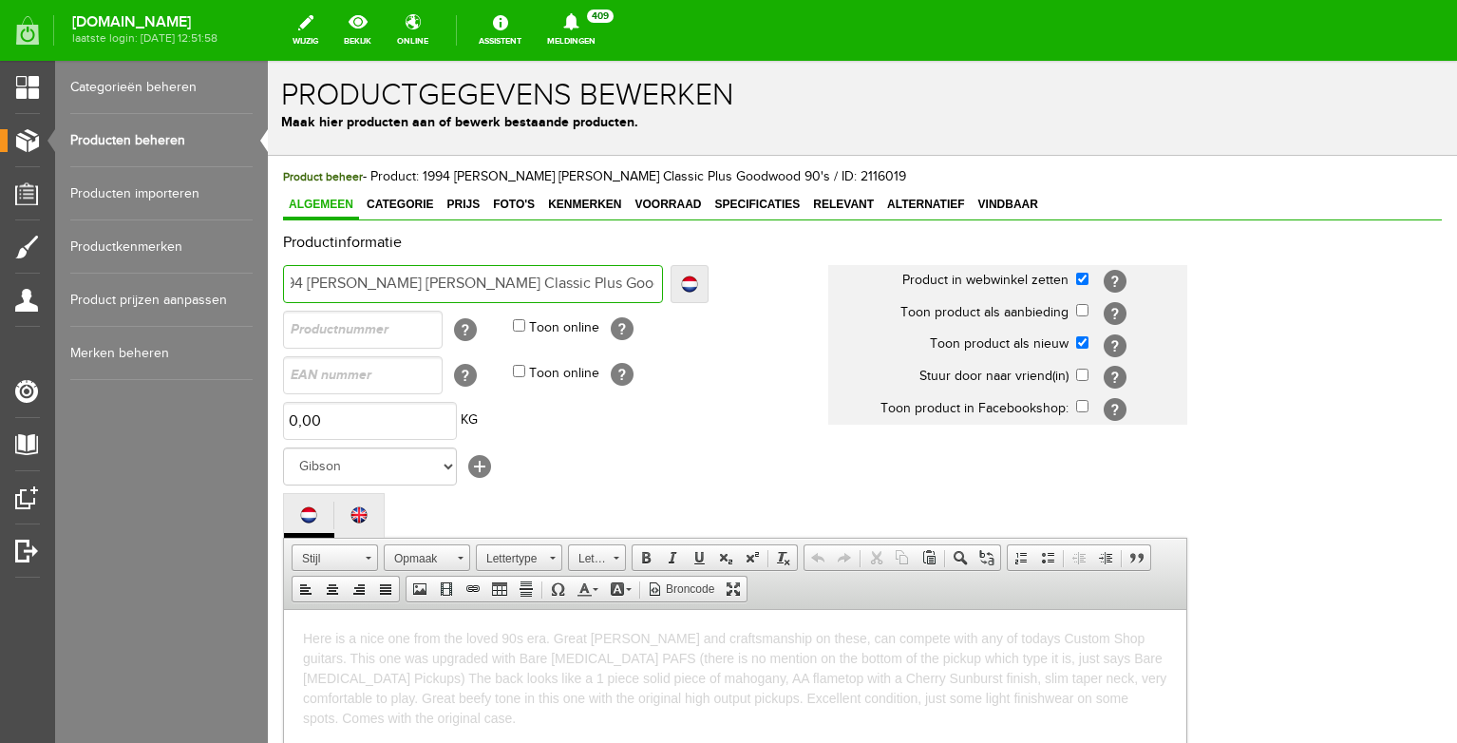
type input "1994 [PERSON_NAME] [PERSON_NAME] Classic Plus Goodwood 90's with Or"
type input "1994 [PERSON_NAME] [PERSON_NAME] Classic Plus Goodwood 90's with Ori"
type input "1994 [PERSON_NAME] [PERSON_NAME] Classic Plus Goodwood 90's with Orig"
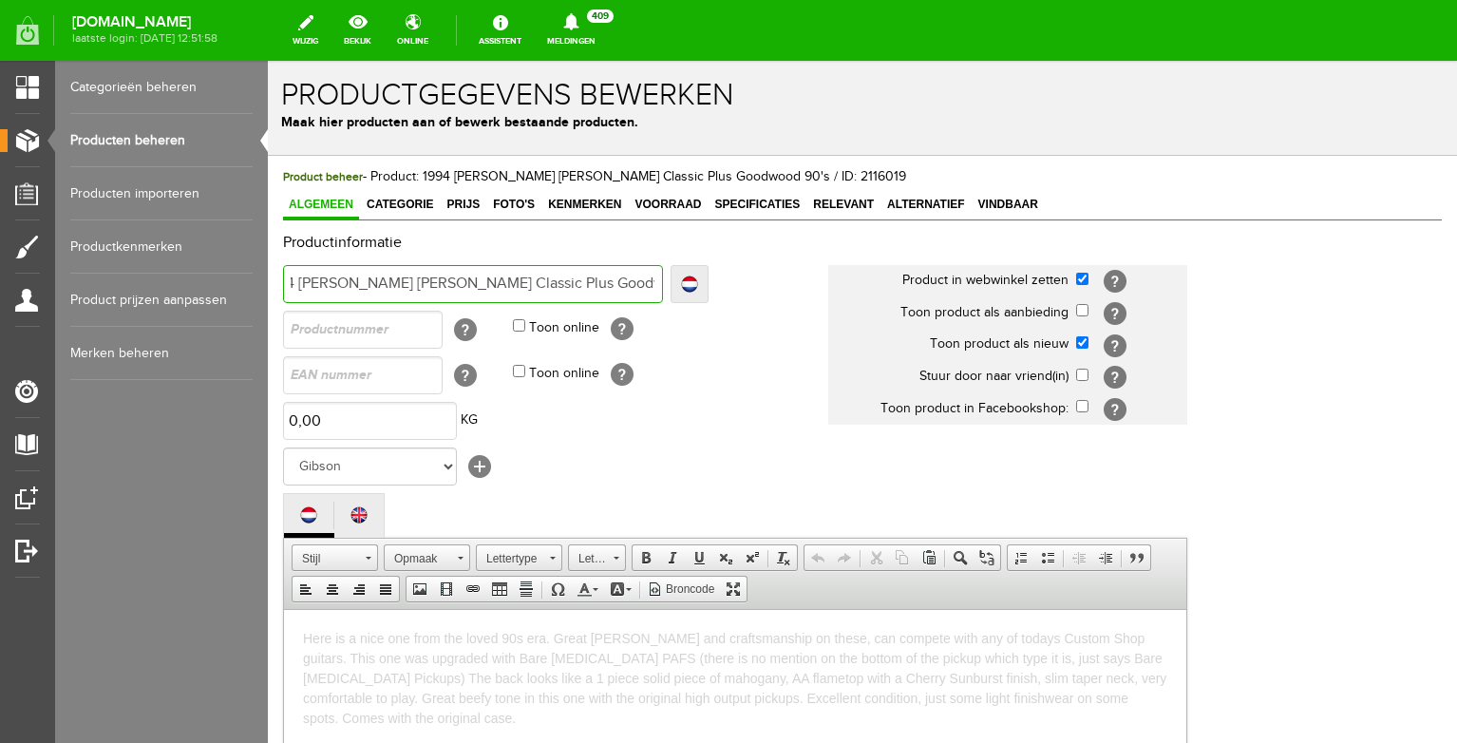
type input "1994 [PERSON_NAME] [PERSON_NAME] Classic Plus Goodwood 90's with Origi"
type input "1994 [PERSON_NAME] [PERSON_NAME] Classic Plus Goodwood 90's with Origin"
type input "1994 [PERSON_NAME] [PERSON_NAME] Classic Plus Goodwood 90's with Origina"
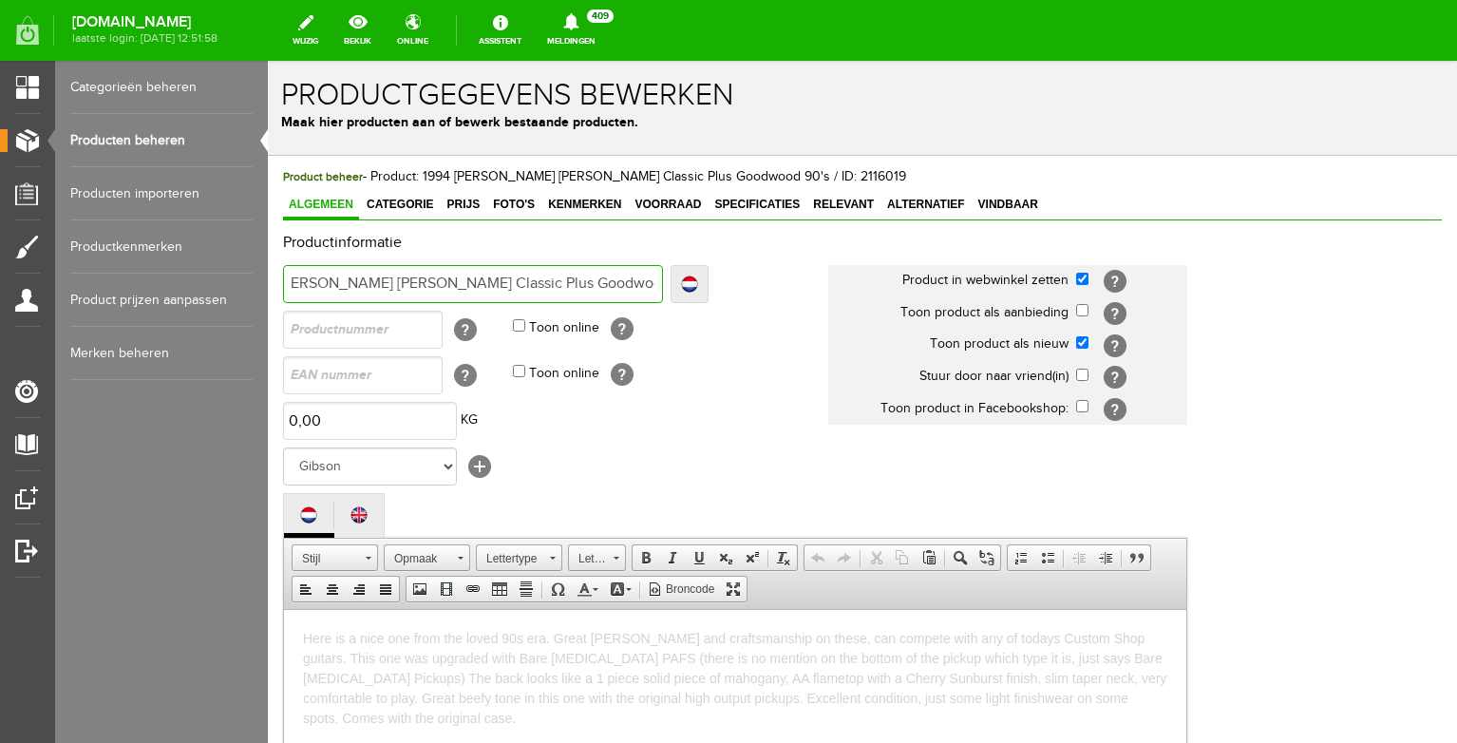
type input "1994 [PERSON_NAME] [PERSON_NAME] Classic Plus Goodwood 90's with Origina"
type input "1994 [PERSON_NAME] [PERSON_NAME] Classic Plus Goodwood 90's with Original"
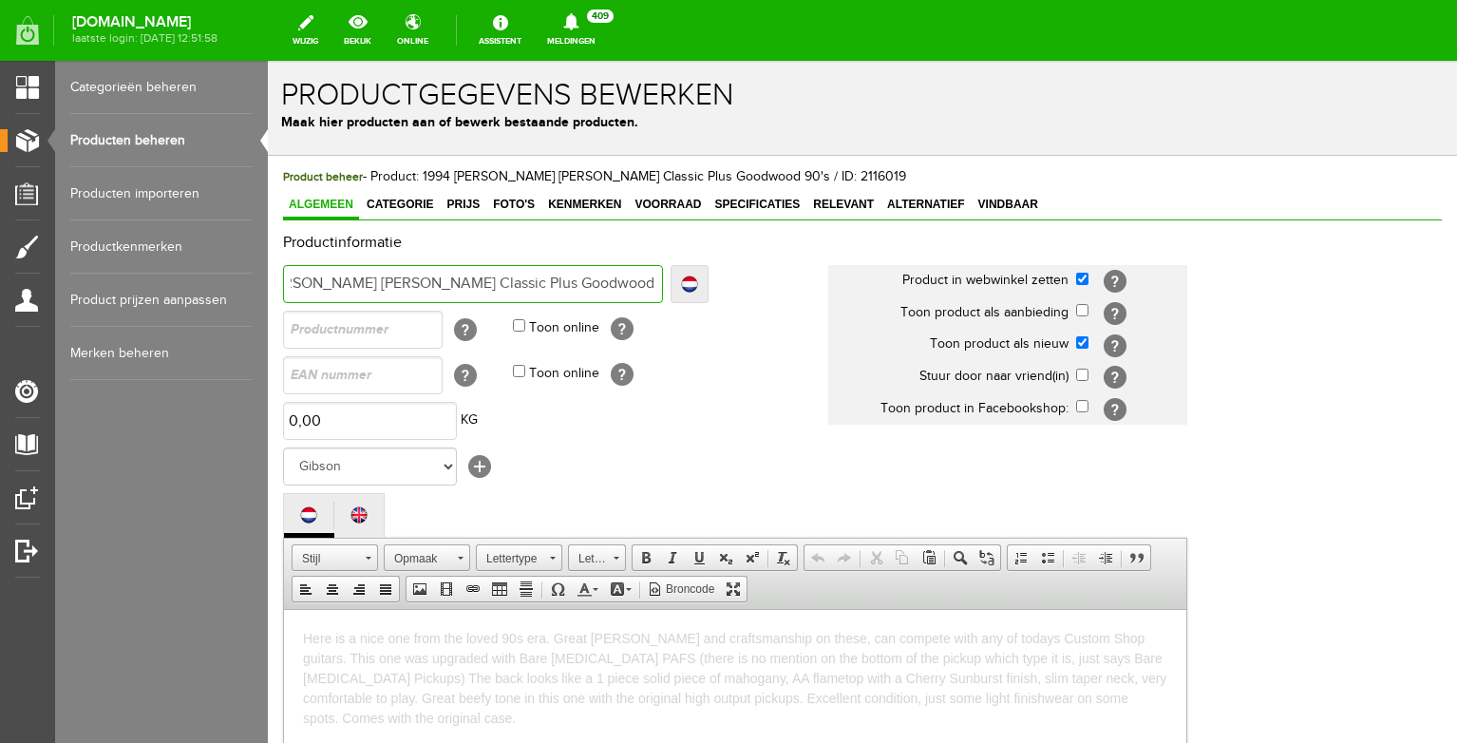
type input "1994 [PERSON_NAME] [PERSON_NAME] Classic Plus Goodwood 90's with Original C"
type input "1994 [PERSON_NAME] [PERSON_NAME] Classic Plus Goodwood 90's with Original Ca"
type input "1994 [PERSON_NAME] [PERSON_NAME] Classic Plus Goodwood 90's with Original Cas"
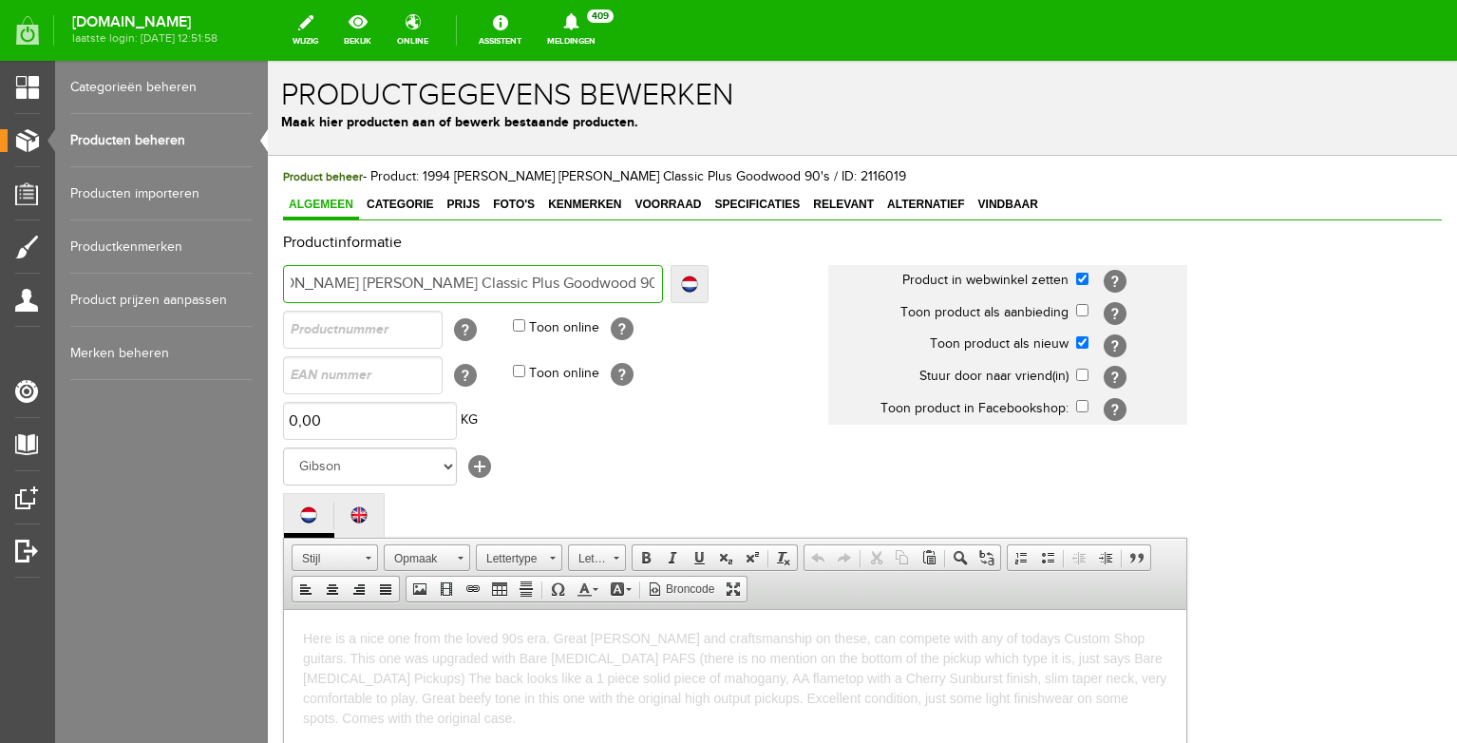
type input "1994 [PERSON_NAME] [PERSON_NAME] Classic Plus Goodwood 90's with Original Cas"
type input "1994 [PERSON_NAME] [PERSON_NAME] Classic Plus Goodwood 90's with Original Case"
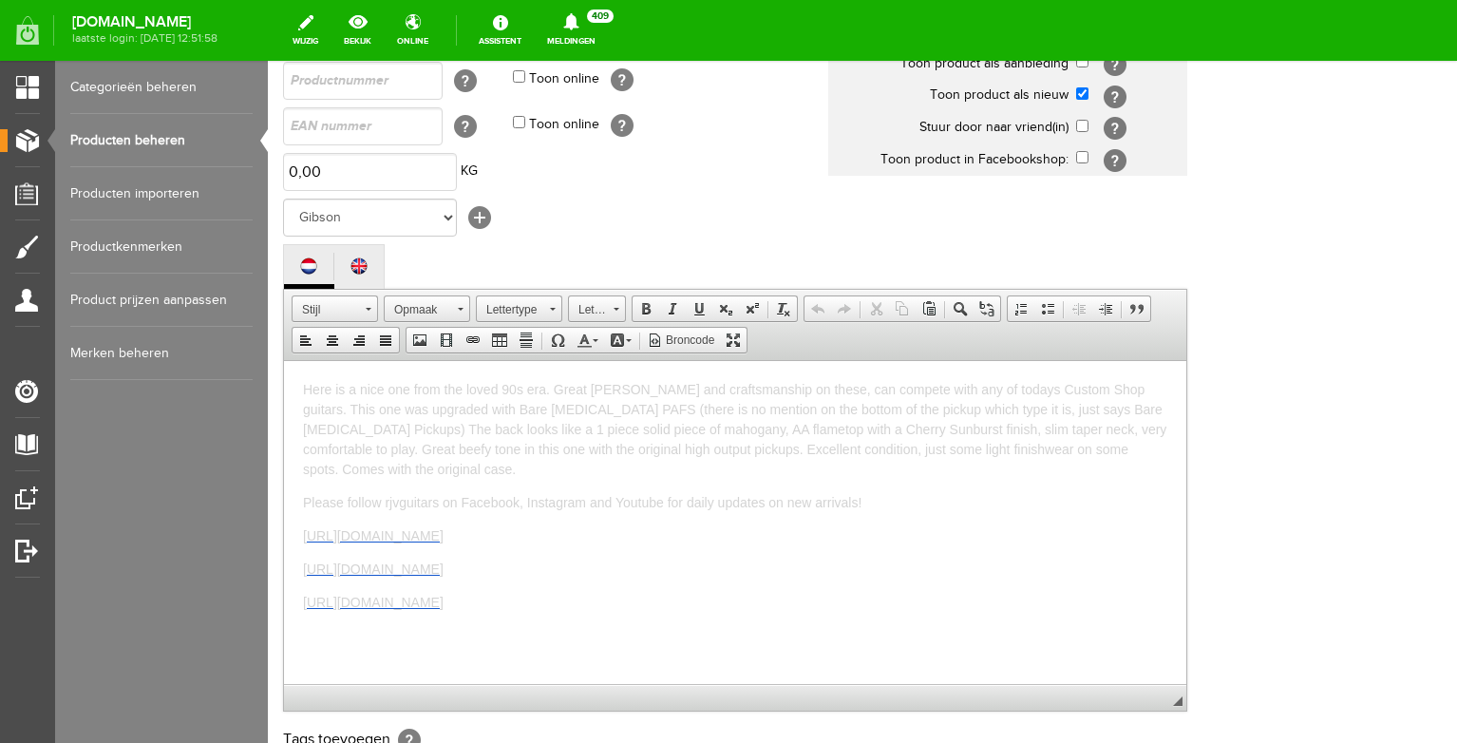
scroll to position [19, 0]
type input "1994 [PERSON_NAME] [PERSON_NAME] Classic Plus Goodwood 90's with Original Case"
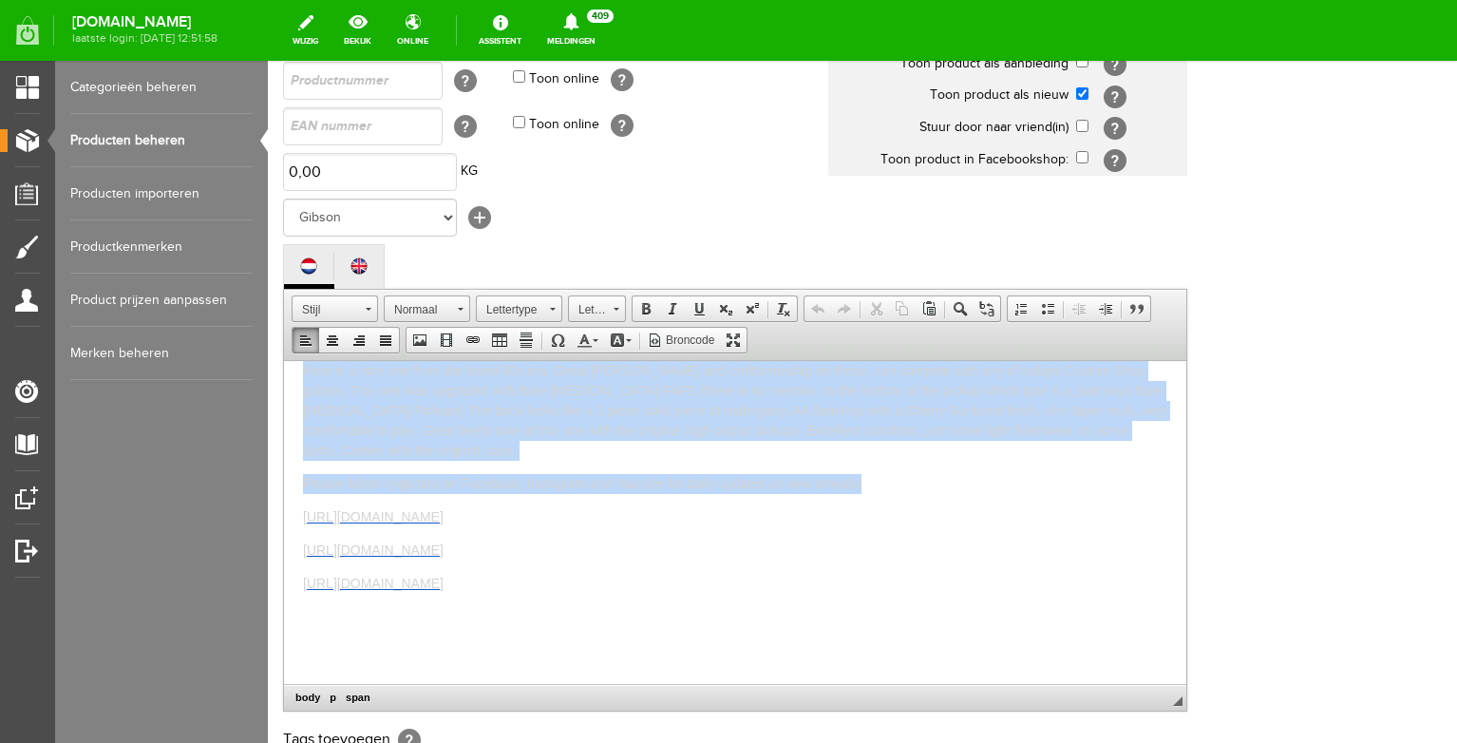
scroll to position [0, 0]
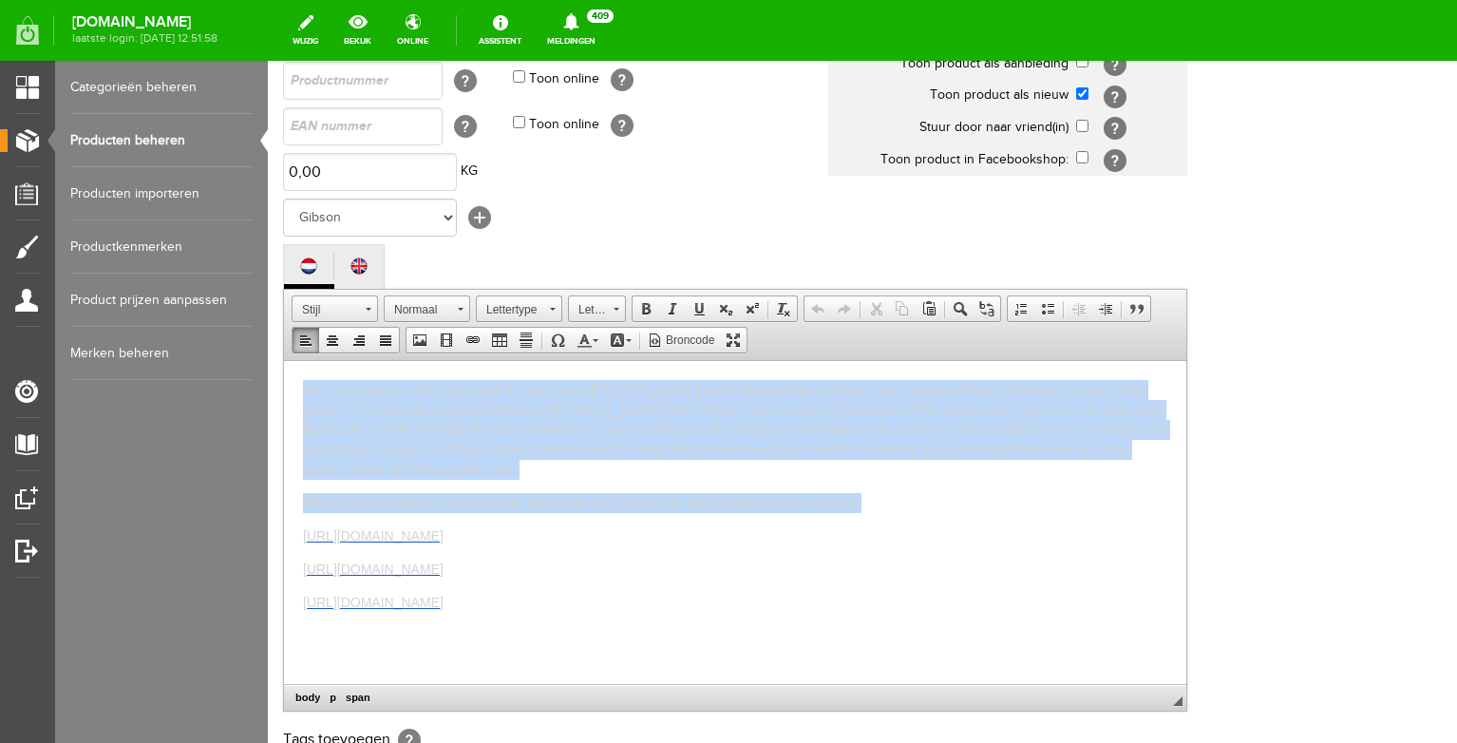
drag, startPoint x: 870, startPoint y: 484, endPoint x: 215, endPoint y: 319, distance: 676.0
click at [284, 360] on html "Here is a nice one from the loved 90s era. Great [PERSON_NAME] and craftsmanshi…" at bounding box center [735, 521] width 902 height 323
copy body "Here is a nice one from the loved 90s era. Great [PERSON_NAME] and craftsmanshi…"
click at [401, 476] on p "Here is a nice one from the loved 90s era. Great [PERSON_NAME] and craftsmanshi…" at bounding box center [735, 429] width 864 height 100
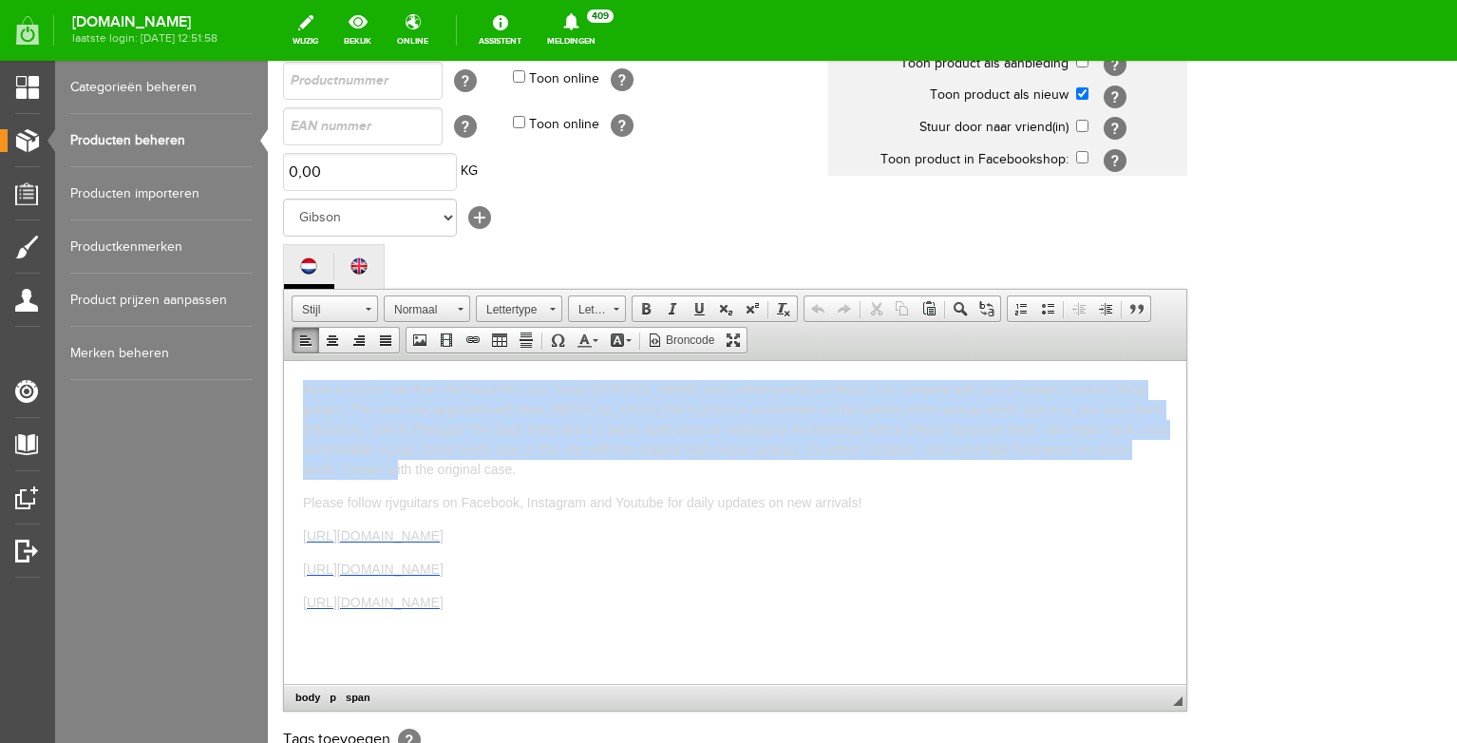
drag, startPoint x: 377, startPoint y: 465, endPoint x: 267, endPoint y: 365, distance: 148.6
click at [284, 365] on html "Here is a nice one from the loved 90s era. Great [PERSON_NAME] and craftsmanshi…" at bounding box center [735, 521] width 902 height 323
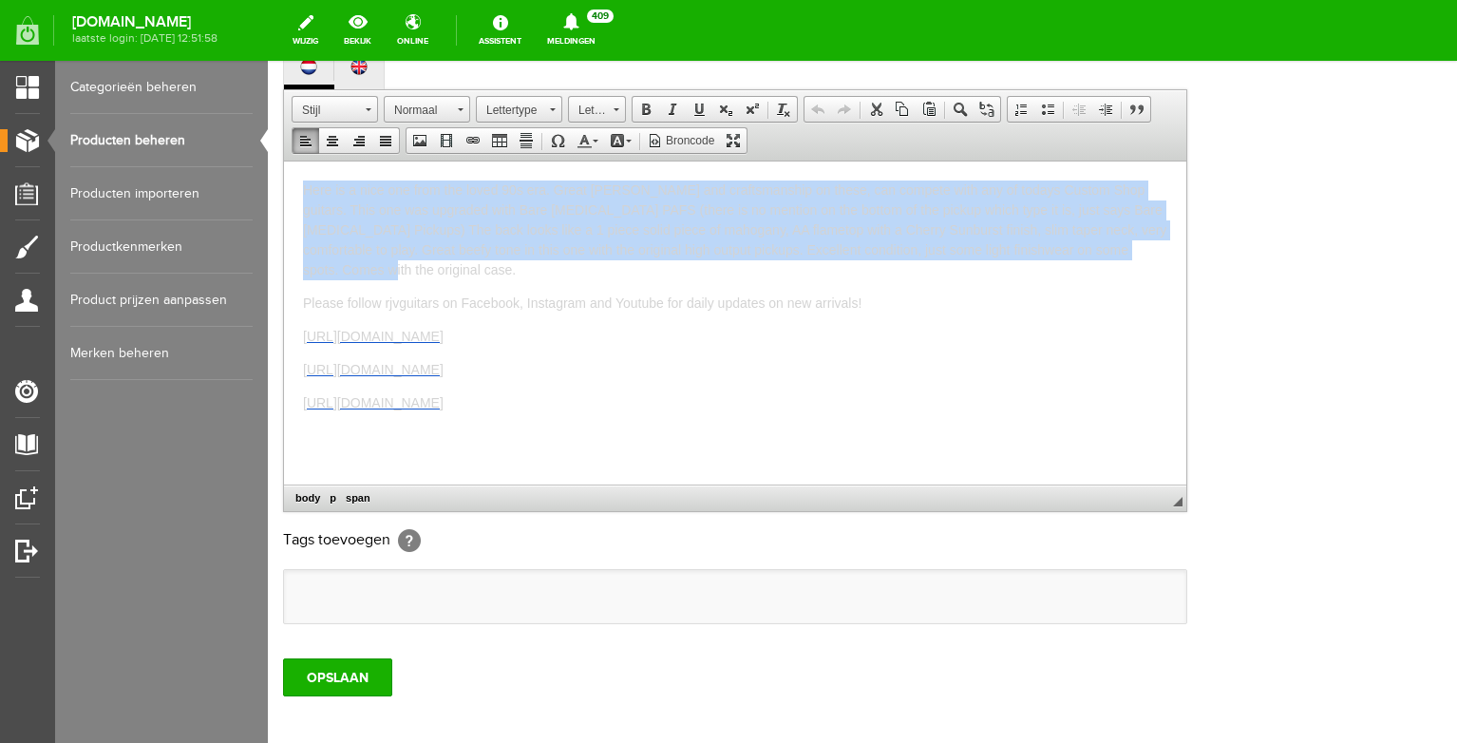
scroll to position [449, 0]
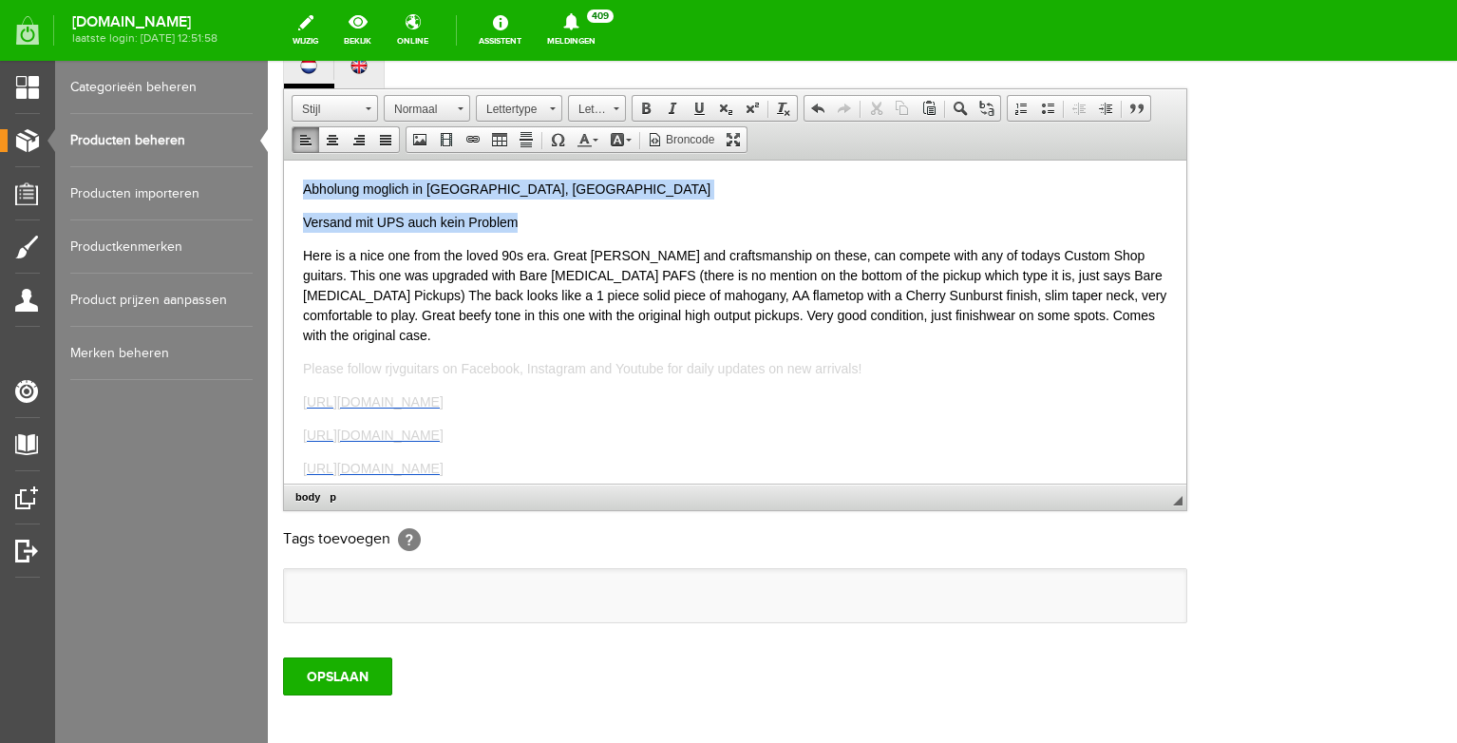
drag, startPoint x: 539, startPoint y: 233, endPoint x: 275, endPoint y: 158, distance: 273.6
click at [284, 160] on html "Abholung moglich in [GEOGRAPHIC_DATA], [GEOGRAPHIC_DATA] Versand mit UPS auch k…" at bounding box center [735, 321] width 902 height 323
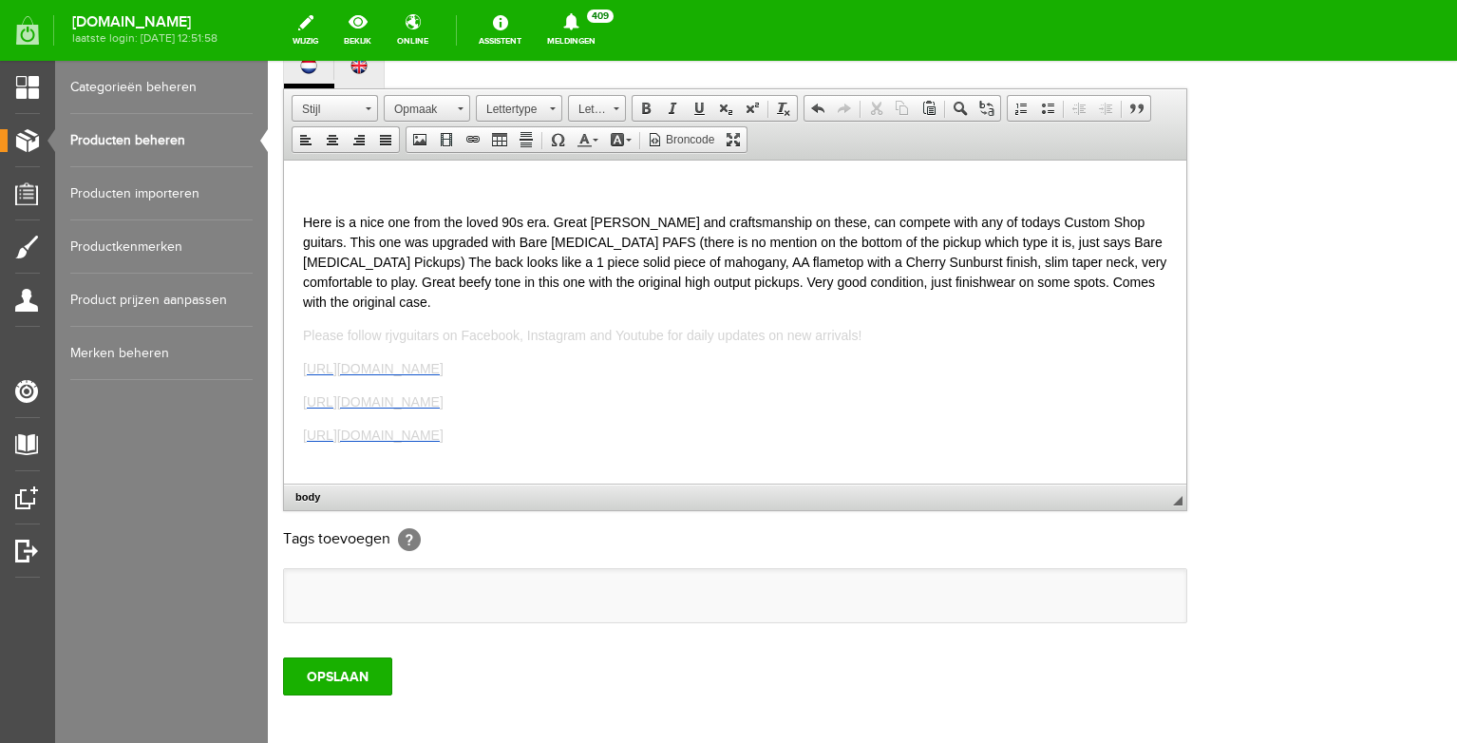
click at [302, 214] on html "Here is a nice one from the loved 90s era. Great [PERSON_NAME] and craftsmanshi…" at bounding box center [735, 321] width 902 height 323
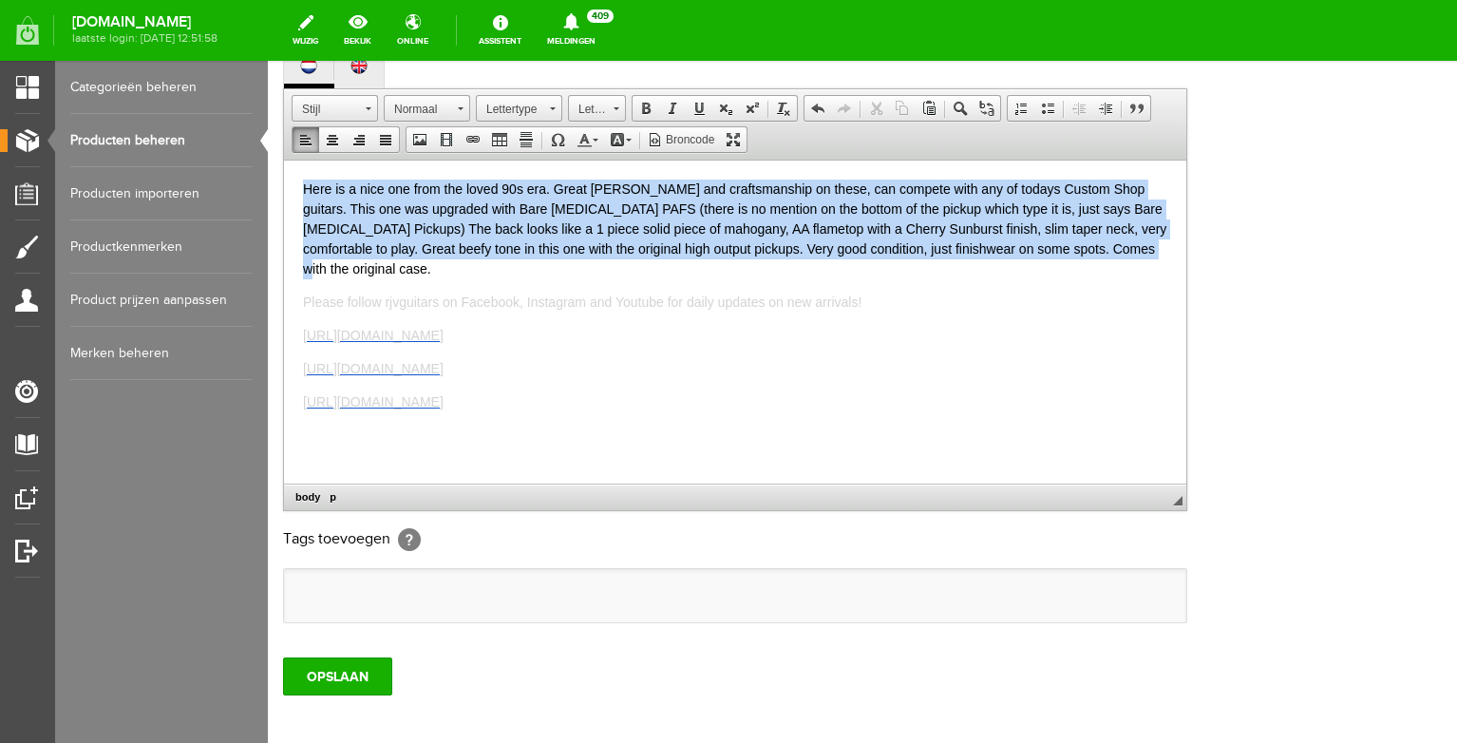
drag, startPoint x: 1136, startPoint y: 253, endPoint x: 320, endPoint y: 101, distance: 830.0
click at [320, 160] on html "Here is a nice one from the loved 90s era. Great [PERSON_NAME] and craftsmanshi…" at bounding box center [735, 321] width 902 height 323
click at [586, 147] on span at bounding box center [584, 139] width 15 height 15
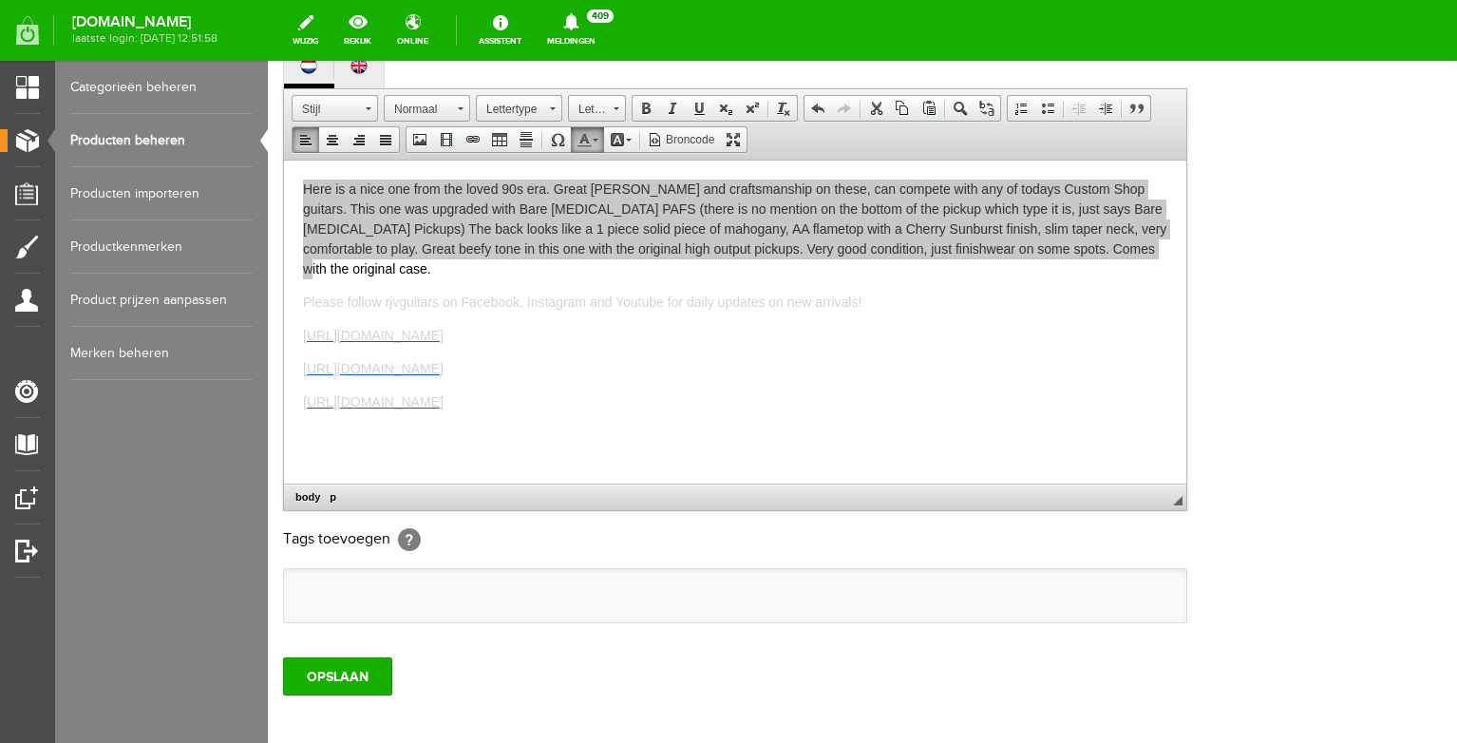
scroll to position [0, 0]
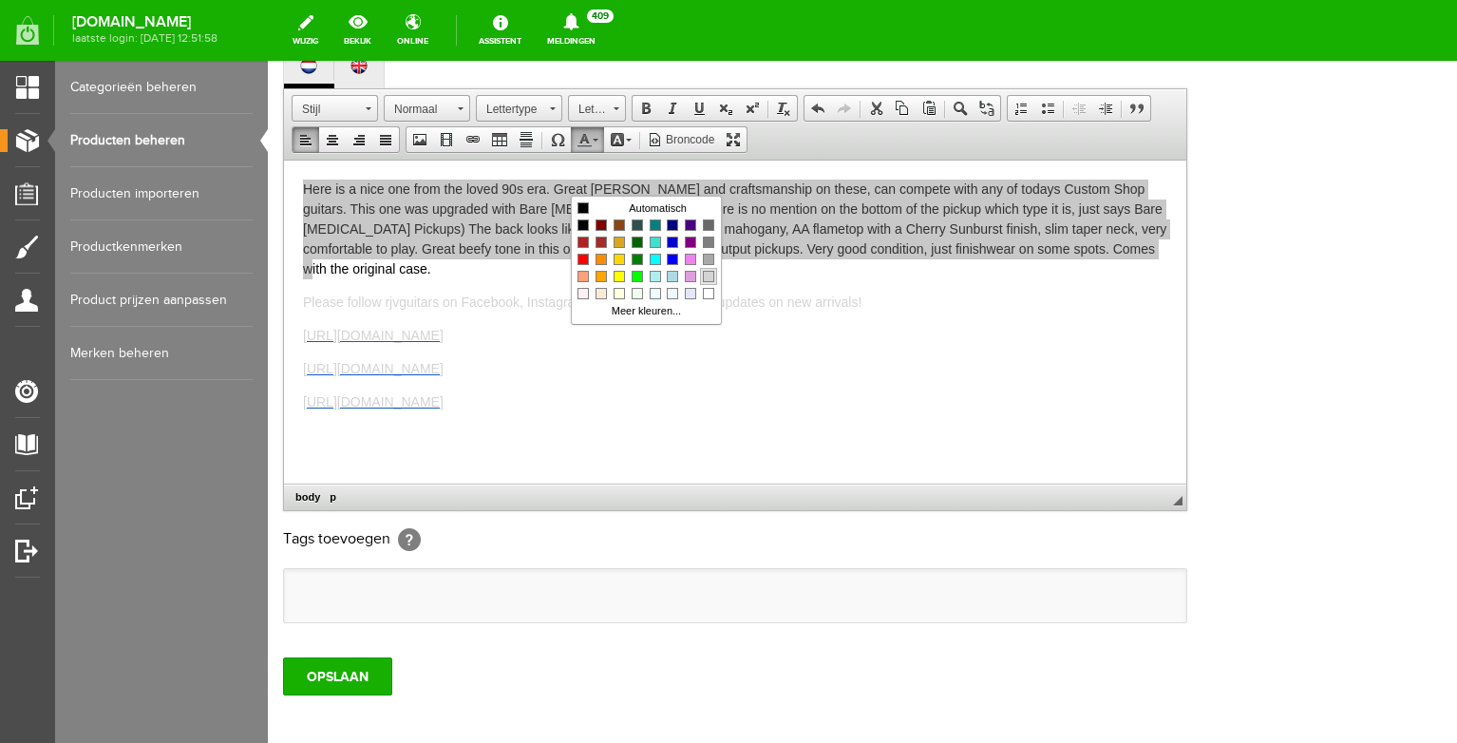
click at [707, 270] on link "Kleuren" at bounding box center [708, 276] width 17 height 17
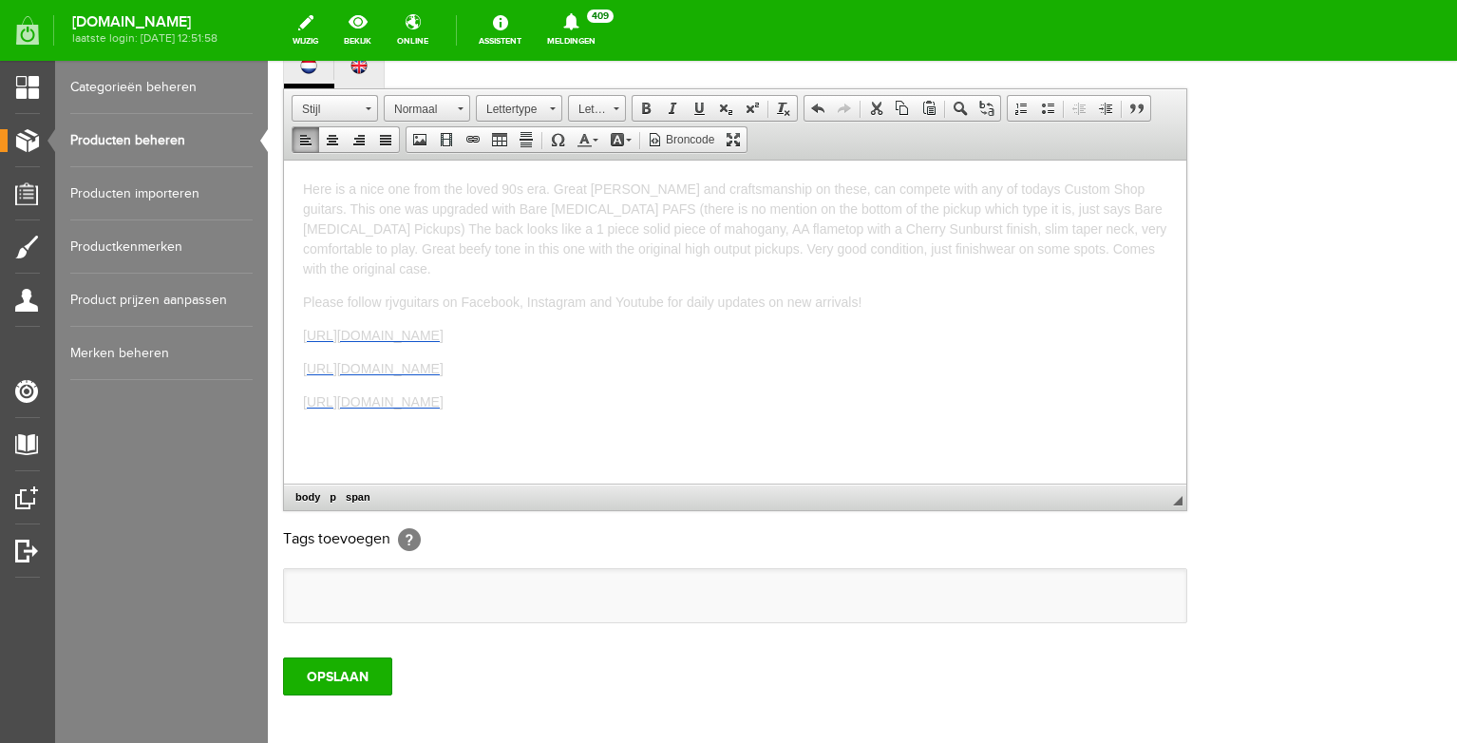
click at [690, 225] on span "Here is a nice one from the loved 90s era. Great [PERSON_NAME] and craftsmanshi…" at bounding box center [735, 227] width 864 height 95
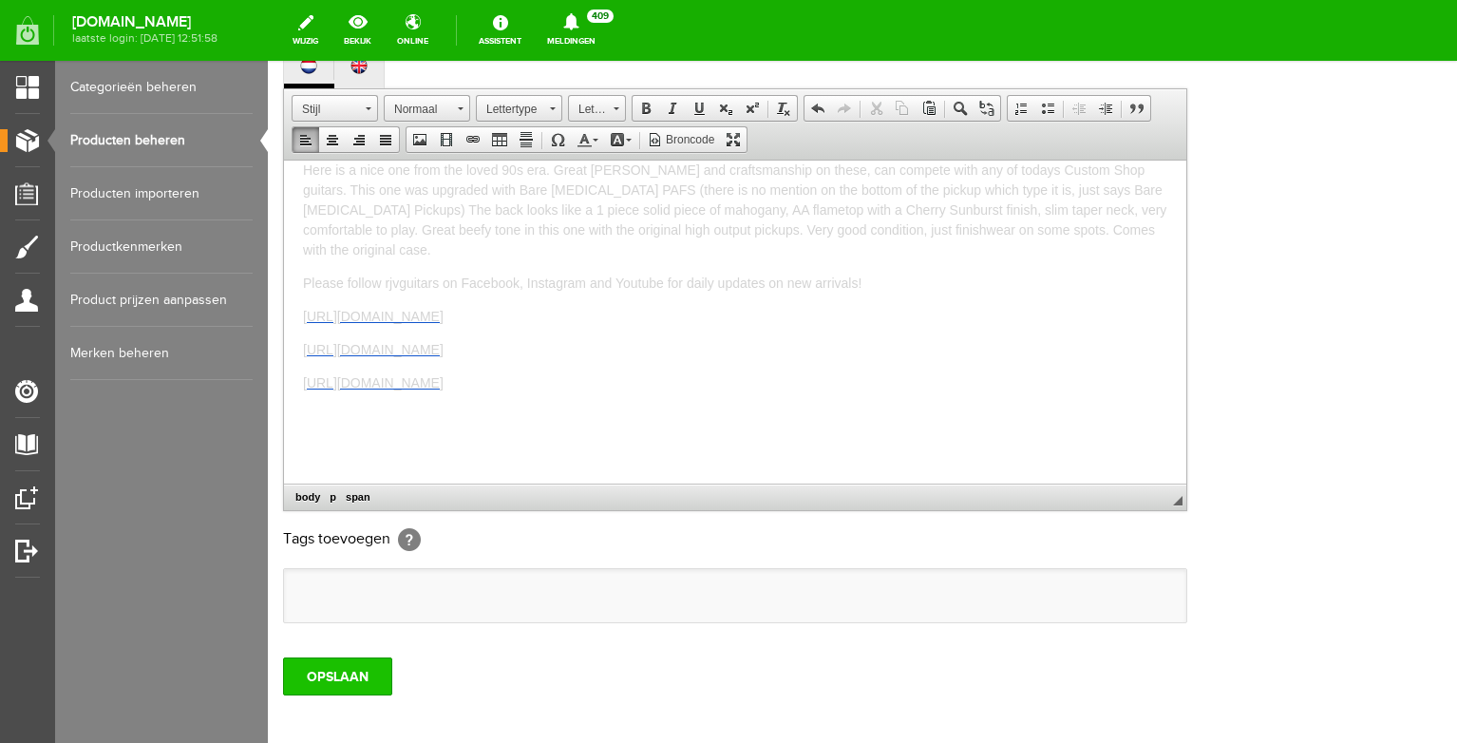
click at [353, 695] on input "OPSLAAN" at bounding box center [337, 676] width 109 height 38
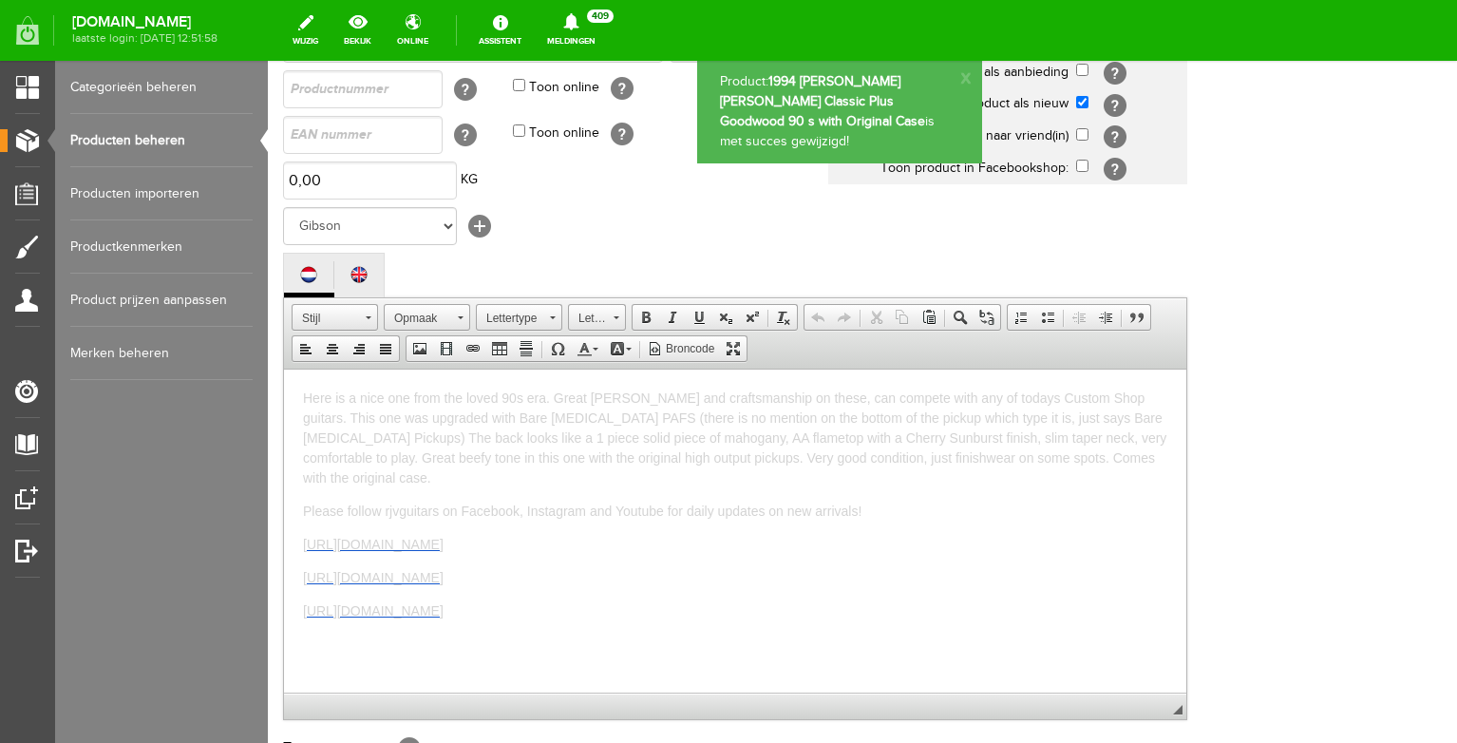
scroll to position [0, 0]
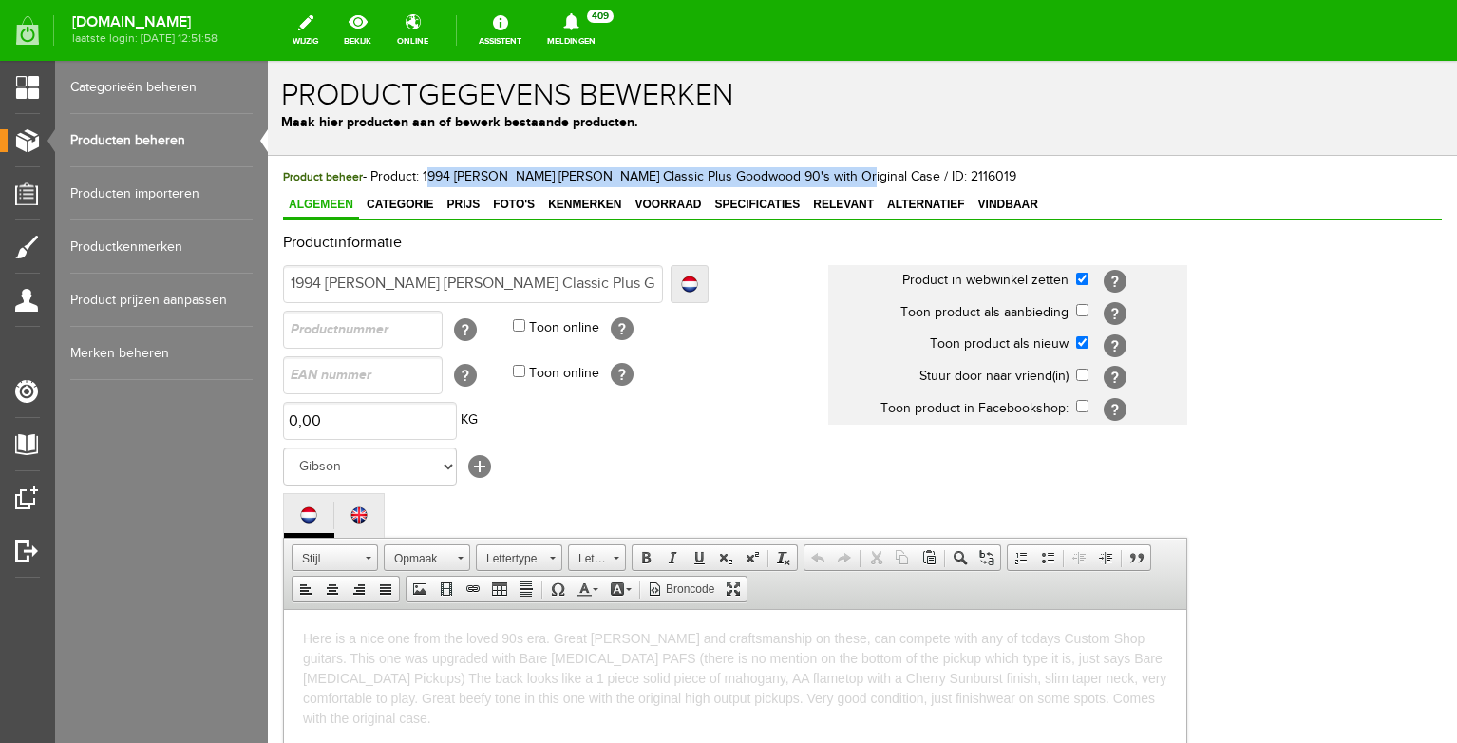
drag, startPoint x: 831, startPoint y: 174, endPoint x: 428, endPoint y: 172, distance: 402.8
click at [428, 172] on span "Product beheer - Product: 1994 [PERSON_NAME] [PERSON_NAME] Classic Plus Goodwoo…" at bounding box center [649, 176] width 733 height 15
copy span "1994 [PERSON_NAME] [PERSON_NAME] Classic Plus Goodwood 90's with Original Case"
